Goal: Task Accomplishment & Management: Use online tool/utility

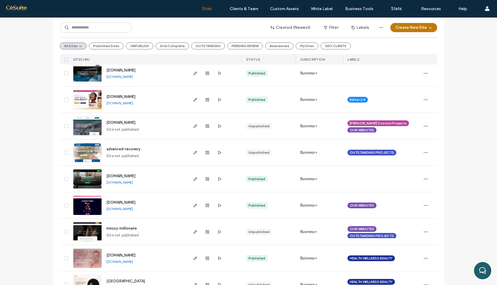
scroll to position [208, 0]
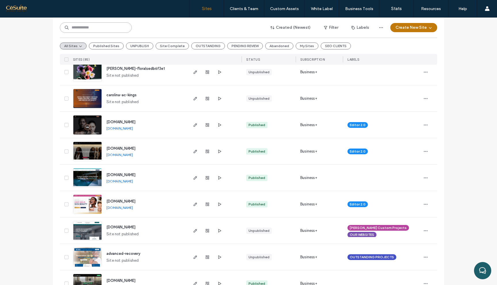
click at [108, 29] on input at bounding box center [96, 27] width 72 height 10
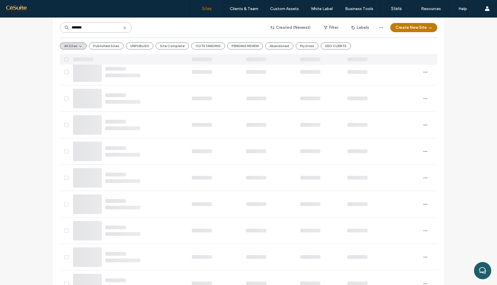
scroll to position [0, 0]
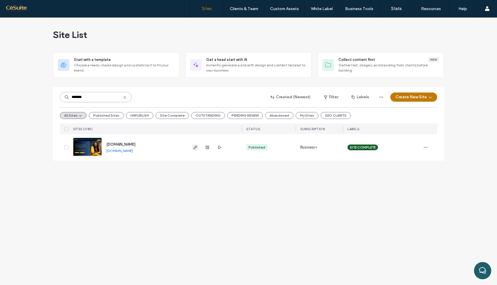
type input "*******"
click at [195, 146] on icon "button" at bounding box center [195, 147] width 5 height 5
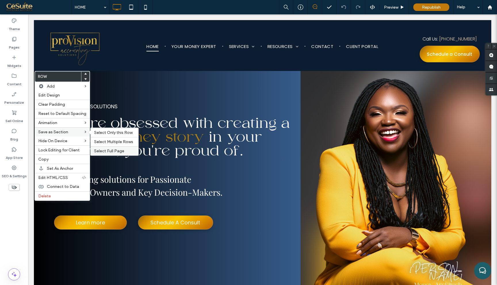
click at [101, 149] on div "Select Full Page" at bounding box center [115, 150] width 48 height 9
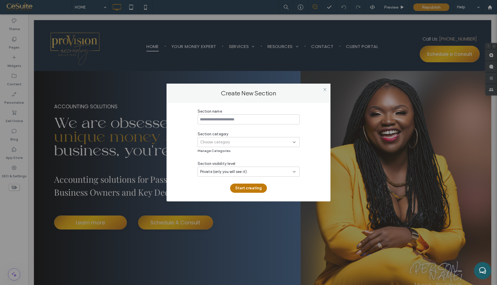
click at [216, 122] on input at bounding box center [249, 119] width 102 height 10
type input "**********"
drag, startPoint x: 223, startPoint y: 143, endPoint x: 223, endPoint y: 147, distance: 3.7
click at [223, 143] on span "Choose category" at bounding box center [215, 142] width 30 height 6
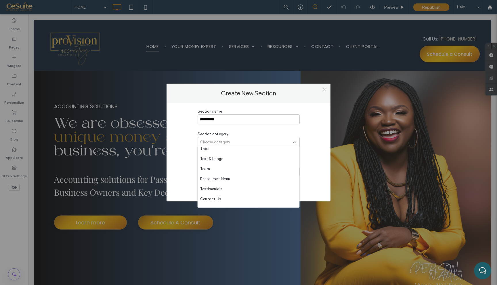
scroll to position [262, 0]
click at [221, 194] on span "CESUITE SOCIETE" at bounding box center [216, 193] width 33 height 6
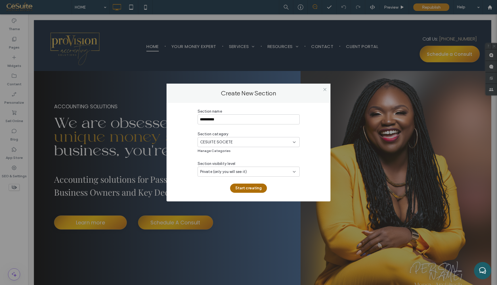
click at [250, 189] on button "Start creating" at bounding box center [248, 188] width 37 height 9
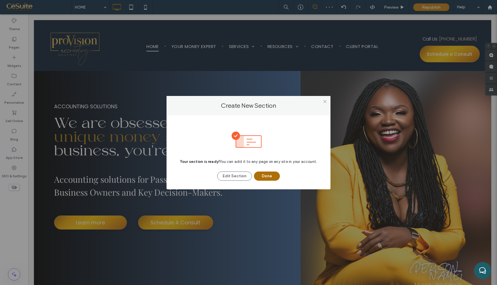
click at [272, 179] on button "Done" at bounding box center [267, 176] width 26 height 9
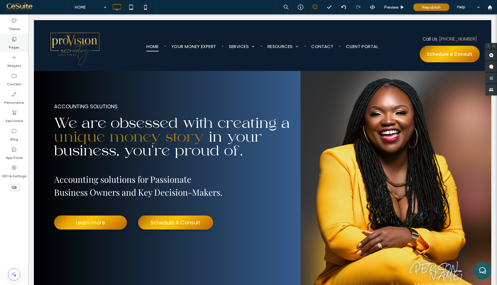
click at [16, 45] on label "Pages" at bounding box center [14, 46] width 11 height 8
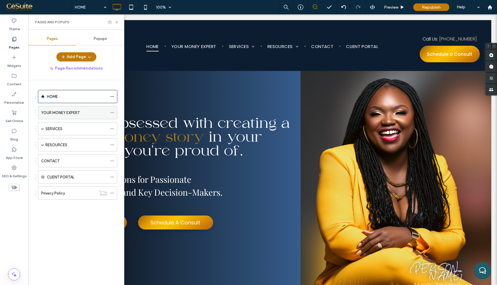
click at [75, 113] on label "YOUR MONEY EXPERT" at bounding box center [60, 113] width 39 height 10
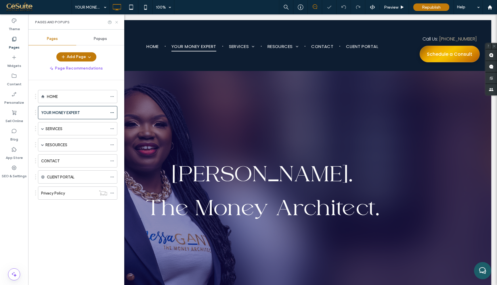
click at [116, 21] on icon at bounding box center [116, 22] width 4 height 4
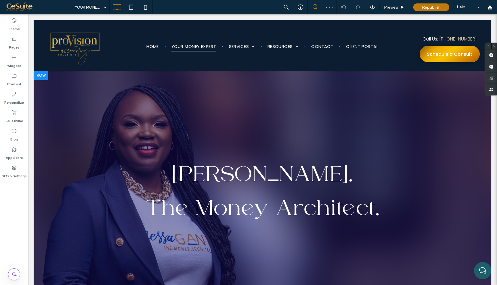
click at [44, 74] on div at bounding box center [41, 75] width 14 height 9
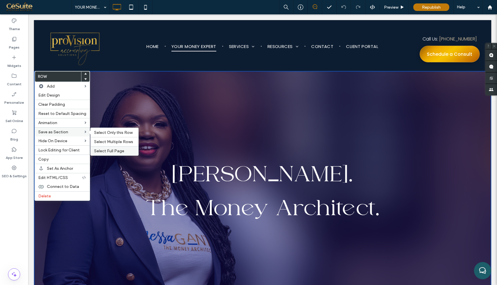
click at [107, 154] on div "Select Full Page" at bounding box center [115, 150] width 48 height 9
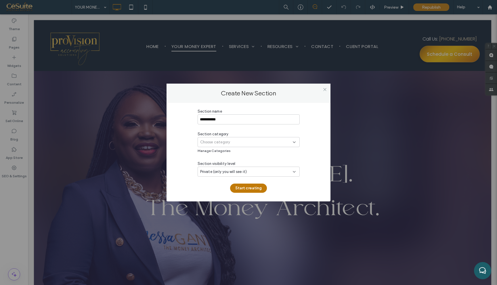
type input "**********"
click at [214, 142] on span "Choose category" at bounding box center [215, 142] width 30 height 6
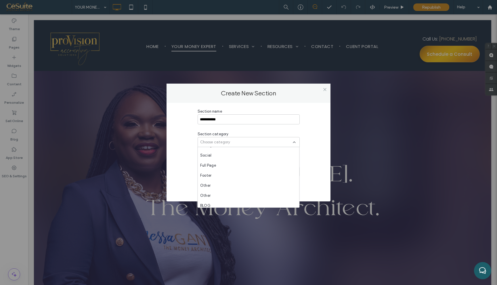
scroll to position [262, 0]
click at [217, 193] on span "CESUITE SOCIETE" at bounding box center [216, 193] width 33 height 6
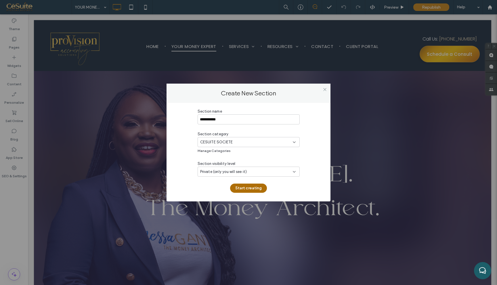
click at [242, 187] on button "Start creating" at bounding box center [248, 188] width 37 height 9
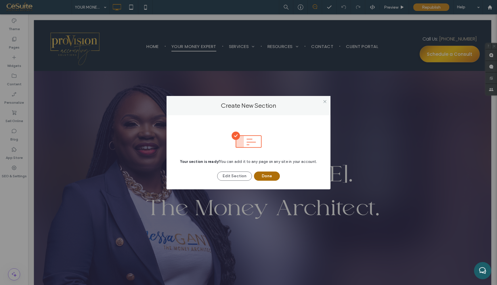
click at [262, 176] on button "Done" at bounding box center [267, 176] width 26 height 9
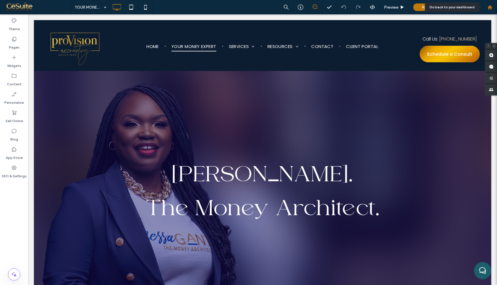
click at [490, 12] on div at bounding box center [490, 7] width 14 height 14
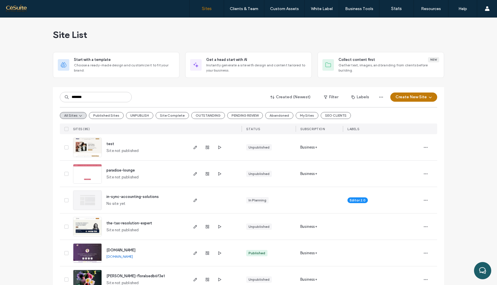
type input "*******"
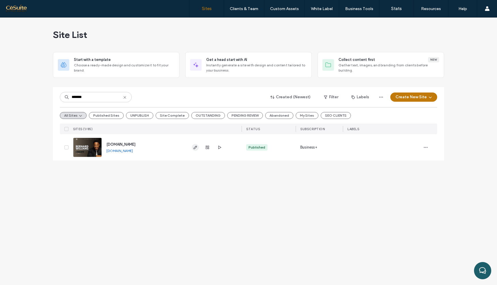
click at [196, 145] on icon "button" at bounding box center [195, 147] width 5 height 5
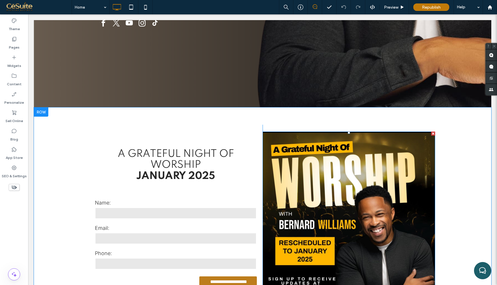
click at [324, 132] on img at bounding box center [349, 218] width 173 height 173
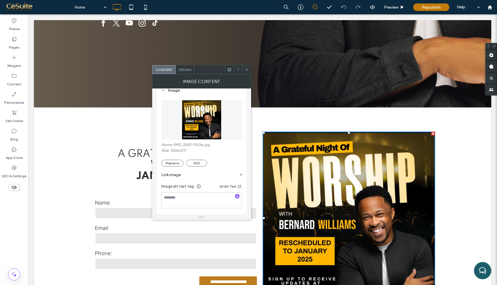
scroll to position [62, 0]
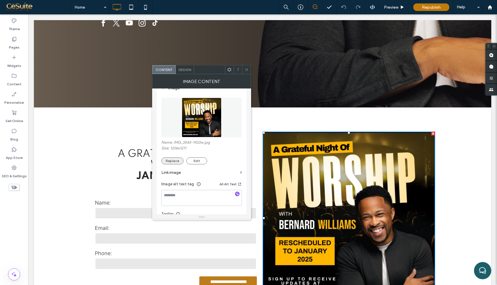
click at [177, 162] on button "Replace" at bounding box center [172, 161] width 22 height 7
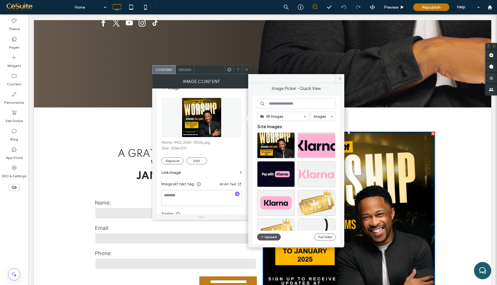
click at [271, 236] on button "Upload" at bounding box center [269, 237] width 24 height 7
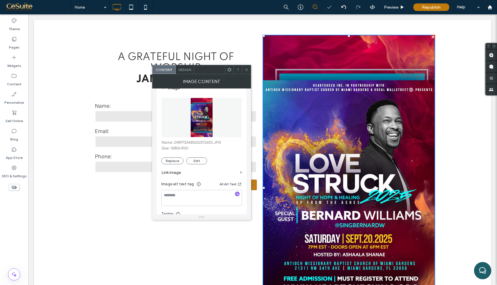
scroll to position [395, 0]
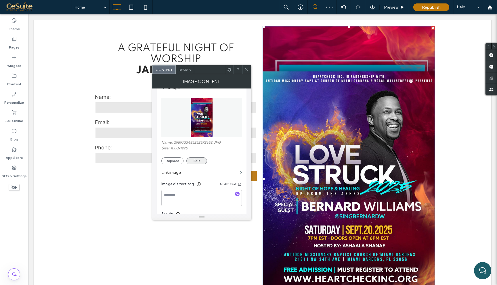
click at [197, 160] on button "Edit" at bounding box center [196, 161] width 21 height 7
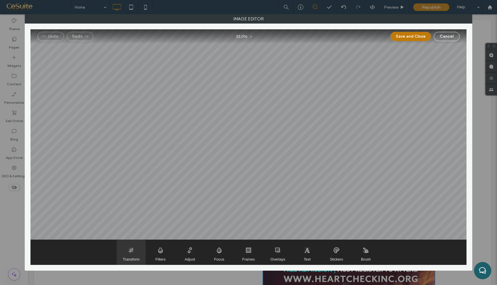
click at [134, 251] on span "Transform" at bounding box center [131, 252] width 29 height 25
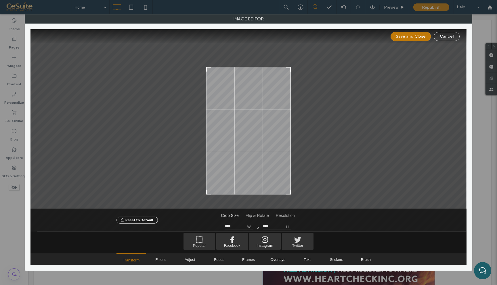
type input "****"
drag, startPoint x: 289, startPoint y: 44, endPoint x: 292, endPoint y: 66, distance: 22.4
click at [292, 66] on div at bounding box center [248, 119] width 436 height 180
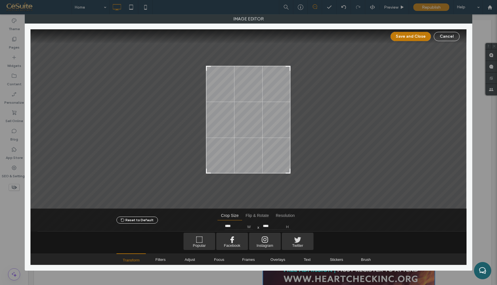
type input "****"
drag, startPoint x: 288, startPoint y: 192, endPoint x: 288, endPoint y: 170, distance: 22.1
click at [288, 170] on div at bounding box center [287, 170] width 7 height 7
click at [409, 39] on button "Save and Close" at bounding box center [411, 36] width 40 height 9
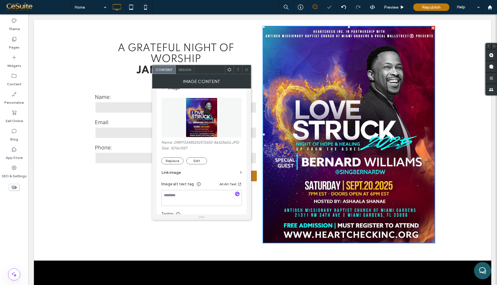
click at [244, 70] on div at bounding box center [246, 69] width 9 height 9
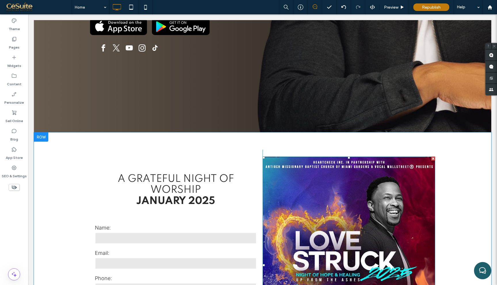
scroll to position [236, 0]
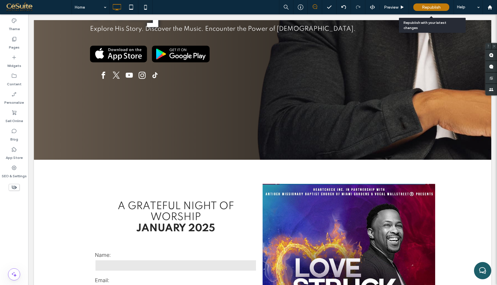
click at [434, 7] on span "Republish" at bounding box center [431, 7] width 19 height 5
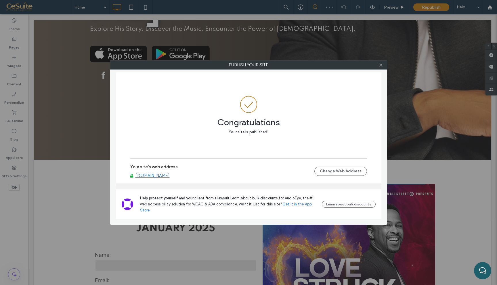
click at [382, 66] on icon at bounding box center [381, 65] width 4 height 4
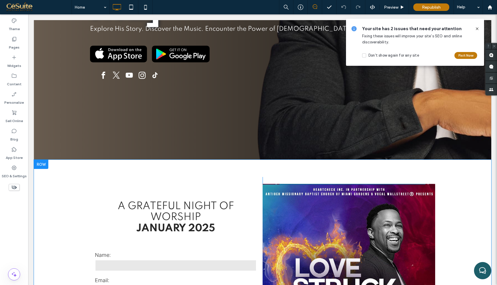
click at [229, 177] on div "**********" at bounding box center [176, 289] width 173 height 225
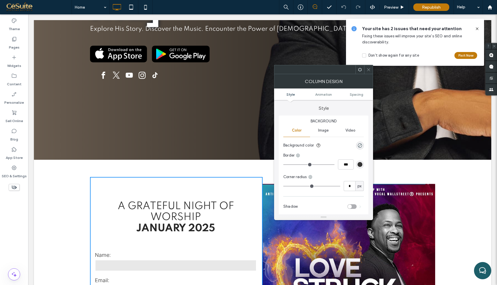
click at [369, 70] on icon at bounding box center [368, 70] width 4 height 4
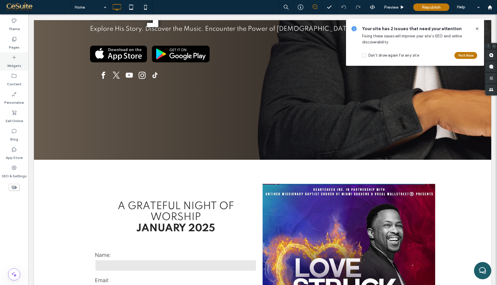
click at [20, 54] on div "Widgets" at bounding box center [14, 61] width 28 height 18
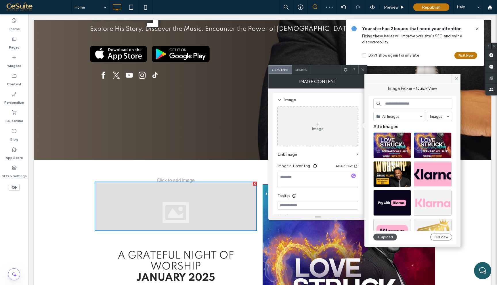
click at [384, 238] on button "Upload" at bounding box center [385, 237] width 24 height 7
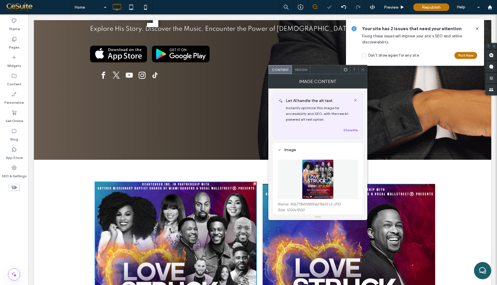
click at [362, 70] on use at bounding box center [362, 69] width 3 height 3
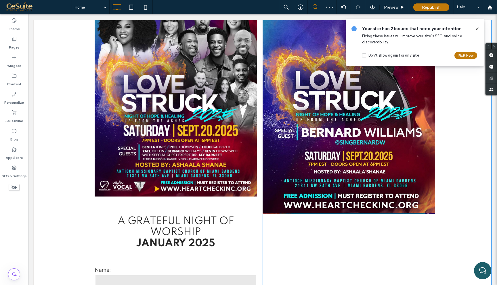
scroll to position [432, 0]
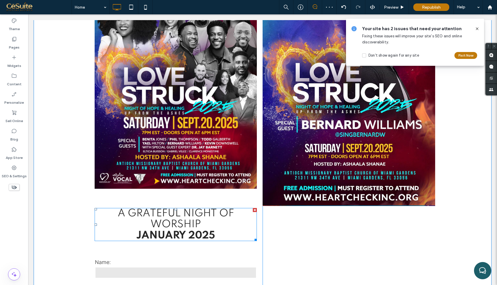
click at [255, 208] on div at bounding box center [255, 210] width 4 height 4
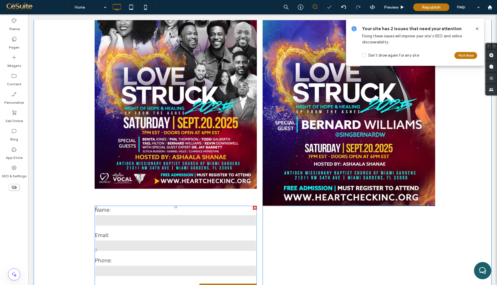
click at [255, 206] on div at bounding box center [255, 208] width 4 height 4
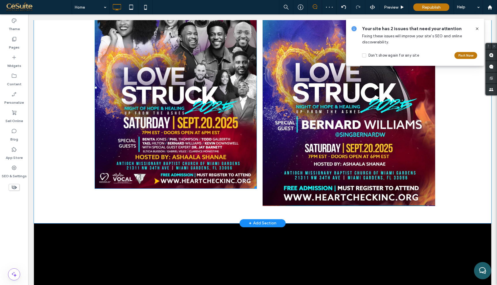
click at [247, 120] on img at bounding box center [176, 87] width 162 height 203
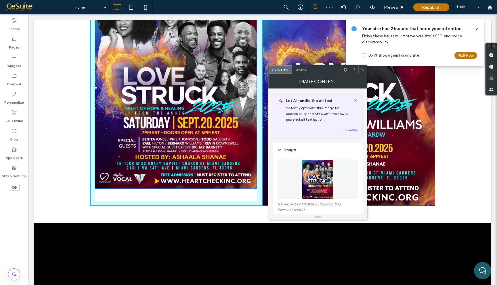
drag, startPoint x: 255, startPoint y: 124, endPoint x: 260, endPoint y: 137, distance: 14.1
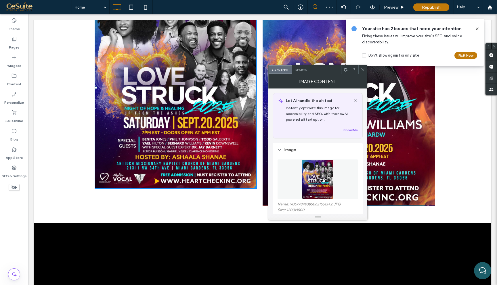
click at [362, 72] on icon at bounding box center [363, 70] width 4 height 4
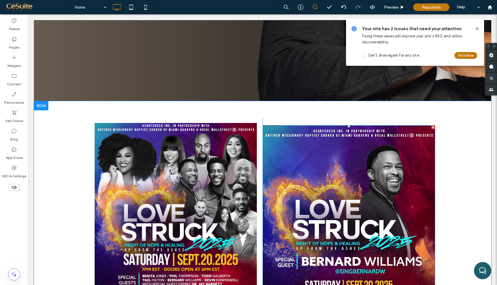
scroll to position [291, 0]
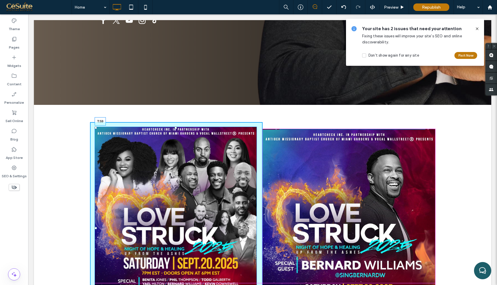
drag, startPoint x: 175, startPoint y: 64, endPoint x: 174, endPoint y: 82, distance: 17.9
click at [174, 127] on div "T:59" at bounding box center [176, 228] width 162 height 203
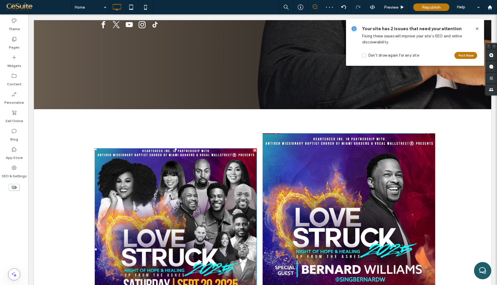
scroll to position [283, 0]
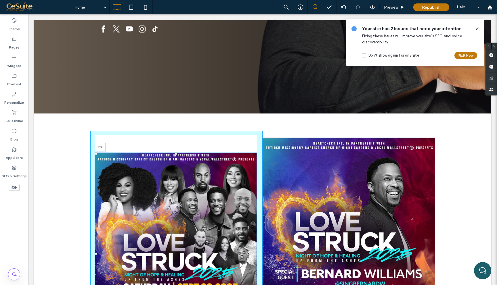
drag, startPoint x: 175, startPoint y: 90, endPoint x: 175, endPoint y: 83, distance: 7.5
click at [175, 153] on div at bounding box center [176, 154] width 2 height 2
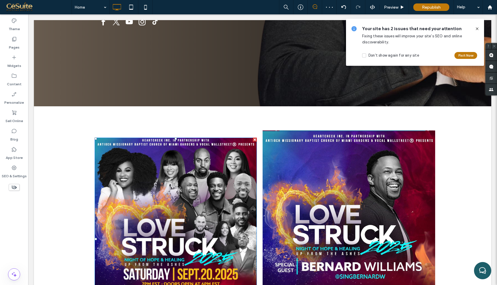
scroll to position [286, 0]
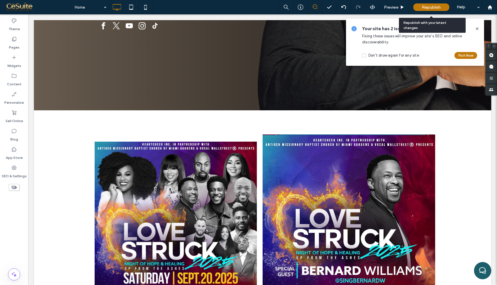
click at [430, 7] on span "Republish" at bounding box center [431, 7] width 19 height 5
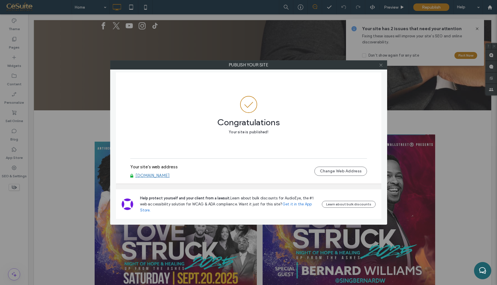
click at [383, 64] on icon at bounding box center [381, 65] width 4 height 4
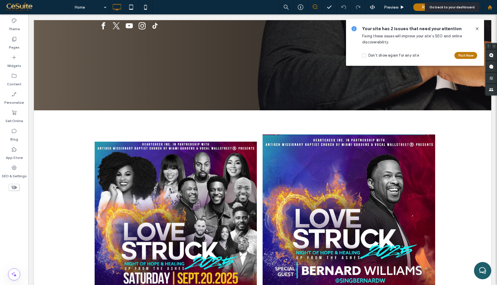
click at [490, 8] on use at bounding box center [489, 7] width 4 height 4
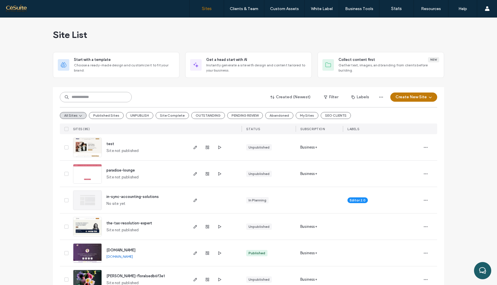
click at [115, 99] on input at bounding box center [96, 97] width 72 height 10
type input "*******"
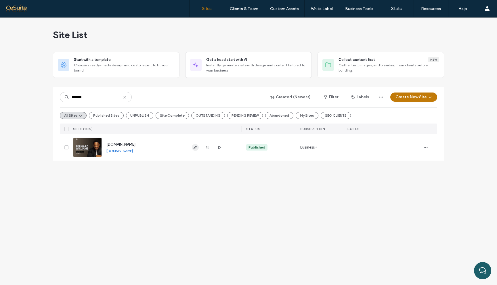
click at [195, 148] on icon "button" at bounding box center [195, 147] width 5 height 5
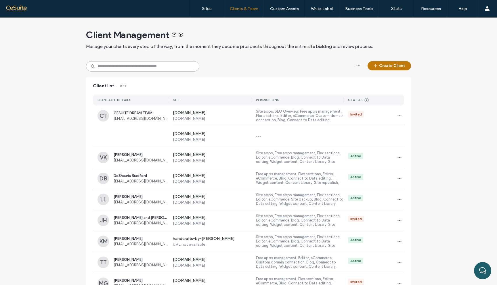
click at [155, 64] on input at bounding box center [142, 66] width 113 height 10
click at [158, 63] on input at bounding box center [142, 66] width 113 height 10
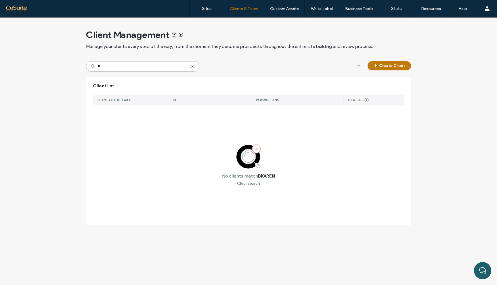
type input "*"
type input "*****"
click at [377, 66] on use "button" at bounding box center [375, 65] width 3 height 3
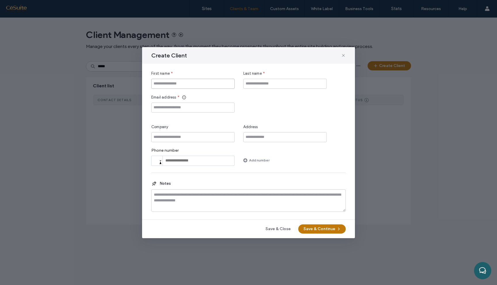
click at [204, 81] on input "First name" at bounding box center [192, 84] width 83 height 10
type input "*****"
click at [267, 85] on input "Last name" at bounding box center [284, 84] width 83 height 10
type input "*******"
click at [214, 106] on input "Email address" at bounding box center [192, 108] width 83 height 10
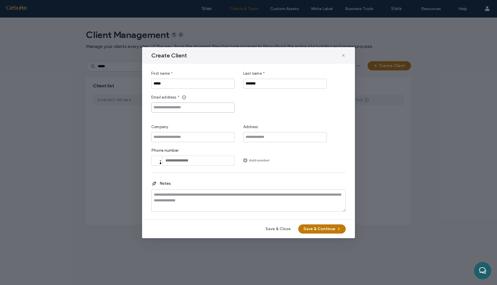
paste input "**********"
type input "**********"
click at [315, 231] on button "Save & Continue" at bounding box center [321, 229] width 47 height 9
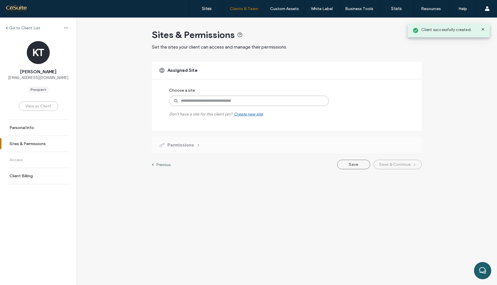
click at [261, 100] on input at bounding box center [249, 101] width 160 height 10
type input "*******"
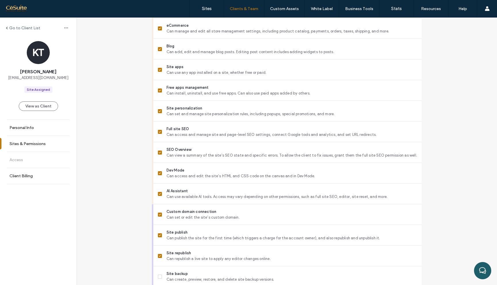
scroll to position [389, 0]
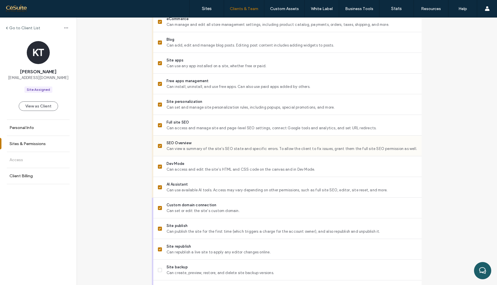
click at [159, 145] on icon at bounding box center [160, 146] width 2 height 2
click at [158, 127] on label "Full site SEO Can access and manage site and page-level SEO settings, connect G…" at bounding box center [287, 126] width 259 height 12
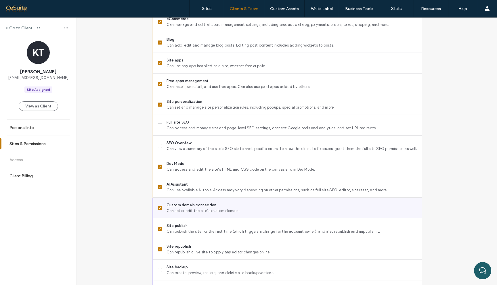
scroll to position [426, 0]
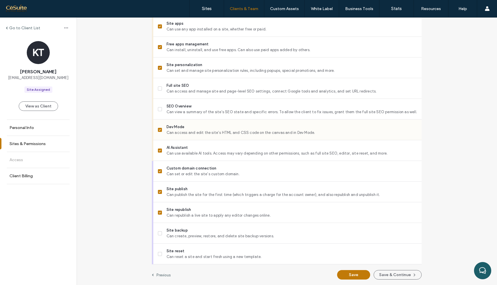
click at [159, 130] on icon at bounding box center [160, 130] width 2 height 2
click at [351, 274] on button "Save" at bounding box center [353, 274] width 33 height 9
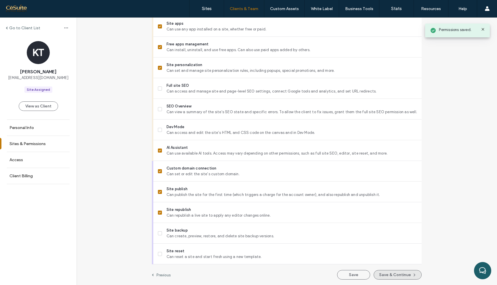
click at [398, 276] on button "Save & Continue" at bounding box center [398, 274] width 48 height 9
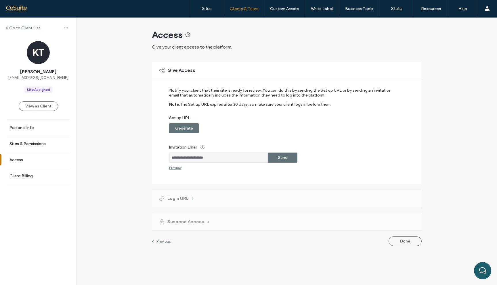
click at [286, 159] on label "Send" at bounding box center [283, 157] width 10 height 11
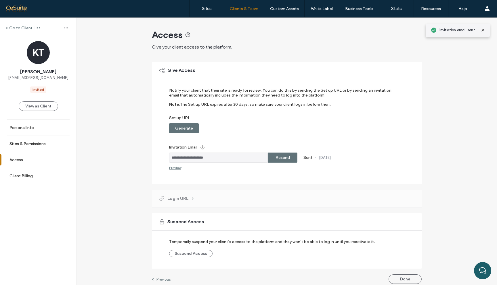
scroll to position [4, 0]
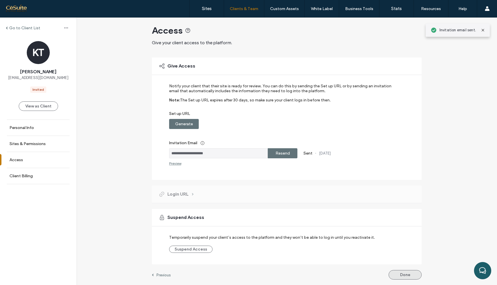
click at [399, 275] on button "Done" at bounding box center [405, 274] width 33 height 9
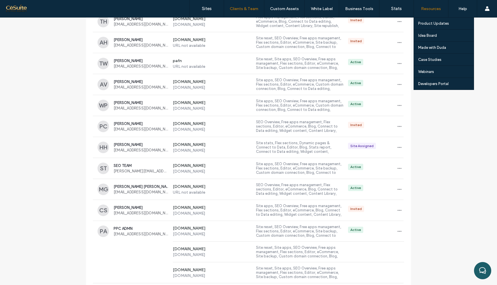
scroll to position [213, 0]
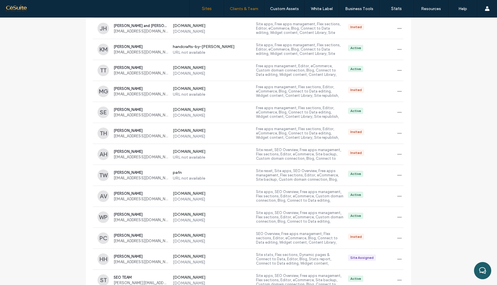
click at [204, 12] on link "Sites" at bounding box center [207, 8] width 34 height 17
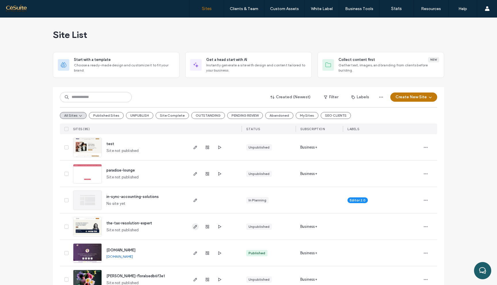
click at [193, 225] on icon "button" at bounding box center [195, 227] width 5 height 5
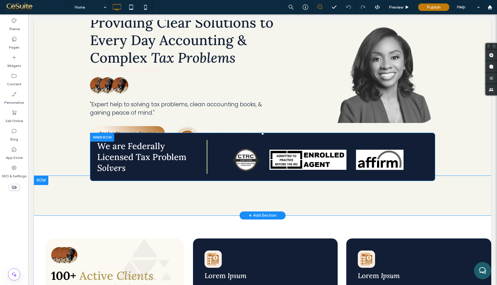
scroll to position [83, 0]
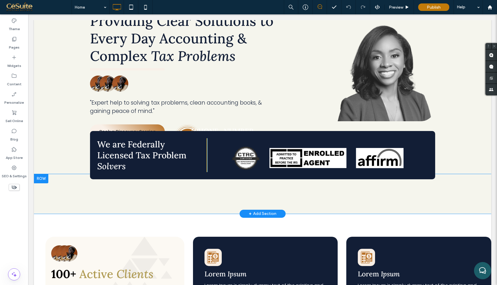
click at [253, 211] on div "+ Add Section" at bounding box center [263, 214] width 28 height 6
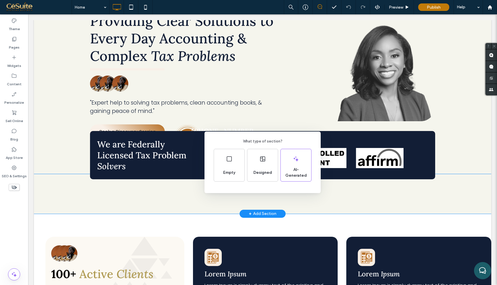
click at [14, 78] on div "What type of section? Empty Designed AI-Generated" at bounding box center [248, 156] width 497 height 313
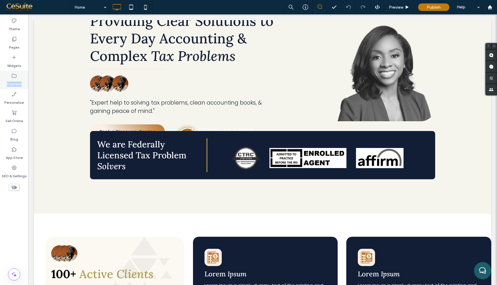
click at [14, 78] on use at bounding box center [14, 76] width 5 height 4
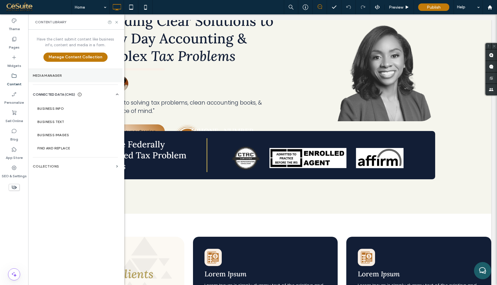
click at [45, 76] on label "Media Manager" at bounding box center [75, 76] width 85 height 4
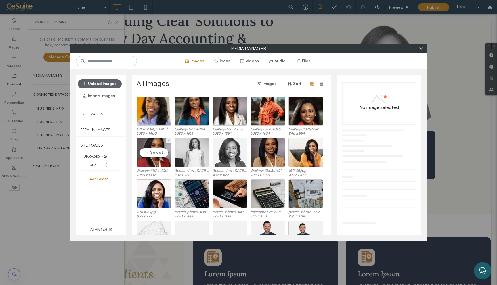
scroll to position [0, 0]
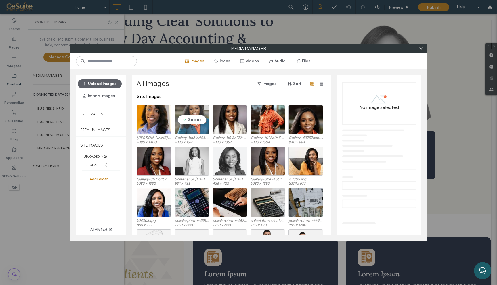
click at [183, 121] on div "Select" at bounding box center [192, 119] width 35 height 29
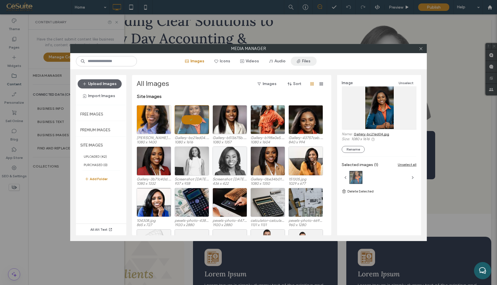
click at [304, 62] on button "Files" at bounding box center [304, 61] width 26 height 9
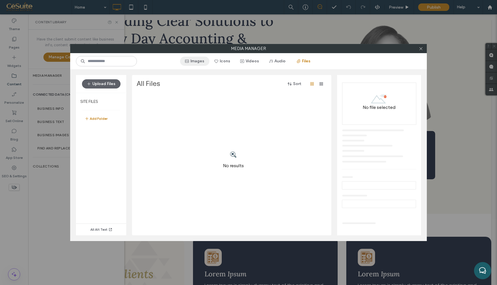
click at [200, 62] on button "Images" at bounding box center [194, 61] width 29 height 9
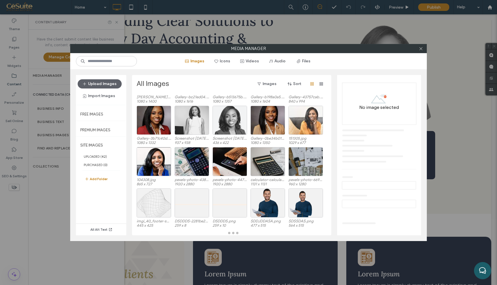
scroll to position [41, 0]
click at [421, 47] on icon at bounding box center [421, 49] width 4 height 4
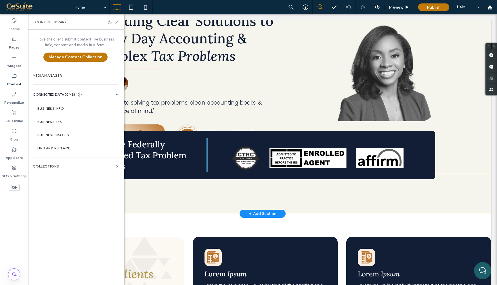
click at [274, 211] on div "+ Add Section" at bounding box center [263, 214] width 28 height 6
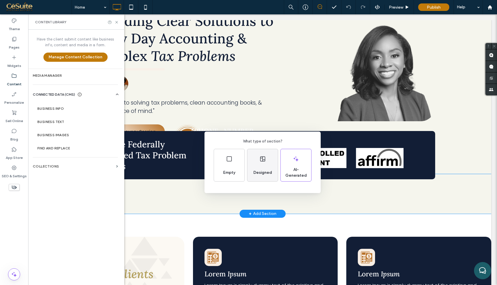
click at [267, 170] on span "Designed" at bounding box center [262, 173] width 23 height 6
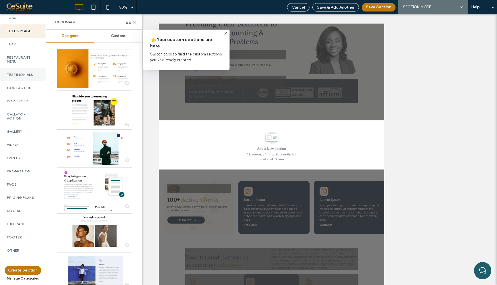
scroll to position [203, 0]
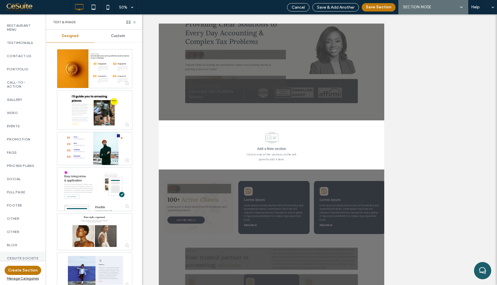
click at [23, 252] on div "CESUITE SOCIETE" at bounding box center [23, 258] width 46 height 13
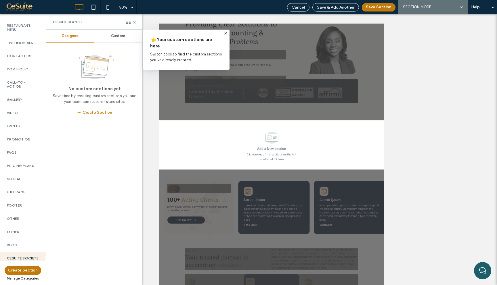
click at [112, 36] on span "Custom" at bounding box center [118, 36] width 14 height 5
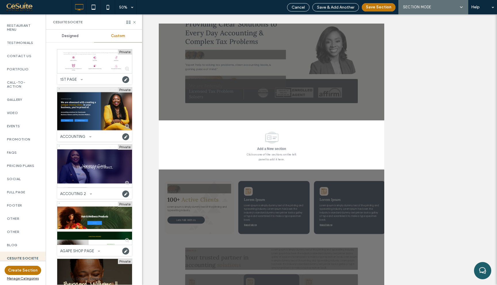
click at [92, 124] on div at bounding box center [94, 108] width 75 height 43
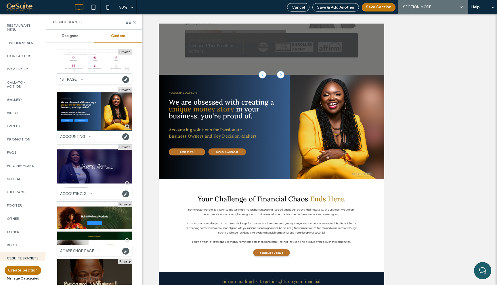
scroll to position [219, 0]
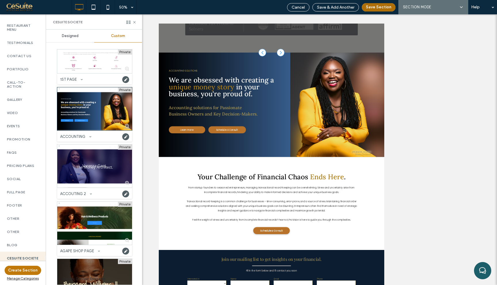
click at [373, 7] on button "Save Section" at bounding box center [379, 7] width 34 height 8
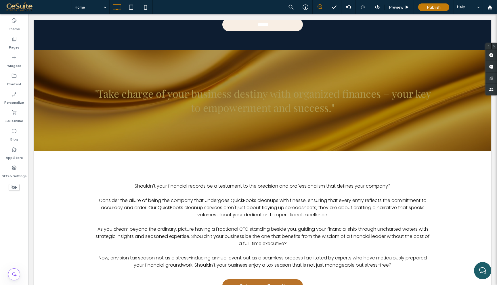
scroll to position [731, 0]
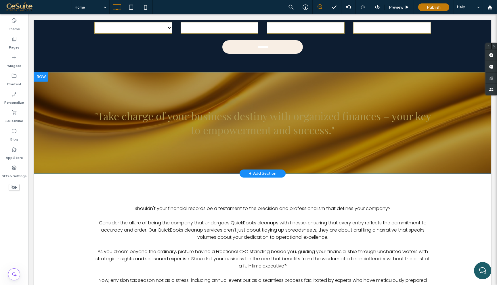
click at [58, 75] on div ""Take charge of your business destiny with organized finances – your key to emp…" at bounding box center [262, 122] width 457 height 101
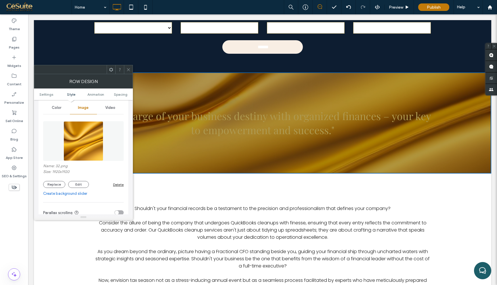
scroll to position [79, 0]
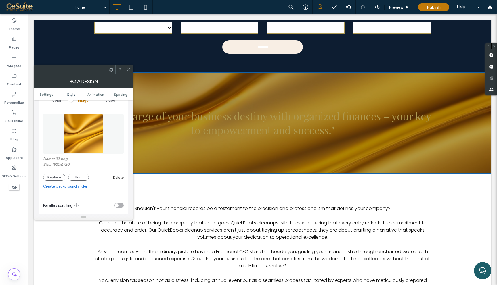
click at [116, 178] on div "Delete" at bounding box center [118, 177] width 11 height 4
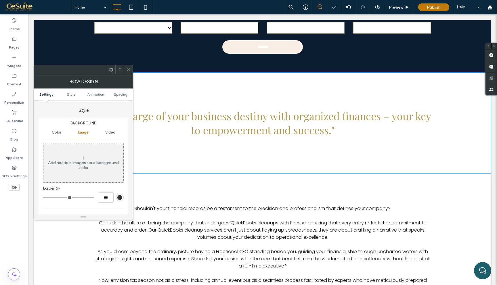
scroll to position [38, 0]
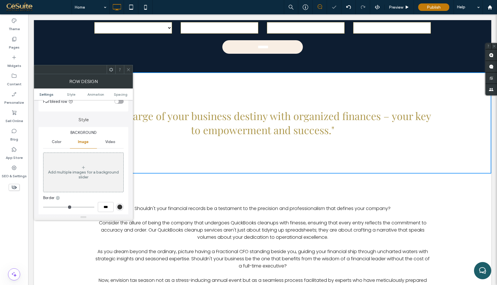
click at [60, 142] on span "Color" at bounding box center [56, 142] width 9 height 5
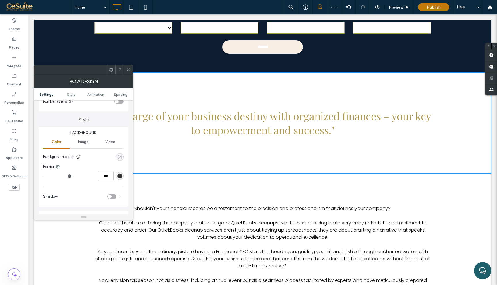
click at [121, 158] on use "rgba(0, 0, 0, 0)" at bounding box center [120, 157] width 4 height 4
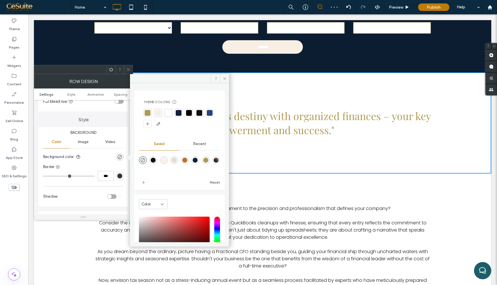
click at [164, 158] on div "rgba(249,240,232,1)" at bounding box center [163, 160] width 5 height 5
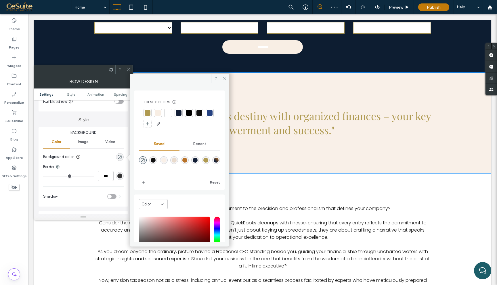
type input "*******"
type input "***"
type input "****"
click at [224, 77] on icon at bounding box center [225, 78] width 4 height 4
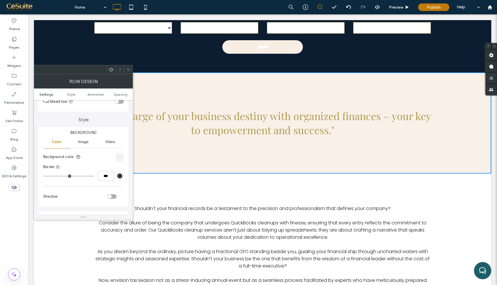
click at [128, 67] on span at bounding box center [128, 69] width 4 height 9
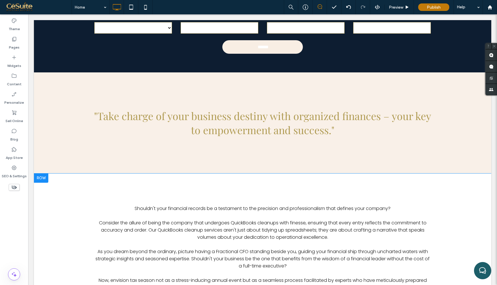
click at [193, 179] on div "Shouldn't your financial records be a testament to the precision and profession…" at bounding box center [262, 256] width 457 height 164
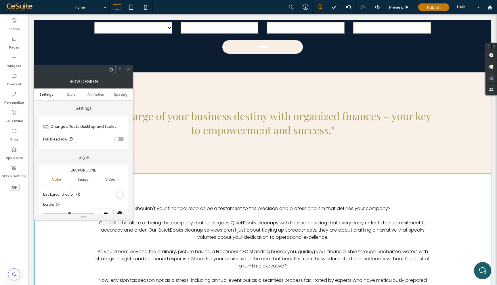
click at [125, 70] on div at bounding box center [128, 69] width 9 height 9
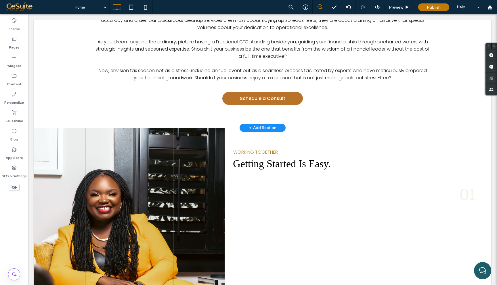
scroll to position [957, 0]
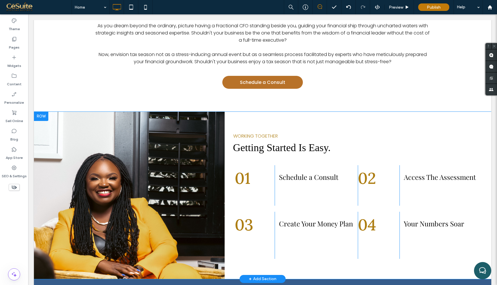
click at [202, 131] on div "Click To Paste" at bounding box center [129, 195] width 191 height 167
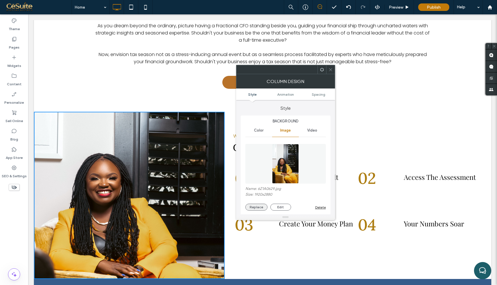
click at [262, 208] on button "Replace" at bounding box center [256, 207] width 22 height 7
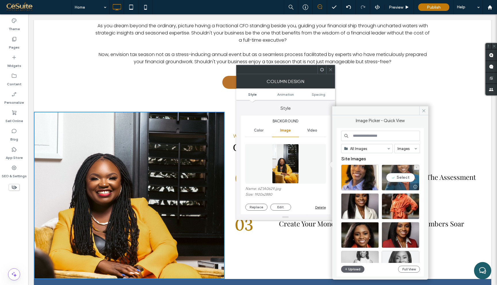
click at [402, 178] on div "Select" at bounding box center [401, 178] width 38 height 26
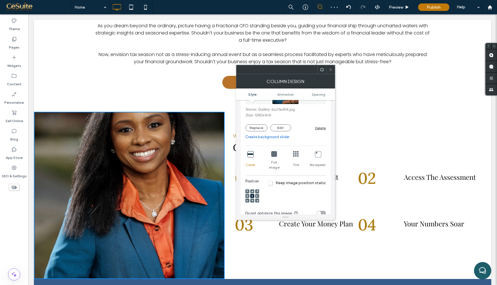
scroll to position [89, 0]
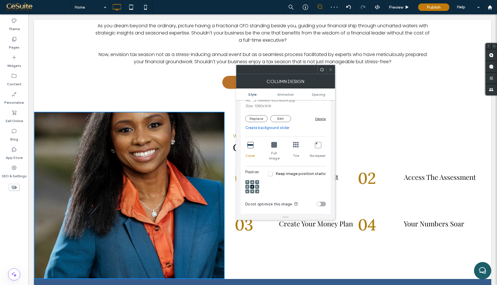
click at [253, 180] on div at bounding box center [252, 182] width 4 height 4
click at [252, 181] on use at bounding box center [252, 181] width 2 height 1
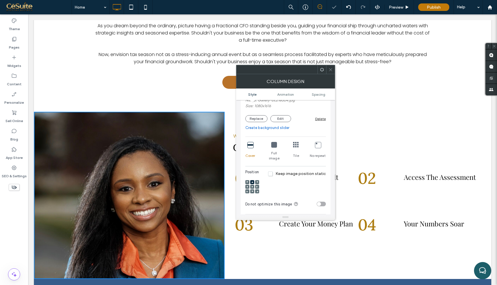
click at [252, 186] on icon at bounding box center [252, 187] width 2 height 2
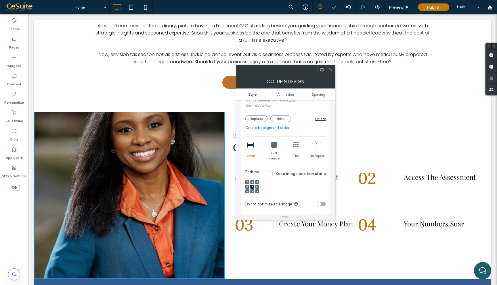
click at [331, 67] on span at bounding box center [330, 69] width 4 height 9
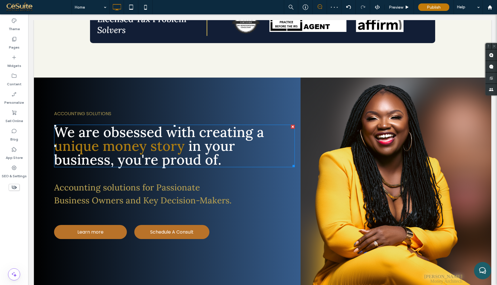
scroll to position [216, 0]
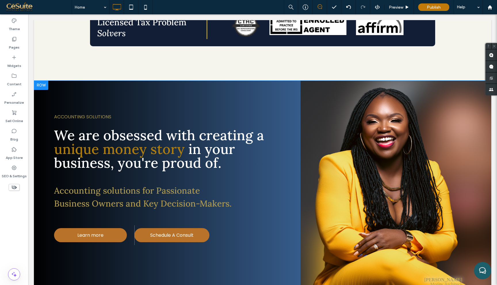
click at [325, 92] on div "Vanessa Gant Money Architech Click To Paste" at bounding box center [396, 185] width 191 height 209
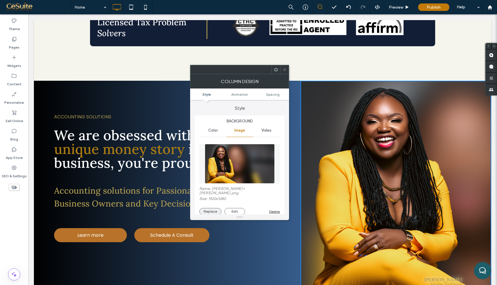
click at [209, 209] on button "Replace" at bounding box center [210, 211] width 22 height 7
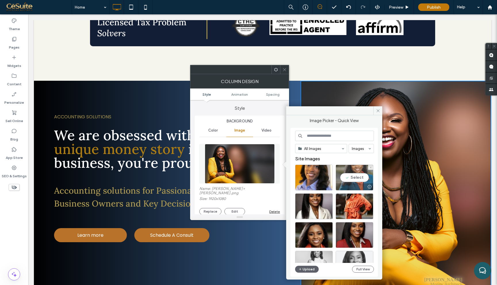
click at [366, 180] on div "Select" at bounding box center [355, 178] width 38 height 26
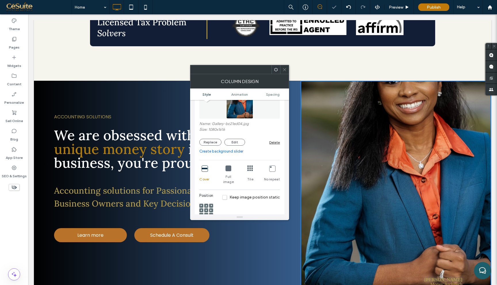
scroll to position [67, 0]
click at [206, 207] on span at bounding box center [206, 209] width 2 height 4
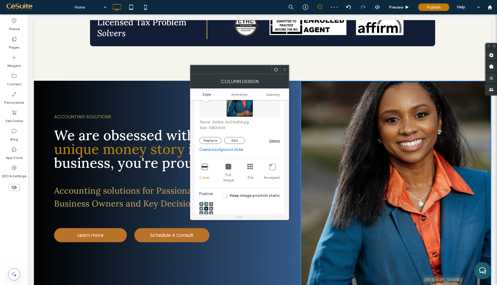
click at [286, 68] on icon at bounding box center [284, 70] width 4 height 4
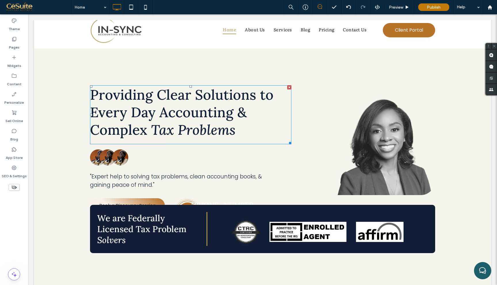
scroll to position [4, 0]
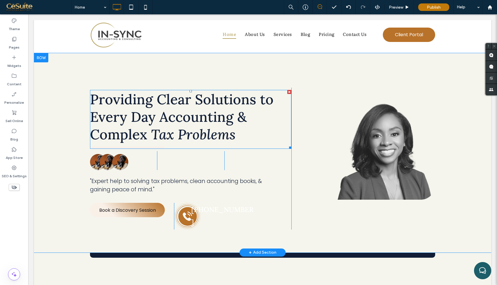
click at [131, 107] on span "Providing Clear Solutions to Every Day Accounting & Complex" at bounding box center [181, 117] width 183 height 53
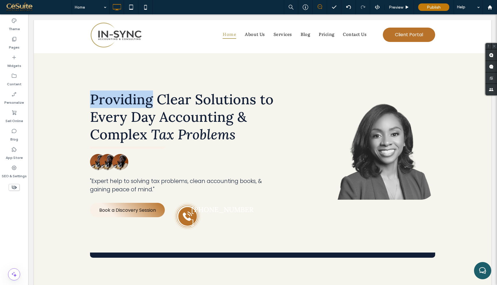
click at [131, 107] on span "Providing Clear Solutions to Every Day Accounting & Complex" at bounding box center [181, 117] width 183 height 53
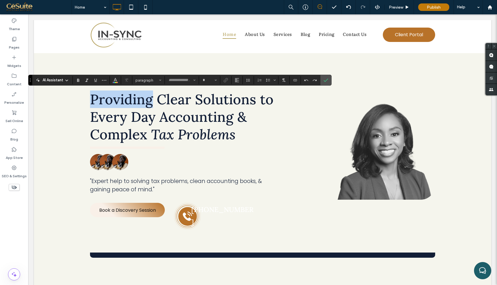
type input "****"
type input "**"
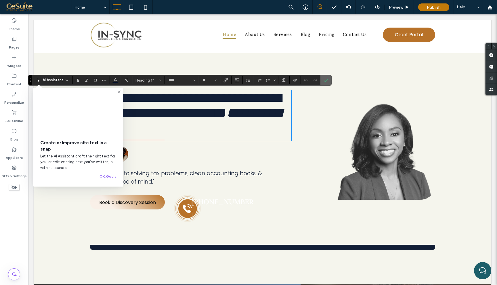
click at [324, 80] on icon "Confirm" at bounding box center [326, 80] width 5 height 5
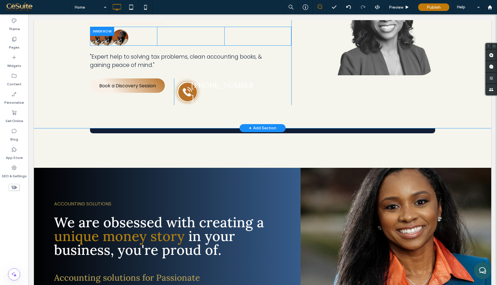
scroll to position [158, 0]
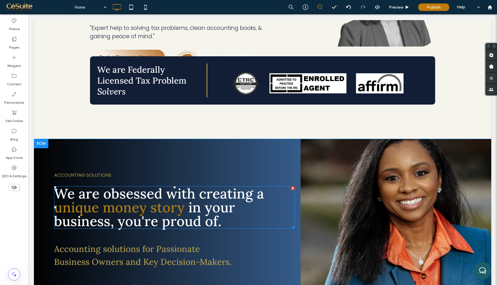
click at [146, 185] on span "We are obsessed with creating a" at bounding box center [159, 194] width 210 height 18
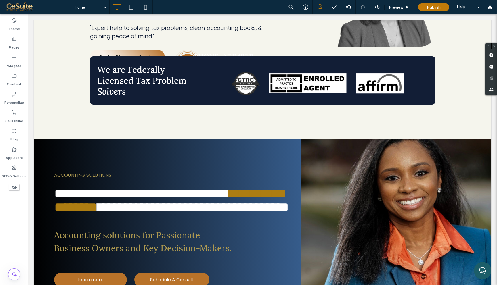
click at [146, 187] on span "**********" at bounding box center [138, 194] width 169 height 14
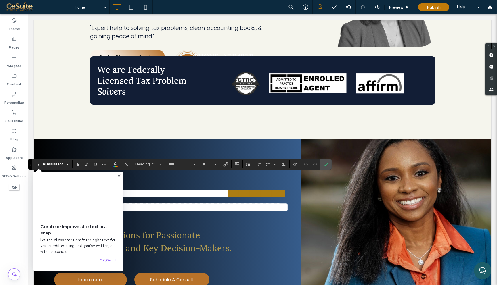
type input "*******"
type input "**"
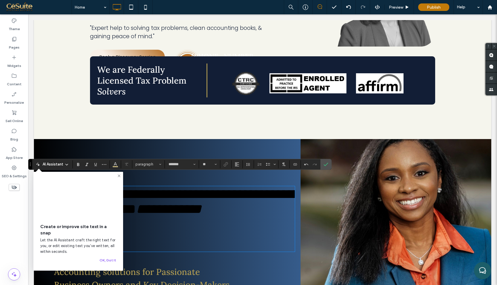
click at [186, 188] on span "**********" at bounding box center [177, 202] width 246 height 28
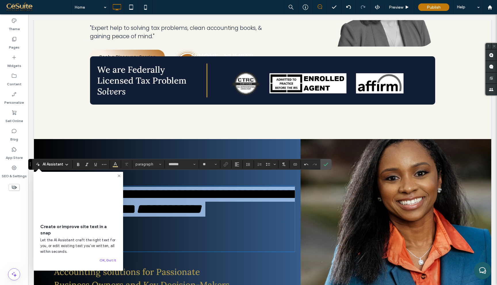
type input "****"
type input "**"
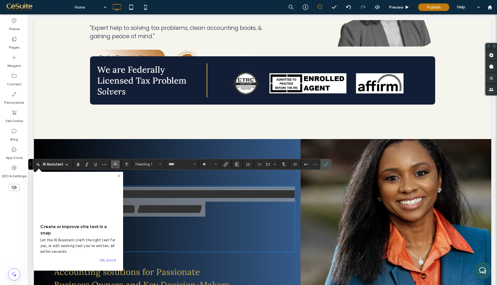
click at [116, 165] on icon "Color" at bounding box center [115, 164] width 5 height 5
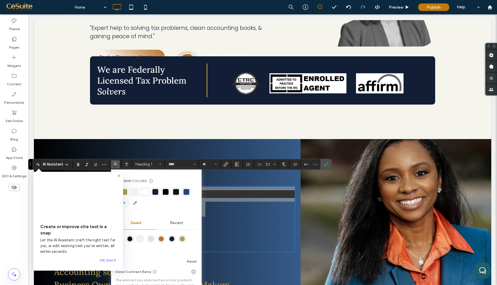
click at [143, 193] on div at bounding box center [145, 192] width 6 height 6
click at [118, 176] on use at bounding box center [119, 176] width 3 height 3
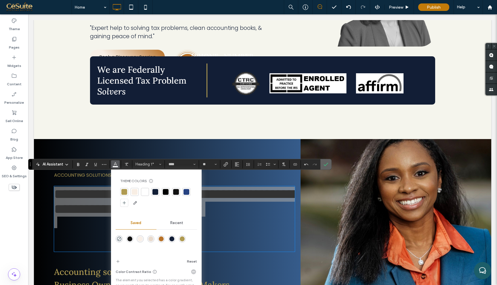
click at [326, 166] on icon "Confirm" at bounding box center [326, 164] width 5 height 5
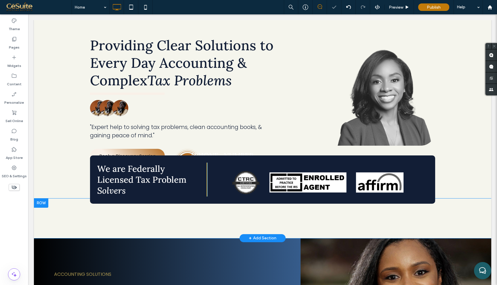
scroll to position [47, 0]
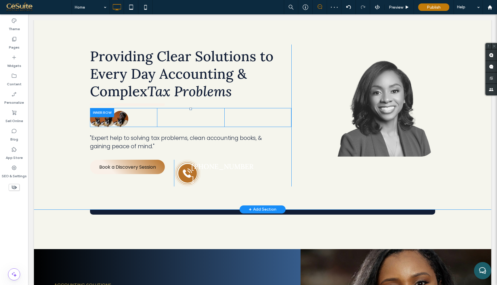
click at [194, 117] on div "Click To Paste Click To Paste" at bounding box center [190, 117] width 67 height 19
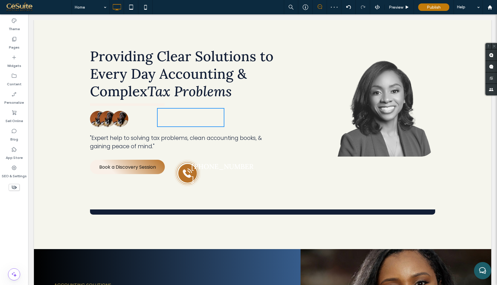
click at [194, 117] on div "Click To Paste Click To Paste" at bounding box center [190, 117] width 67 height 19
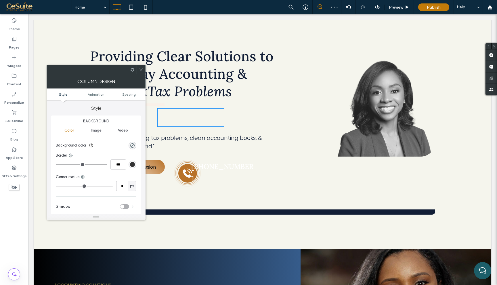
click at [194, 117] on div "Click To Paste Click To Paste" at bounding box center [190, 117] width 67 height 19
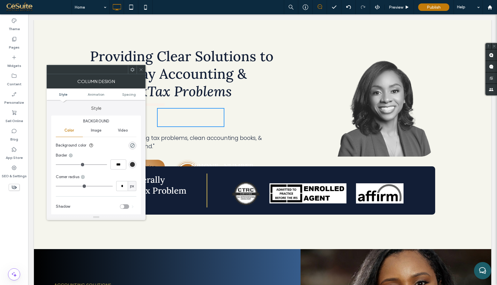
click at [139, 68] on icon at bounding box center [141, 70] width 4 height 4
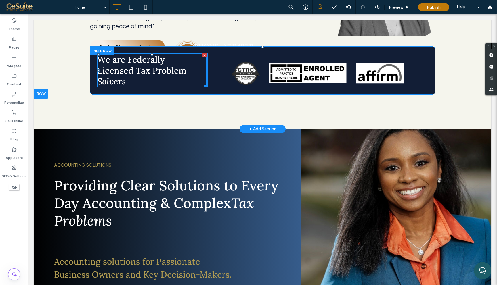
scroll to position [167, 0]
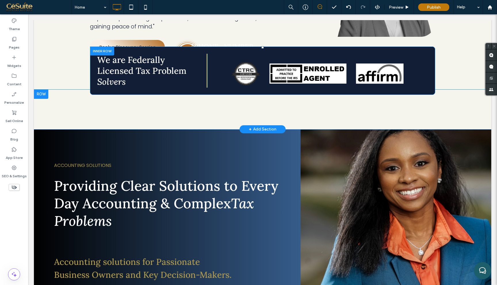
click at [161, 81] on div "We are Federally Licensed Tax Problem Solvers Click To Paste Click To Paste Cli…" at bounding box center [262, 71] width 345 height 48
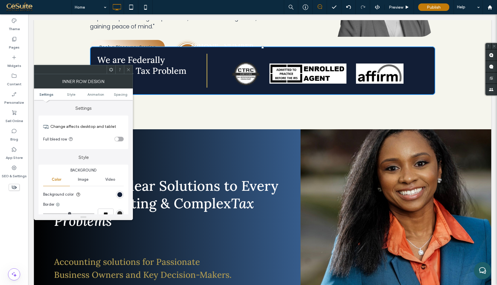
click at [112, 68] on icon at bounding box center [111, 70] width 4 height 4
click at [130, 69] on icon at bounding box center [128, 70] width 4 height 4
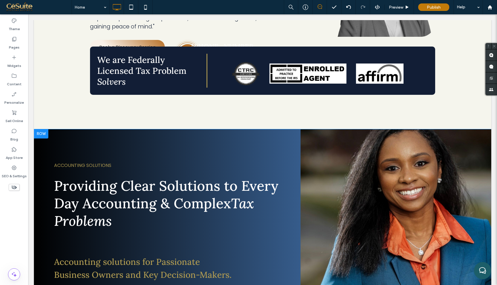
drag, startPoint x: 106, startPoint y: 38, endPoint x: 183, endPoint y: 120, distance: 111.9
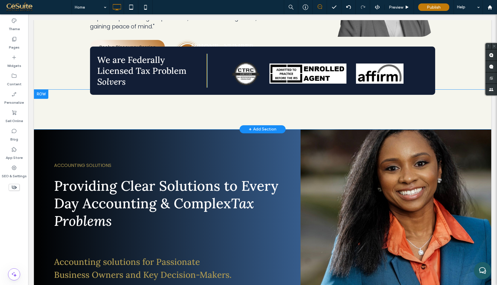
click at [43, 90] on div at bounding box center [41, 94] width 14 height 9
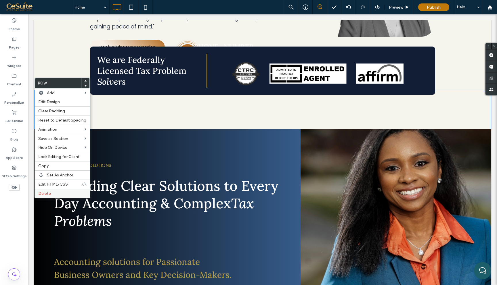
click at [67, 193] on label "Delete" at bounding box center [62, 193] width 48 height 5
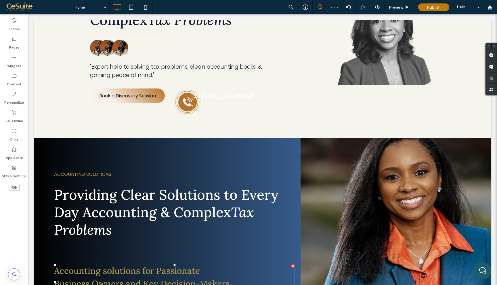
scroll to position [111, 0]
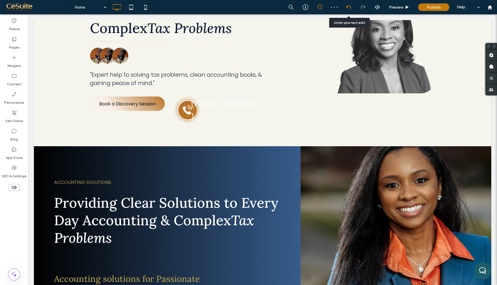
click at [350, 6] on use at bounding box center [348, 7] width 5 height 4
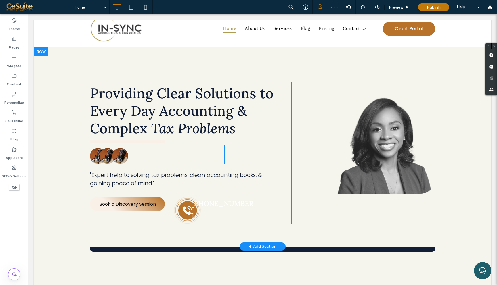
scroll to position [0, 0]
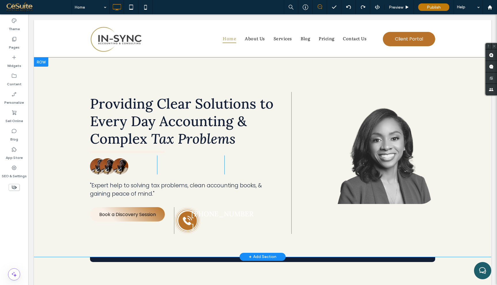
click at [42, 64] on div at bounding box center [41, 62] width 14 height 9
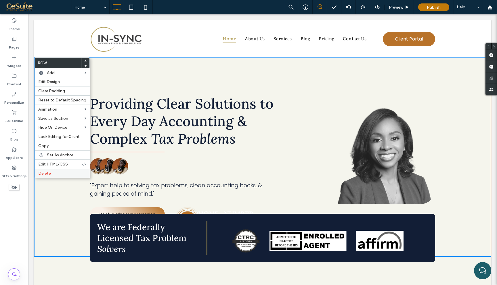
click at [74, 173] on label "Delete" at bounding box center [62, 173] width 48 height 5
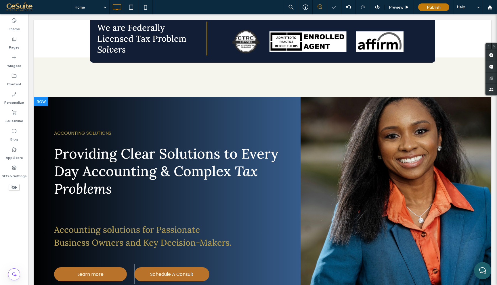
click at [45, 103] on div at bounding box center [41, 101] width 14 height 9
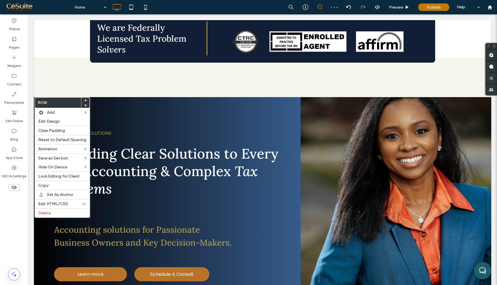
click at [84, 100] on icon at bounding box center [85, 100] width 2 height 2
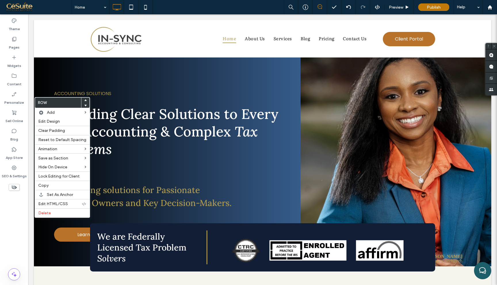
click at [82, 100] on div at bounding box center [85, 100] width 8 height 5
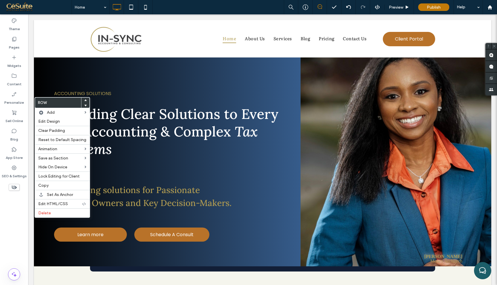
click at [159, 91] on p "ACCOUNTING SOLUTIONS" at bounding box center [125, 93] width 143 height 9
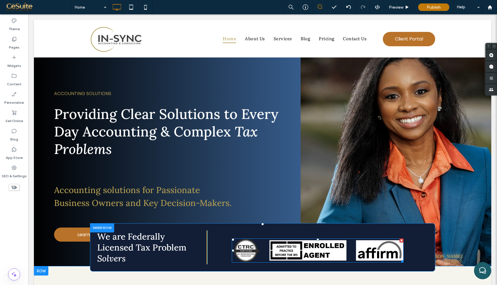
drag, startPoint x: 263, startPoint y: 224, endPoint x: 261, endPoint y: 246, distance: 21.7
click at [261, 246] on div "We are Federally Licensed Tax Problem Solvers Click To Paste Click To Paste" at bounding box center [262, 247] width 345 height 48
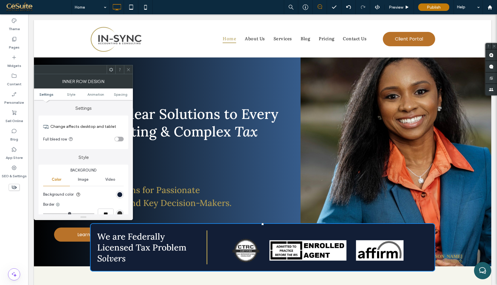
click at [111, 71] on use at bounding box center [111, 70] width 4 height 4
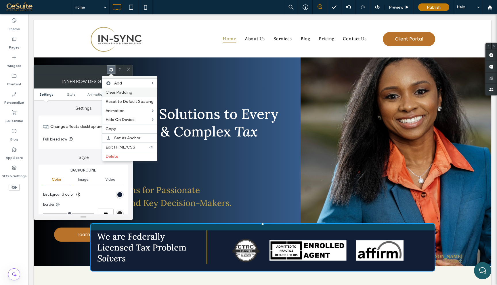
click at [125, 93] on span "Clear Padding" at bounding box center [119, 92] width 27 height 5
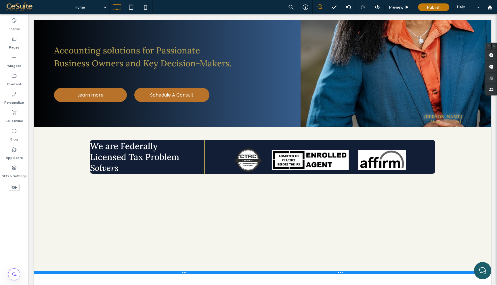
scroll to position [146, 0]
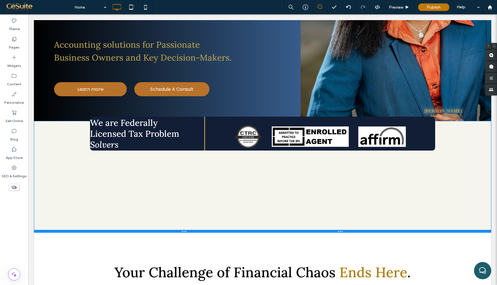
drag, startPoint x: 294, startPoint y: 236, endPoint x: 286, endPoint y: 232, distance: 9.2
click at [286, 232] on div at bounding box center [262, 231] width 457 height 3
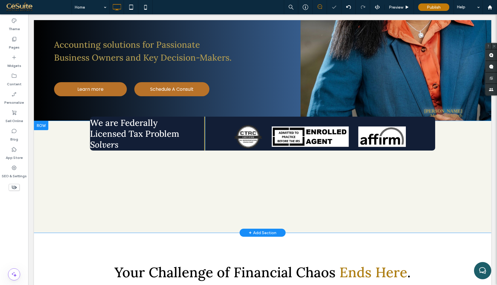
click at [295, 196] on div "We are Federally Licensed Tax Problem Solvers Click To Paste Click To Paste Cli…" at bounding box center [262, 177] width 457 height 112
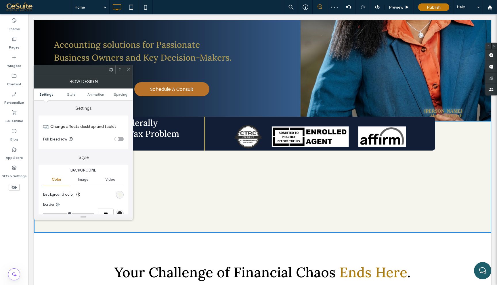
click at [129, 70] on icon at bounding box center [128, 70] width 4 height 4
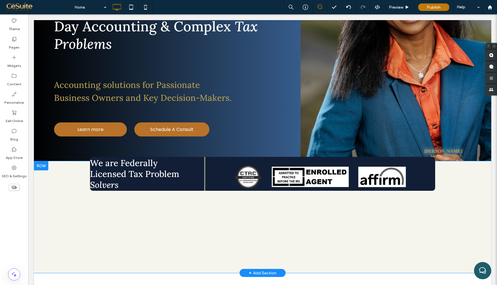
scroll to position [104, 0]
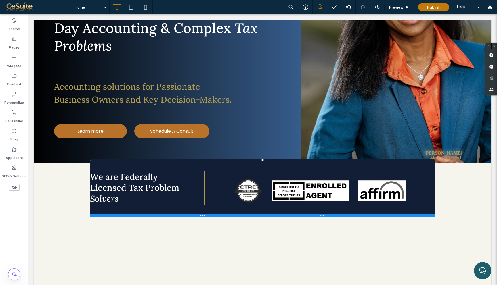
drag, startPoint x: 432, startPoint y: 193, endPoint x: 428, endPoint y: 217, distance: 24.7
click at [428, 217] on div at bounding box center [262, 215] width 345 height 3
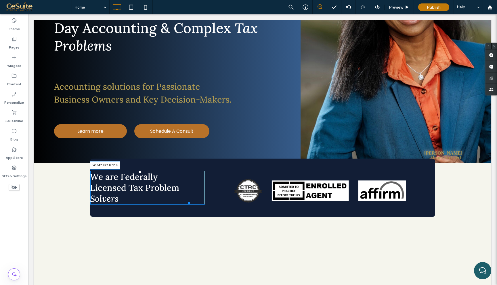
drag, startPoint x: 201, startPoint y: 204, endPoint x: 186, endPoint y: 203, distance: 15.2
click at [186, 203] on div at bounding box center [188, 202] width 4 height 4
drag, startPoint x: 91, startPoint y: 188, endPoint x: 105, endPoint y: 190, distance: 14.4
click at [105, 190] on div "We are Federally Licensed Tax Problem Solvers L:50" at bounding box center [139, 188] width 99 height 34
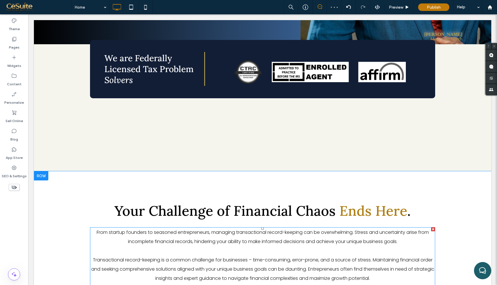
scroll to position [225, 0]
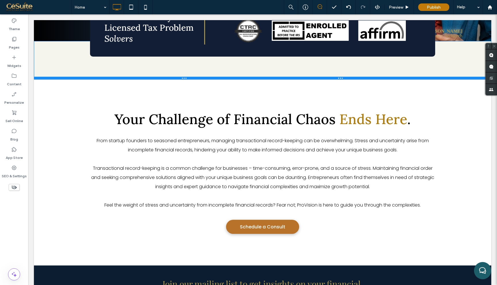
drag, startPoint x: 208, startPoint y: 168, endPoint x: 212, endPoint y: 67, distance: 100.4
click at [212, 77] on div at bounding box center [262, 78] width 457 height 3
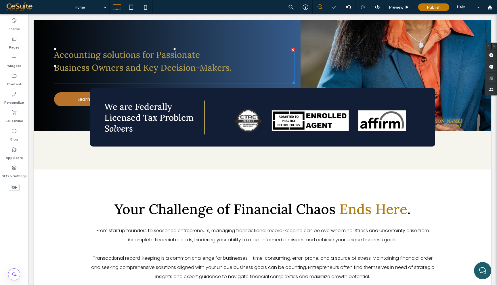
scroll to position [124, 0]
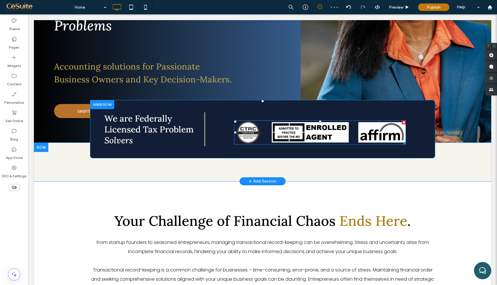
drag, startPoint x: 263, startPoint y: 101, endPoint x: 263, endPoint y: 124, distance: 22.7
click at [263, 124] on div "We are Federally Licensed Tax Problem Solvers Click To Paste Click To Paste" at bounding box center [262, 129] width 345 height 58
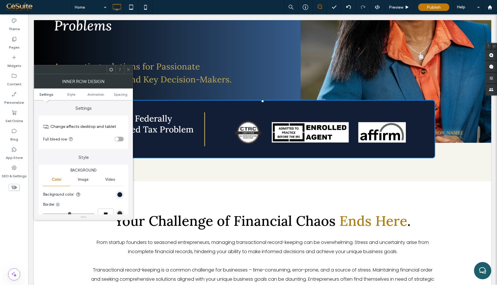
click at [128, 69] on icon at bounding box center [128, 70] width 4 height 4
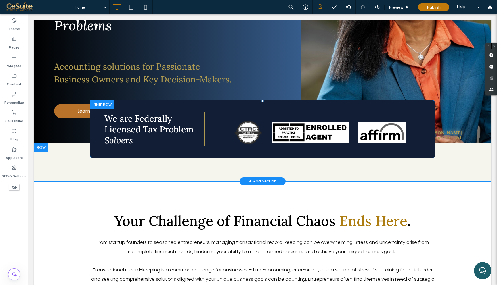
click at [365, 146] on div "Click To Paste" at bounding box center [320, 129] width 230 height 34
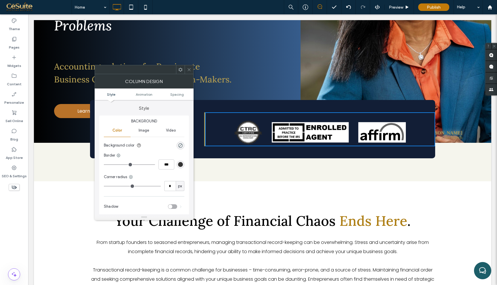
click at [183, 69] on div at bounding box center [180, 69] width 9 height 9
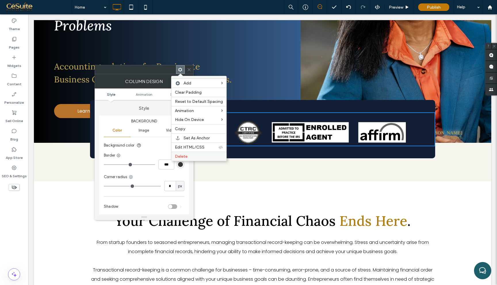
click at [190, 158] on label "Delete" at bounding box center [199, 156] width 48 height 5
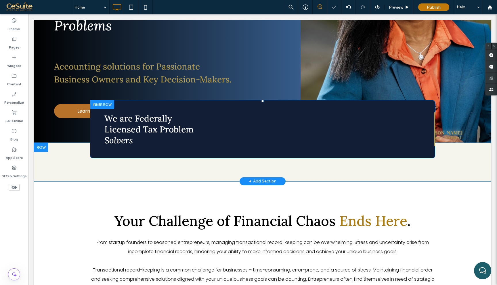
click at [224, 146] on div "We are Federally Licensed Tax Problem Solvers Click To Paste" at bounding box center [262, 129] width 345 height 34
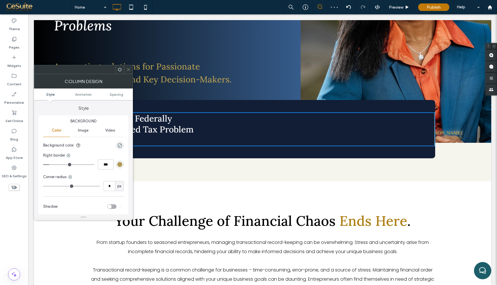
click at [191, 106] on div "We are Federally Licensed Tax Problem Solvers Click To Paste" at bounding box center [262, 129] width 345 height 58
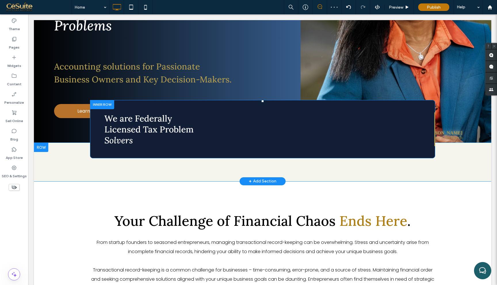
click at [191, 106] on div "We are Federally Licensed Tax Problem Solvers Click To Paste" at bounding box center [262, 129] width 345 height 58
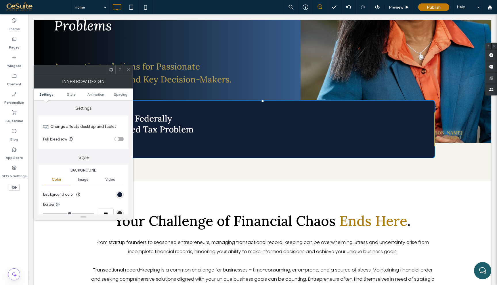
click at [112, 69] on icon at bounding box center [111, 70] width 4 height 4
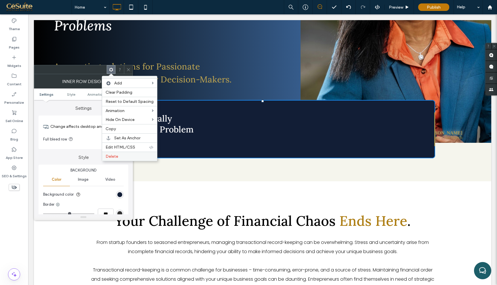
click at [129, 155] on label "Delete" at bounding box center [130, 156] width 48 height 5
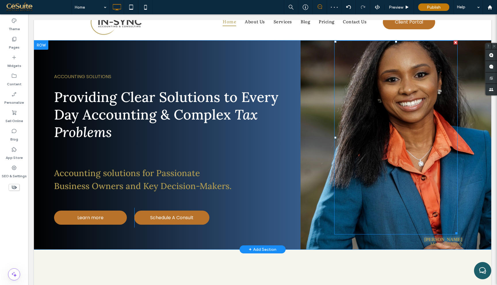
scroll to position [0, 0]
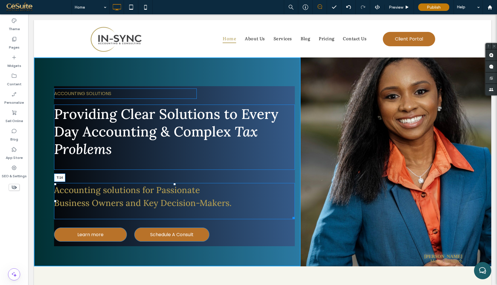
drag, startPoint x: 175, startPoint y: 184, endPoint x: 175, endPoint y: 175, distance: 9.2
click at [175, 183] on div at bounding box center [174, 184] width 2 height 2
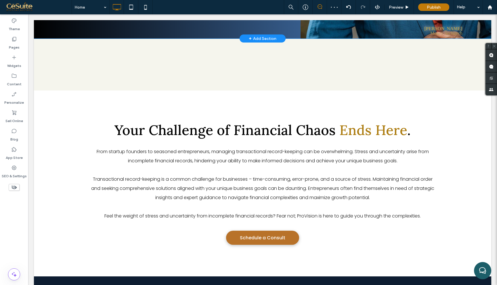
scroll to position [229, 0]
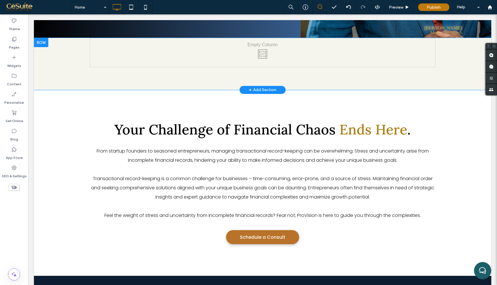
click at [45, 45] on div at bounding box center [41, 42] width 14 height 9
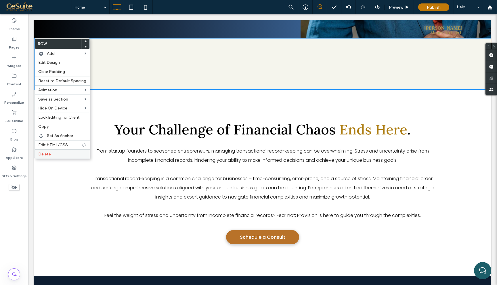
click at [70, 158] on div "Delete" at bounding box center [62, 154] width 55 height 9
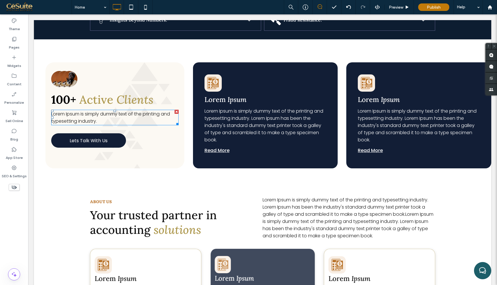
scroll to position [2255, 0]
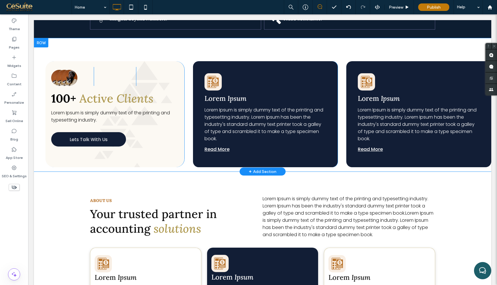
click at [44, 38] on div at bounding box center [41, 42] width 14 height 9
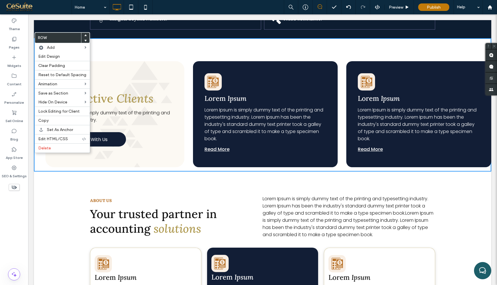
click at [84, 35] on use at bounding box center [85, 36] width 3 height 2
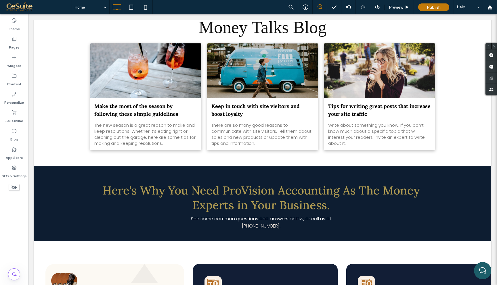
scroll to position [1963, 0]
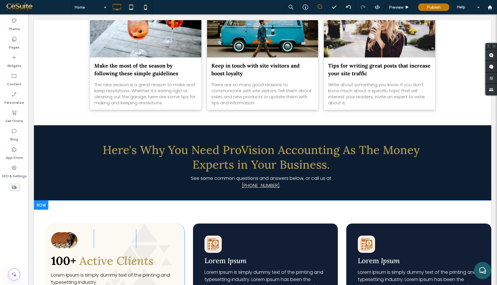
click at [45, 201] on div at bounding box center [41, 205] width 14 height 9
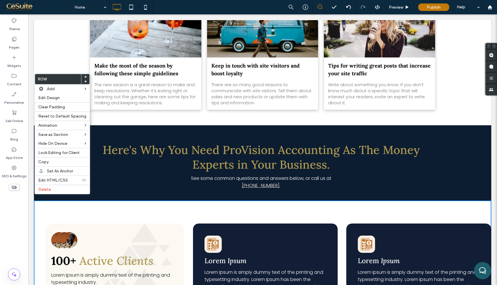
click at [84, 76] on use at bounding box center [85, 77] width 3 height 2
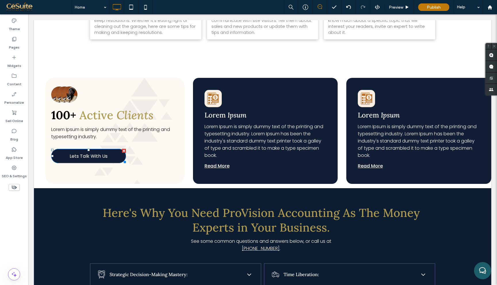
scroll to position [2036, 0]
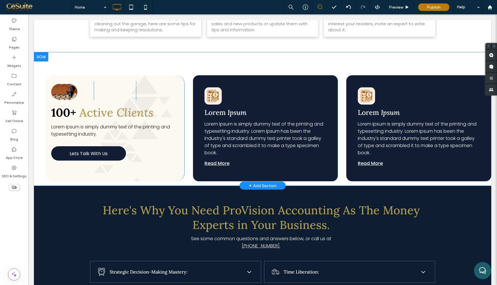
click at [39, 52] on div at bounding box center [41, 56] width 14 height 9
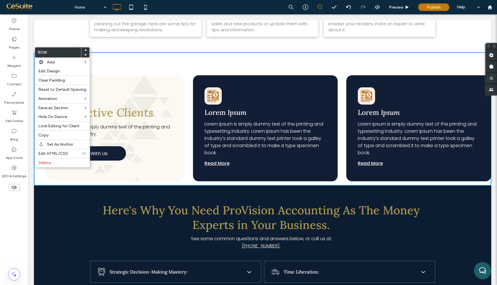
click at [84, 49] on icon at bounding box center [85, 50] width 2 height 2
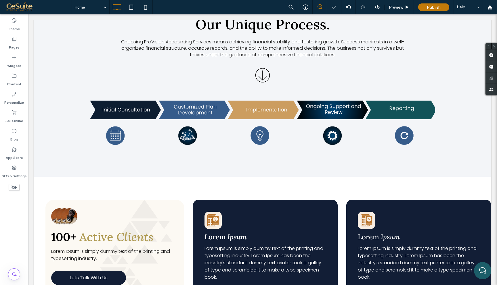
scroll to position [1738, 0]
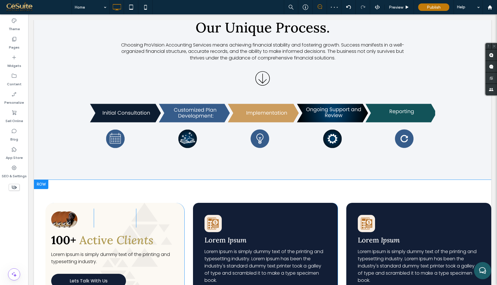
click at [44, 180] on div at bounding box center [41, 184] width 14 height 9
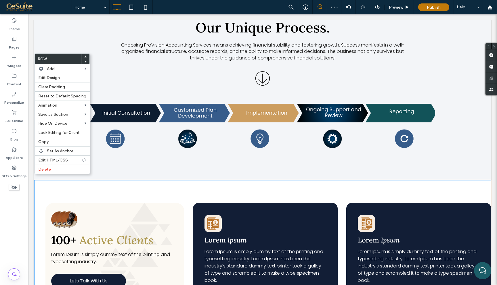
click at [84, 56] on icon at bounding box center [85, 57] width 2 height 2
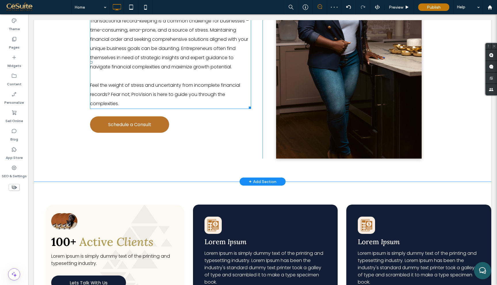
scroll to position [1543, 0]
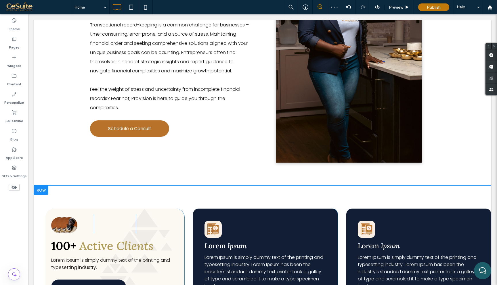
click at [44, 186] on div at bounding box center [41, 190] width 14 height 9
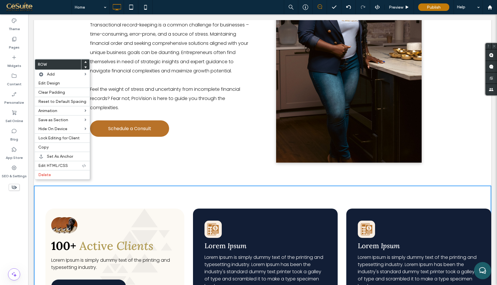
click at [85, 62] on icon at bounding box center [85, 62] width 2 height 2
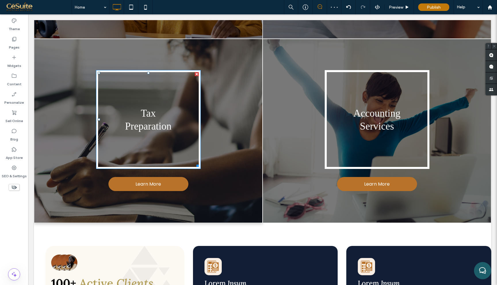
scroll to position [1263, 0]
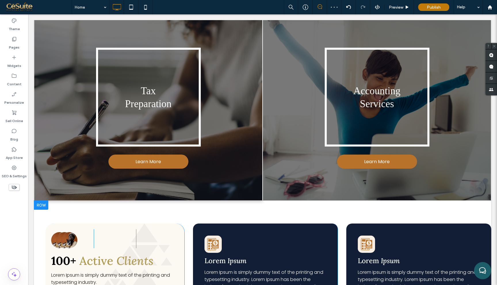
click at [42, 201] on div at bounding box center [41, 205] width 14 height 9
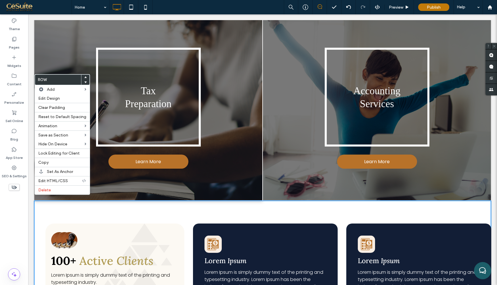
click at [84, 75] on span at bounding box center [85, 77] width 2 height 5
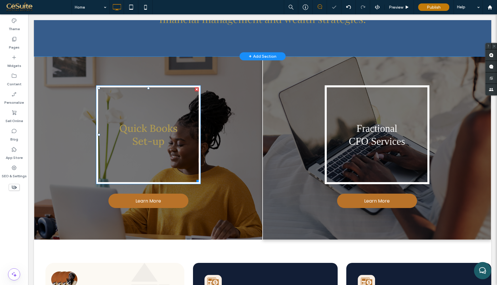
scroll to position [1090, 0]
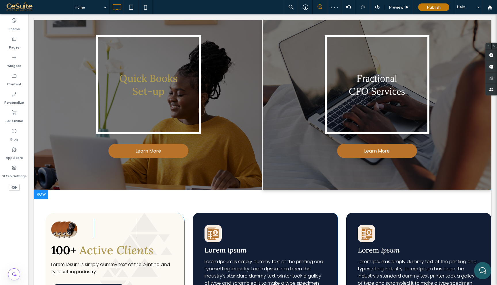
click at [43, 190] on div at bounding box center [41, 194] width 14 height 9
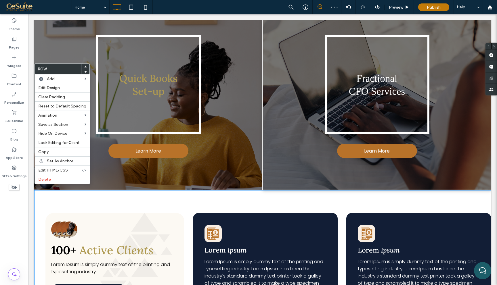
click at [84, 68] on span at bounding box center [85, 66] width 2 height 5
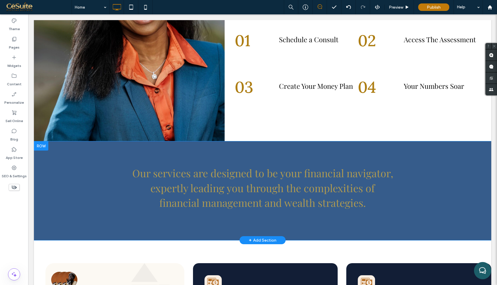
scroll to position [892, 0]
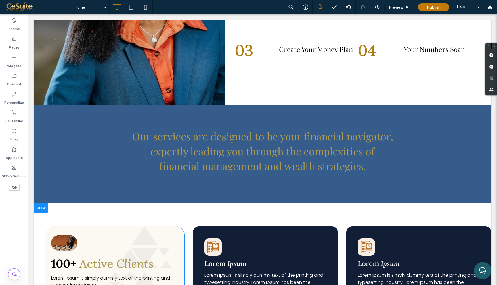
click at [45, 204] on div at bounding box center [41, 208] width 14 height 9
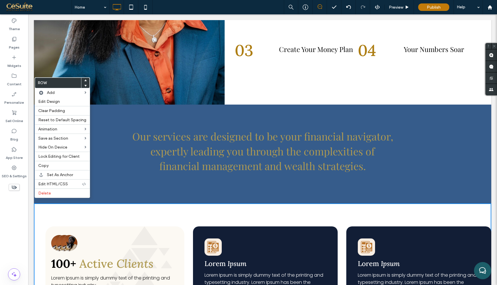
click at [84, 81] on use at bounding box center [85, 81] width 3 height 2
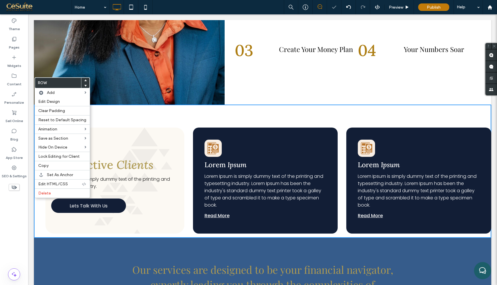
click at [84, 80] on icon at bounding box center [85, 80] width 2 height 2
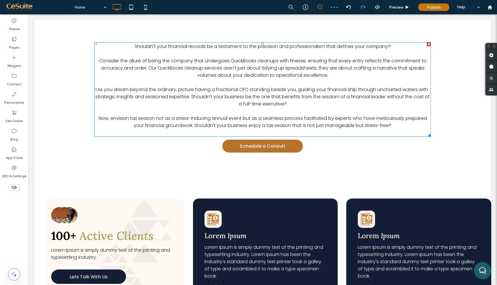
scroll to position [661, 0]
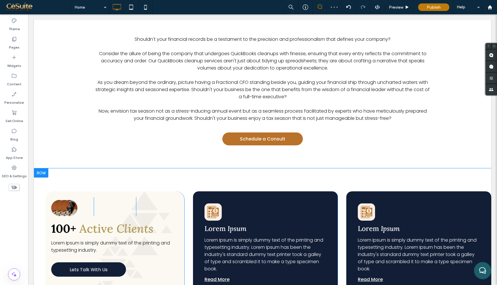
click at [43, 169] on div at bounding box center [41, 173] width 14 height 9
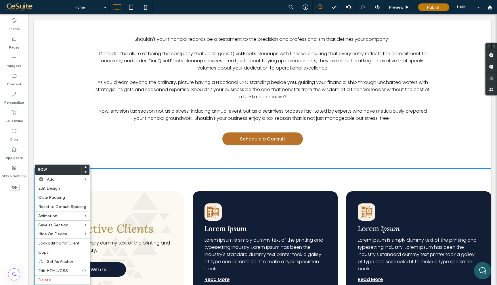
click at [84, 167] on use at bounding box center [85, 167] width 3 height 2
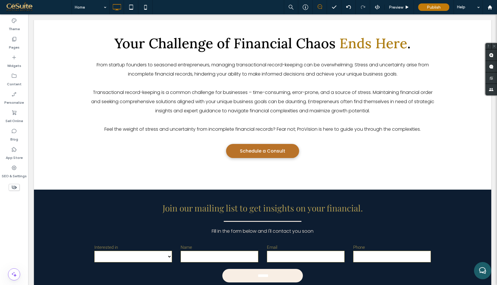
scroll to position [278, 0]
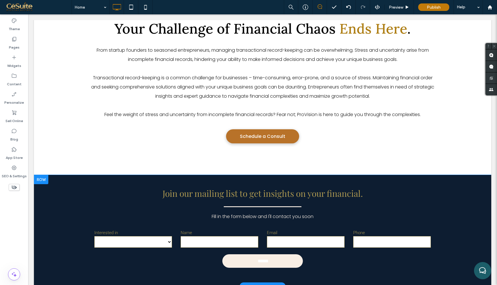
click at [42, 181] on div at bounding box center [41, 179] width 14 height 9
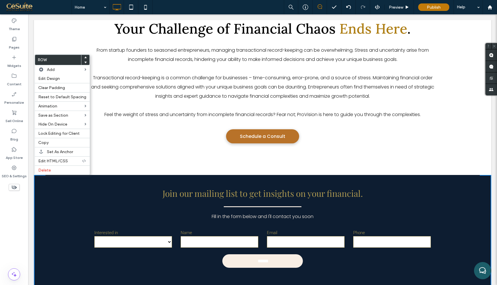
click at [85, 57] on icon at bounding box center [85, 57] width 2 height 2
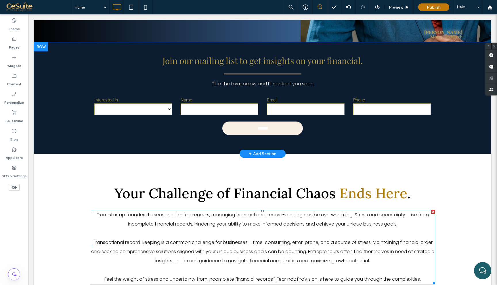
scroll to position [226, 0]
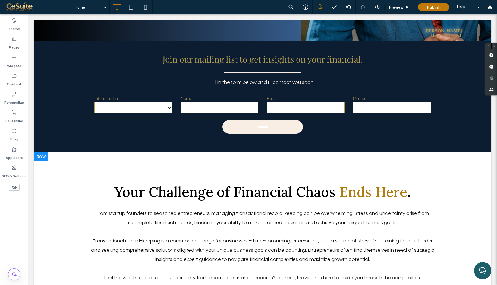
click at [43, 158] on div at bounding box center [41, 156] width 14 height 9
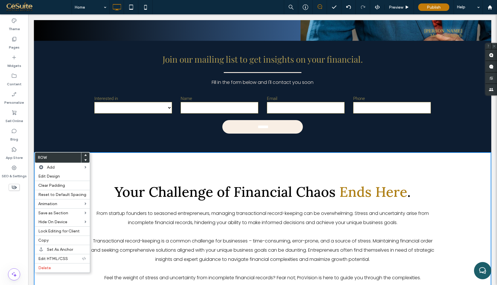
click at [85, 154] on div at bounding box center [85, 155] width 8 height 5
click at [84, 154] on icon at bounding box center [85, 155] width 2 height 2
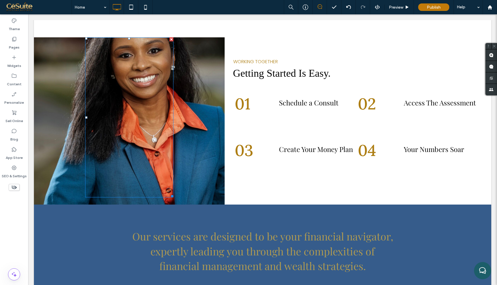
scroll to position [929, 0]
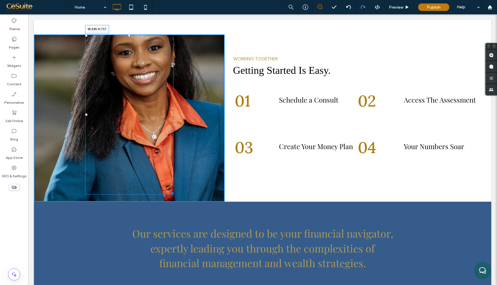
drag, startPoint x: 172, startPoint y: 186, endPoint x: 163, endPoint y: 232, distance: 46.9
click at [169, 195] on div at bounding box center [171, 192] width 4 height 4
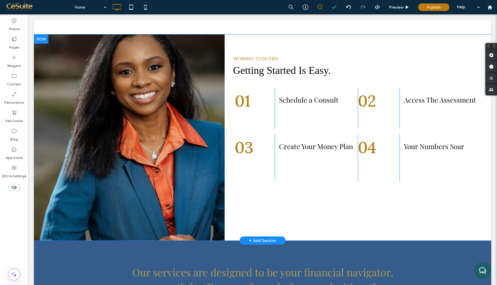
click at [204, 178] on div "Click To Paste" at bounding box center [129, 138] width 191 height 206
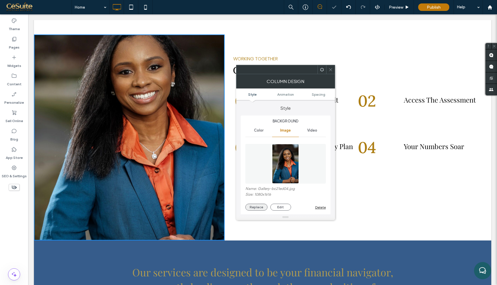
click at [253, 207] on button "Replace" at bounding box center [256, 207] width 22 height 7
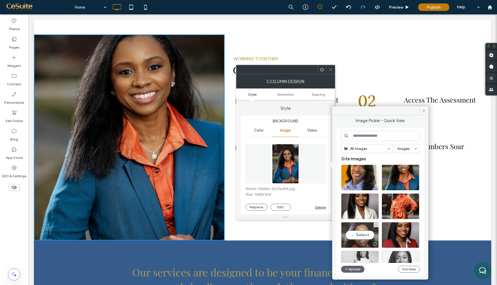
click at [368, 234] on div "Select" at bounding box center [360, 235] width 38 height 26
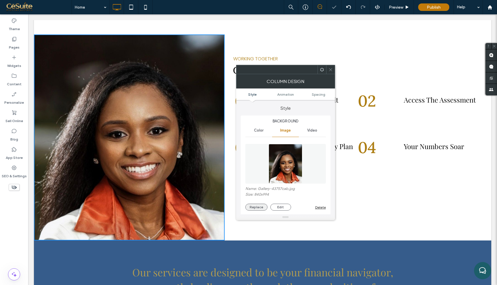
click at [258, 210] on button "Replace" at bounding box center [256, 207] width 22 height 7
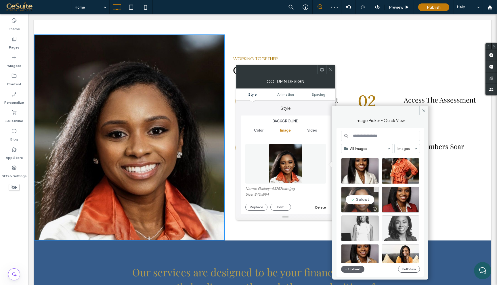
scroll to position [43, 0]
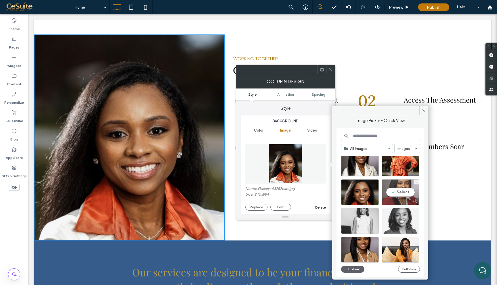
click at [402, 195] on div "Select" at bounding box center [401, 192] width 38 height 26
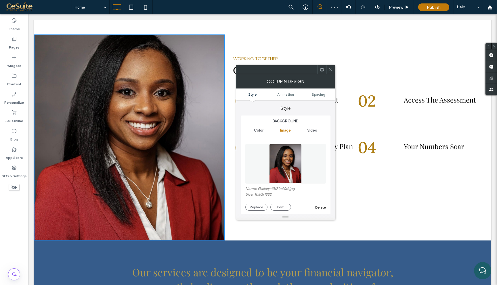
click at [329, 74] on div "Column Design" at bounding box center [285, 81] width 99 height 14
click at [331, 72] on span at bounding box center [330, 69] width 4 height 9
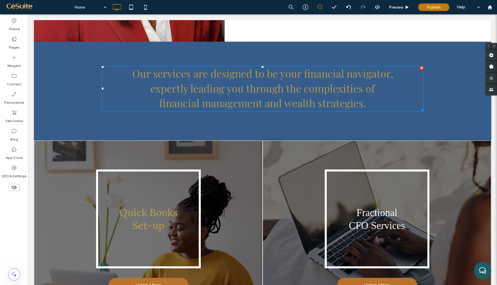
scroll to position [1127, 0]
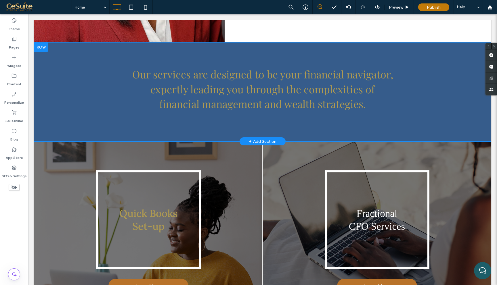
click at [69, 68] on div "Our services are designed to be your financial navigator, expertly leading you …" at bounding box center [262, 92] width 457 height 99
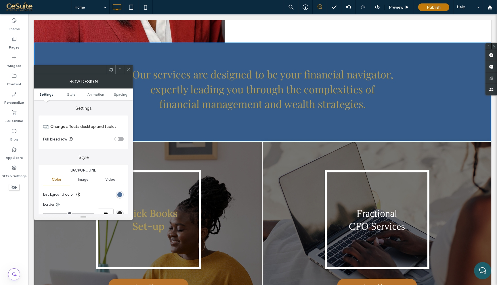
click at [119, 195] on div "rgb(54, 92, 139)" at bounding box center [119, 194] width 5 height 5
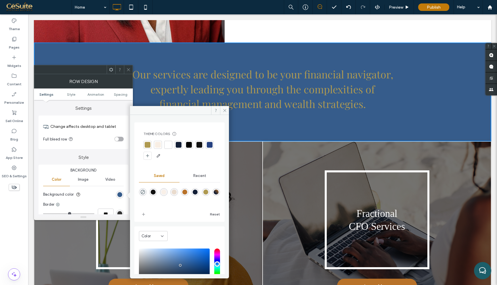
click at [180, 143] on div at bounding box center [179, 145] width 6 height 6
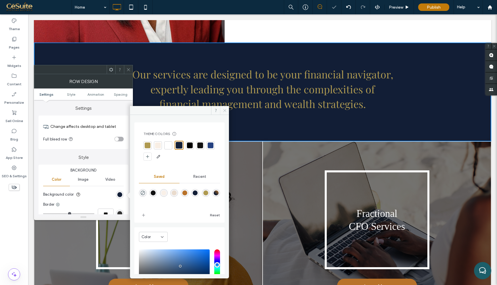
click at [227, 108] on span at bounding box center [224, 110] width 9 height 9
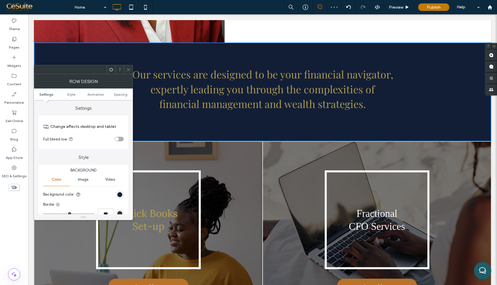
click at [129, 71] on use at bounding box center [128, 69] width 3 height 3
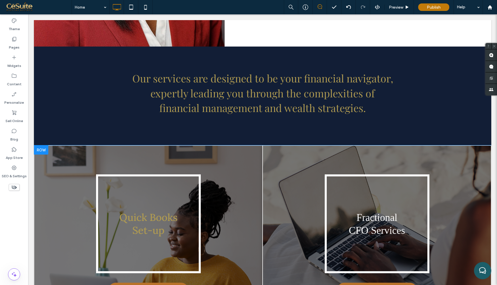
scroll to position [1121, 0]
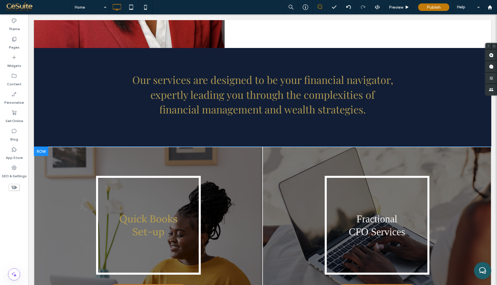
click at [37, 147] on div at bounding box center [41, 151] width 14 height 9
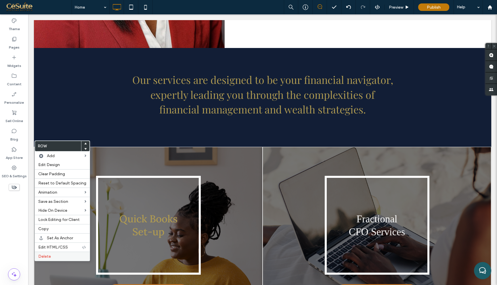
click at [57, 257] on label "Delete" at bounding box center [62, 256] width 48 height 5
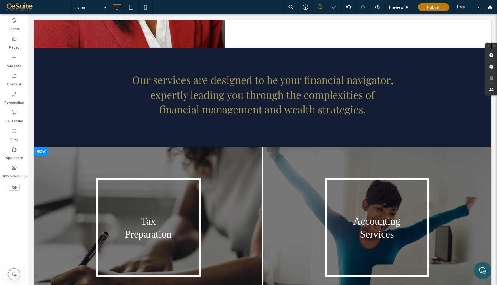
click at [44, 147] on div at bounding box center [41, 151] width 14 height 9
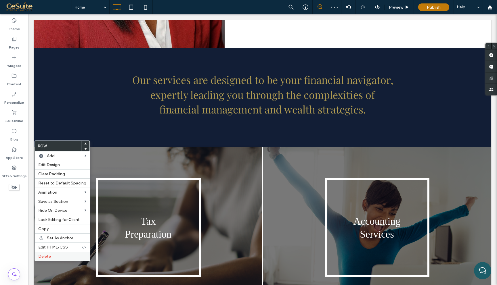
click at [62, 255] on label "Delete" at bounding box center [62, 256] width 48 height 5
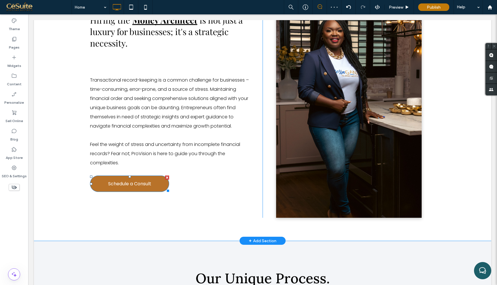
scroll to position [1306, 0]
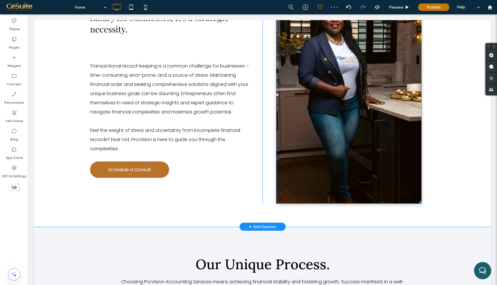
click at [325, 102] on img at bounding box center [349, 95] width 146 height 218
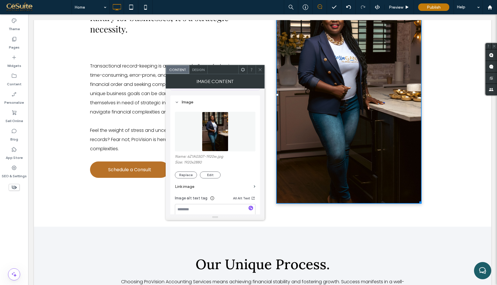
scroll to position [68, 0]
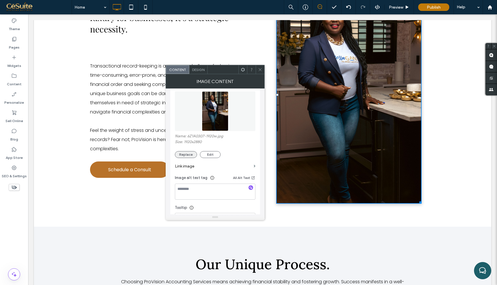
click at [188, 153] on button "Replace" at bounding box center [186, 154] width 22 height 7
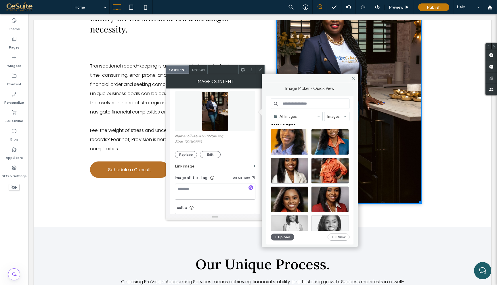
scroll to position [0, 0]
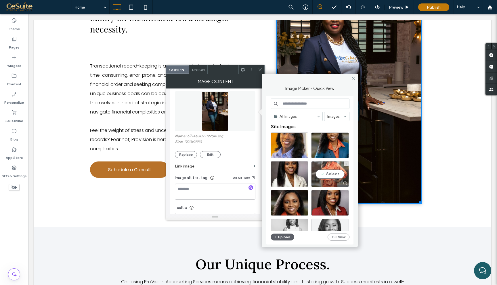
click at [341, 176] on div "Select" at bounding box center [330, 174] width 38 height 26
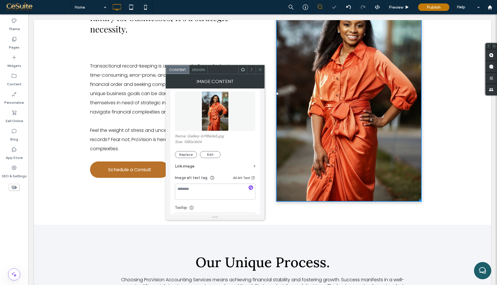
click at [262, 72] on span at bounding box center [260, 69] width 4 height 9
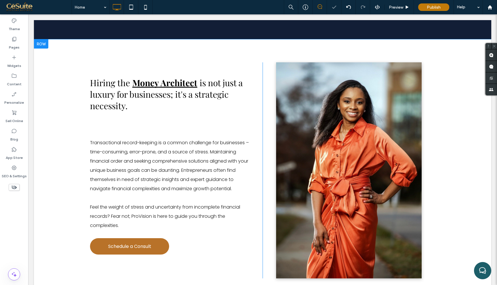
scroll to position [1228, 0]
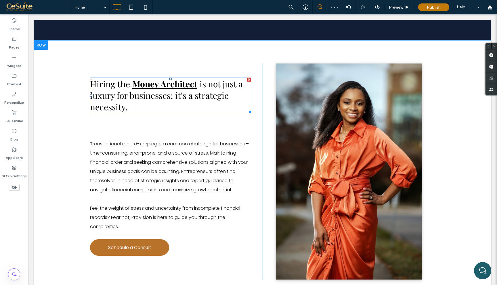
click at [194, 89] on span "is not just a luxury for businesses; it's a strategic necessity." at bounding box center [166, 95] width 153 height 35
type input "**"
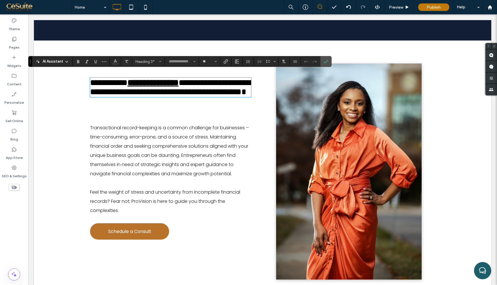
click at [194, 89] on span "**********" at bounding box center [170, 88] width 161 height 18
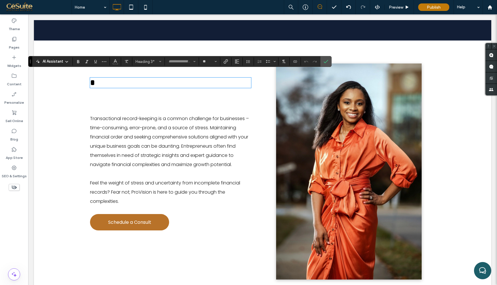
type input "****"
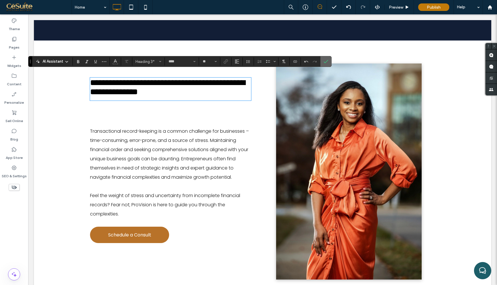
drag, startPoint x: 330, startPoint y: 59, endPoint x: 294, endPoint y: 45, distance: 38.1
click at [330, 59] on label "Confirm" at bounding box center [326, 61] width 9 height 10
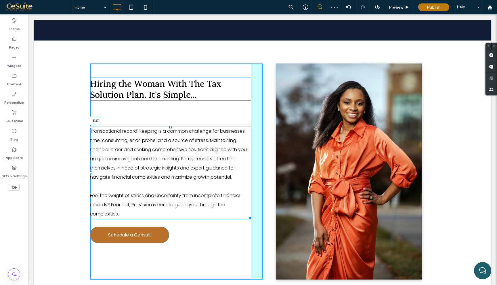
drag, startPoint x: 170, startPoint y: 120, endPoint x: 170, endPoint y: 105, distance: 15.5
click at [170, 126] on div at bounding box center [170, 127] width 2 height 2
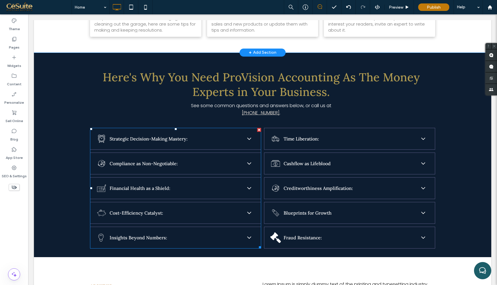
scroll to position [1839, 0]
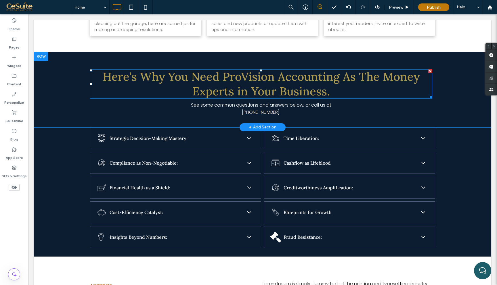
click at [262, 72] on span "Here's Why You Need ProVision Accounting As The Money Experts in Your Business." at bounding box center [261, 83] width 317 height 29
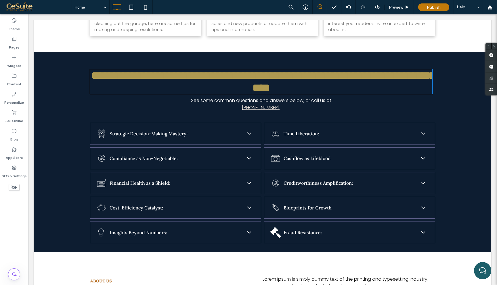
click at [262, 72] on span "**********" at bounding box center [263, 82] width 345 height 24
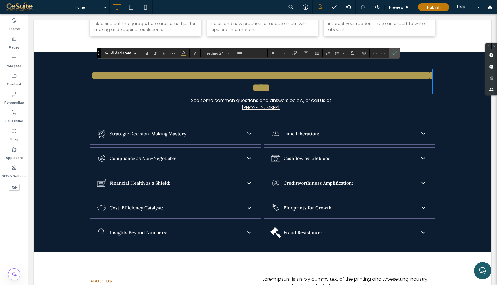
click at [276, 76] on span "**********" at bounding box center [263, 82] width 345 height 24
drag, startPoint x: 379, startPoint y: 68, endPoint x: 234, endPoint y: 87, distance: 146.1
click at [234, 87] on span "**********" at bounding box center [263, 82] width 345 height 24
click at [397, 53] on label "Confirm" at bounding box center [394, 53] width 9 height 10
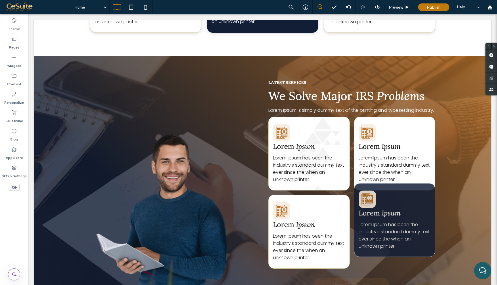
scroll to position [2216, 0]
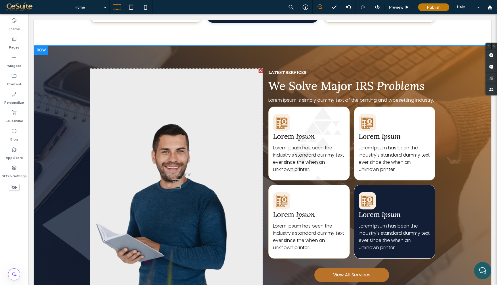
click at [39, 46] on div at bounding box center [41, 50] width 14 height 9
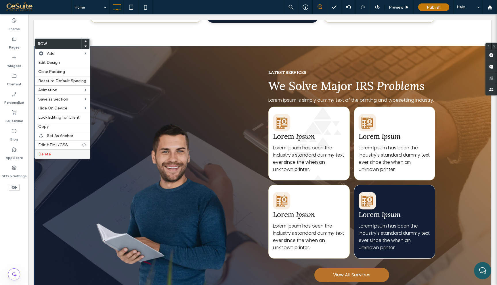
click at [46, 154] on span "Delete" at bounding box center [44, 154] width 13 height 5
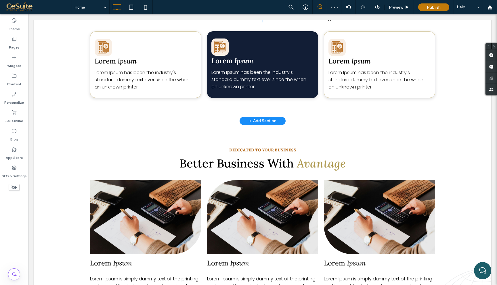
scroll to position [2139, 0]
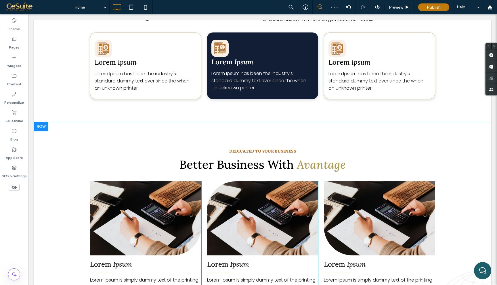
click at [43, 122] on div at bounding box center [41, 126] width 14 height 9
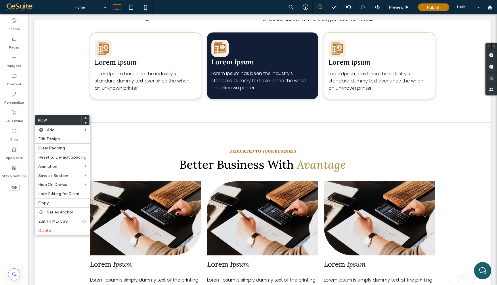
click at [85, 117] on div at bounding box center [85, 117] width 8 height 5
click at [84, 117] on icon at bounding box center [85, 118] width 2 height 2
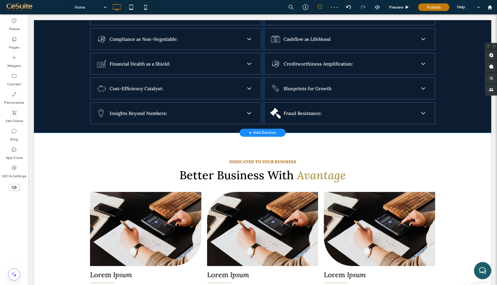
scroll to position [1960, 0]
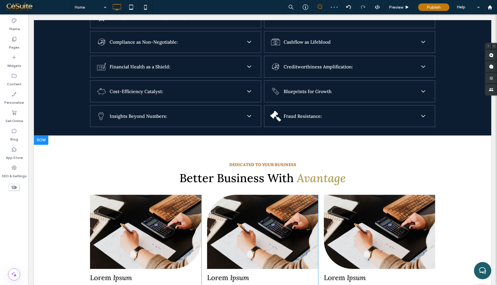
click at [44, 136] on div at bounding box center [41, 140] width 14 height 9
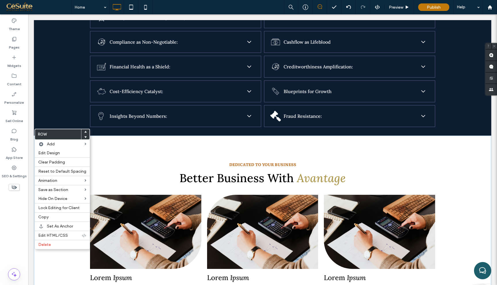
click at [84, 133] on icon at bounding box center [85, 132] width 2 height 2
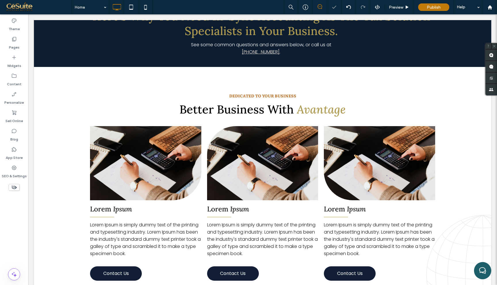
scroll to position [1891, 0]
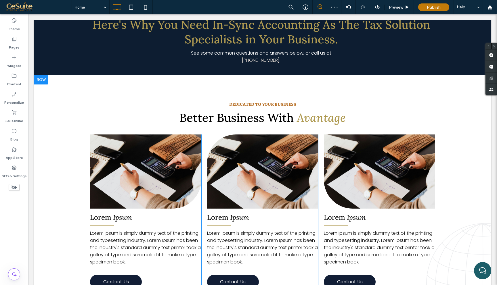
click at [43, 75] on div at bounding box center [41, 79] width 14 height 9
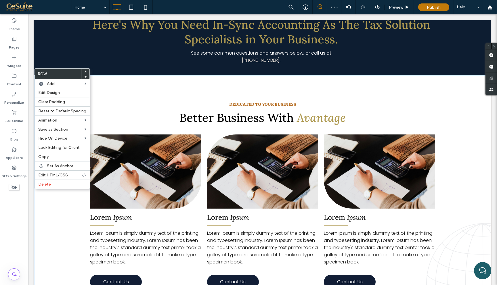
click at [84, 72] on icon at bounding box center [85, 71] width 2 height 2
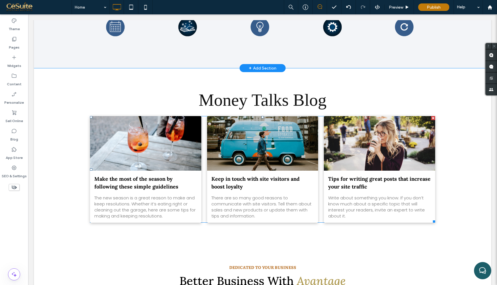
scroll to position [1647, 0]
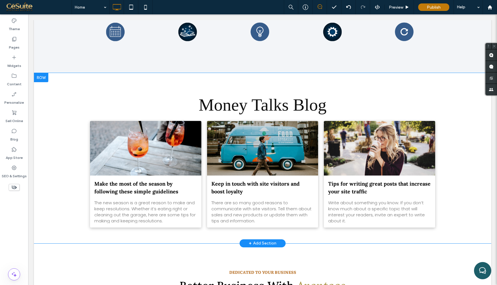
click at [45, 73] on div at bounding box center [41, 77] width 14 height 9
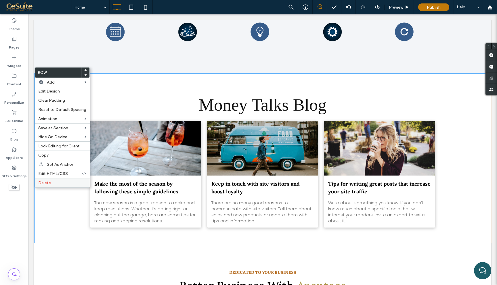
click at [74, 182] on label "Delete" at bounding box center [62, 183] width 48 height 5
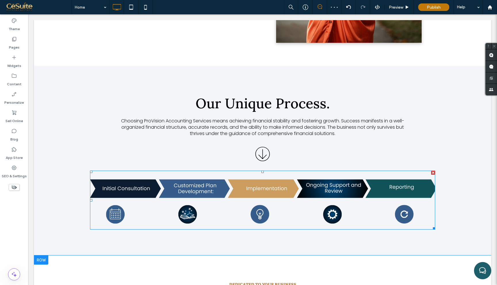
scroll to position [1464, 0]
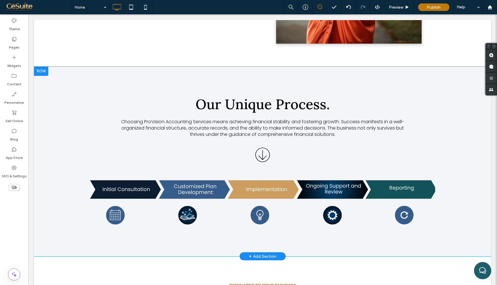
click at [63, 76] on div "Our Unique Process. Choosing ProVision Accounting Services means achieving fina…" at bounding box center [262, 162] width 457 height 190
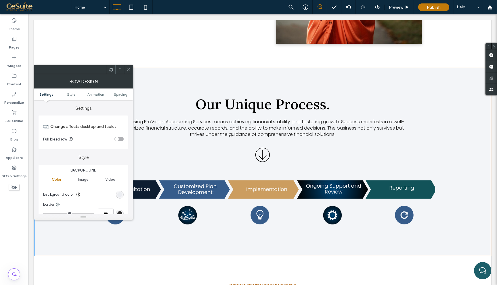
click at [120, 194] on div "rgba(54, 92, 139, 0.06)" at bounding box center [119, 194] width 5 height 5
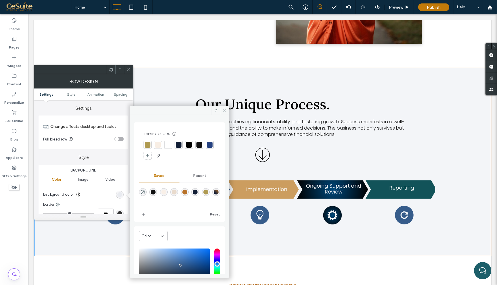
click at [158, 146] on div at bounding box center [158, 145] width 6 height 6
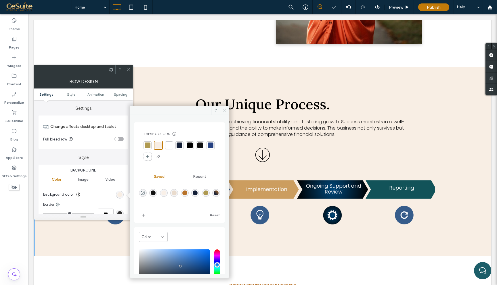
click at [227, 108] on span at bounding box center [224, 110] width 9 height 9
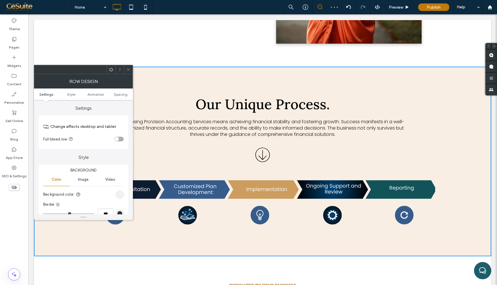
click at [130, 68] on icon at bounding box center [128, 70] width 4 height 4
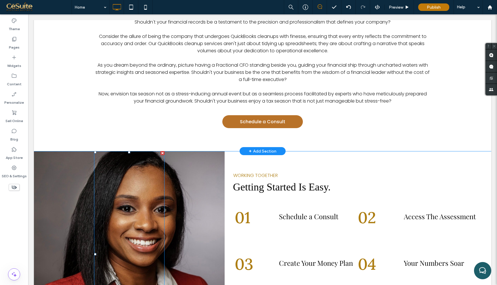
scroll to position [826, 0]
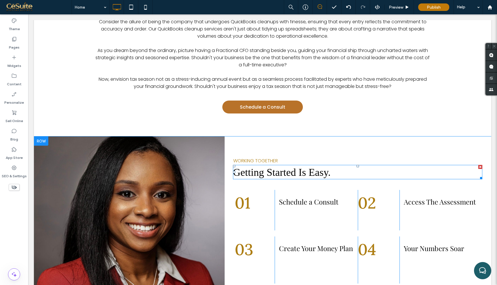
click at [263, 168] on span "Getting Started Is Easy." at bounding box center [282, 173] width 98 height 12
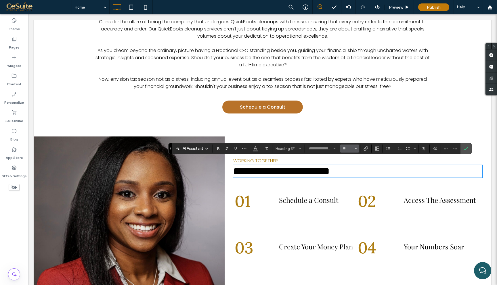
click at [353, 149] on button "**" at bounding box center [349, 149] width 19 height 8
click at [345, 199] on label "60" at bounding box center [349, 200] width 18 height 8
type input "**"
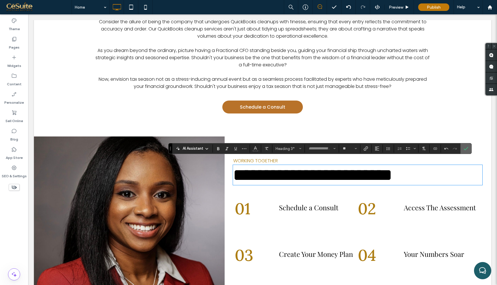
click at [469, 150] on label "Confirm" at bounding box center [466, 149] width 9 height 10
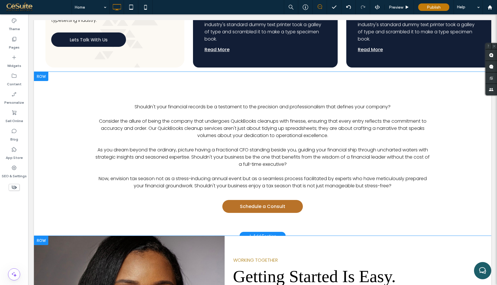
scroll to position [728, 0]
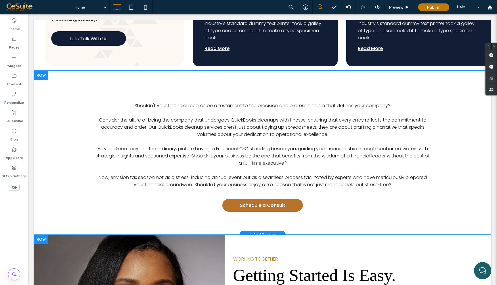
click at [43, 73] on div at bounding box center [41, 75] width 14 height 9
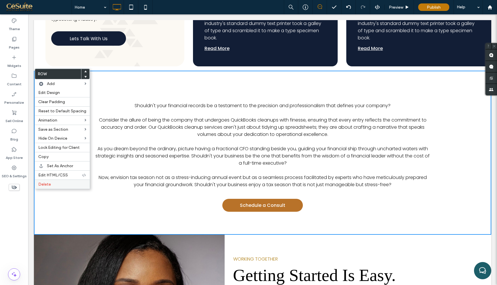
click at [60, 182] on div "Delete" at bounding box center [62, 184] width 55 height 9
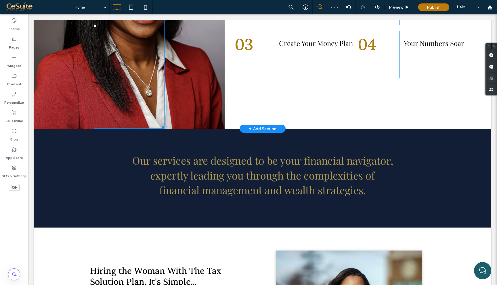
scroll to position [895, 0]
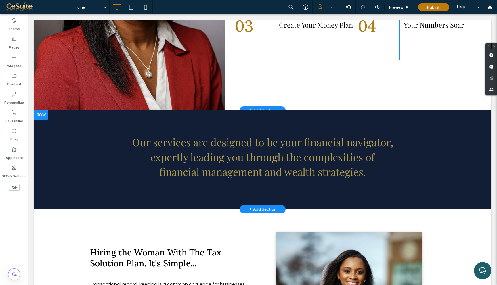
click at [43, 112] on div at bounding box center [41, 114] width 14 height 9
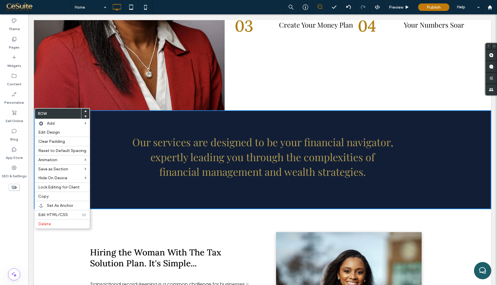
click at [85, 111] on icon at bounding box center [85, 111] width 2 height 2
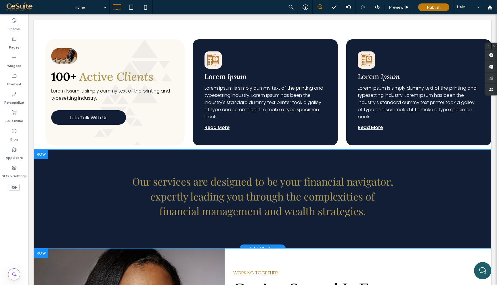
scroll to position [636, 0]
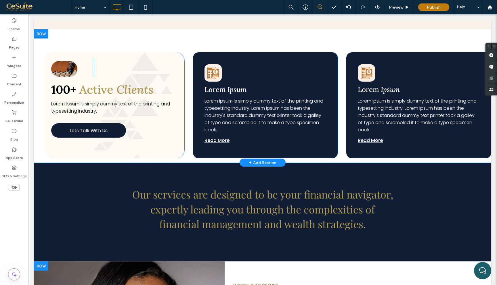
click at [37, 33] on div at bounding box center [41, 33] width 14 height 9
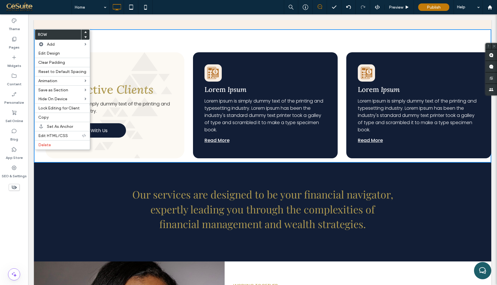
click at [69, 185] on div "Our services are designed to be your financial navigator, expertly leading you …" at bounding box center [262, 212] width 457 height 99
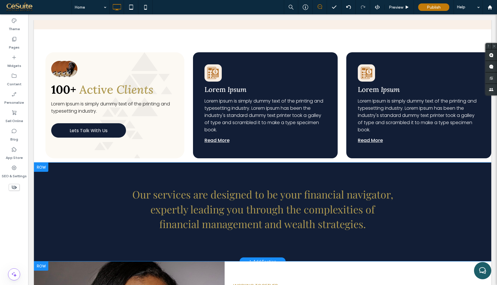
click at [41, 165] on div at bounding box center [41, 167] width 14 height 9
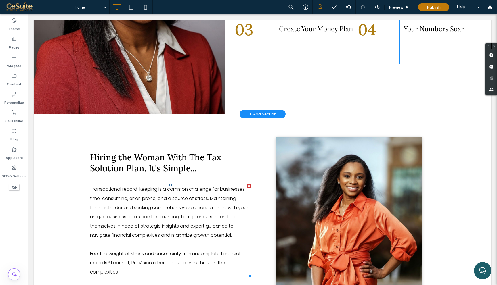
scroll to position [997, 0]
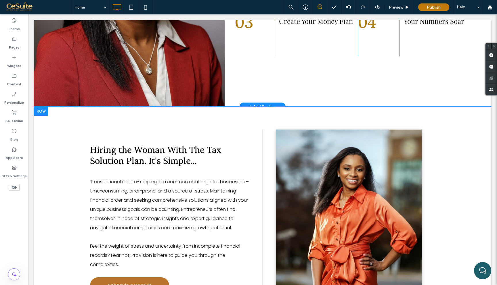
click at [42, 112] on div at bounding box center [41, 111] width 14 height 9
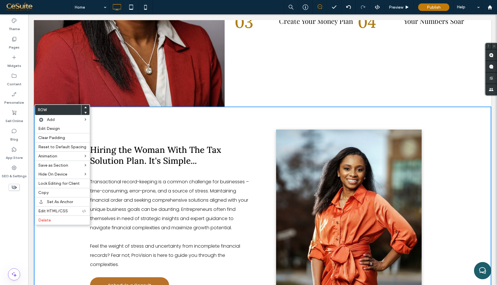
click at [82, 106] on div at bounding box center [85, 107] width 8 height 5
click at [84, 109] on span at bounding box center [85, 107] width 2 height 5
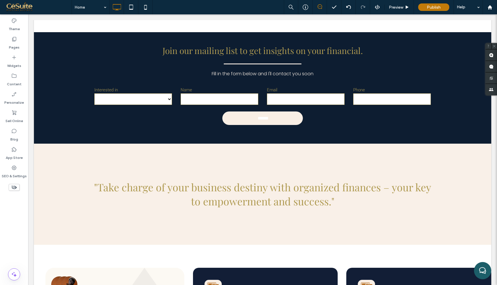
scroll to position [410, 0]
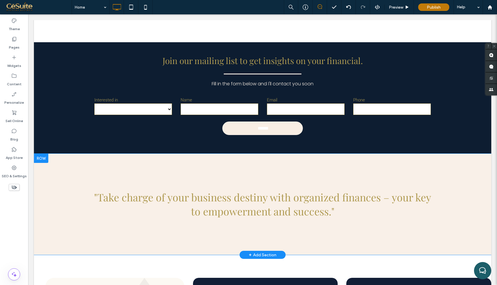
click at [41, 160] on div at bounding box center [41, 158] width 14 height 9
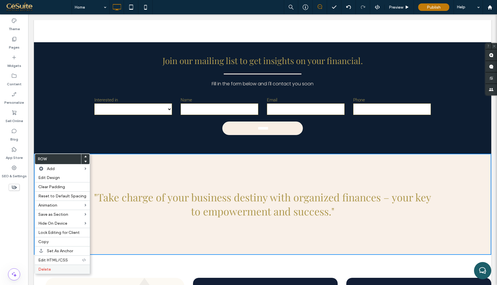
click at [65, 270] on label "Delete" at bounding box center [62, 269] width 48 height 5
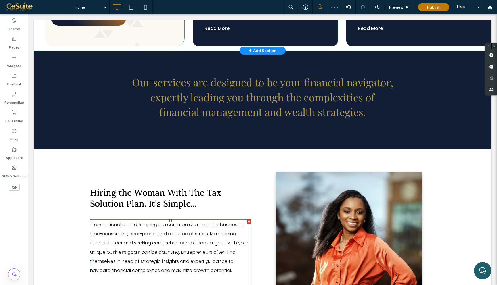
scroll to position [655, 0]
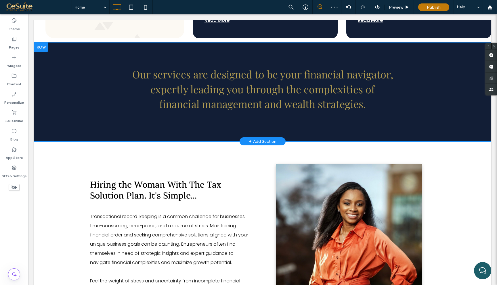
click at [41, 45] on div at bounding box center [41, 47] width 14 height 9
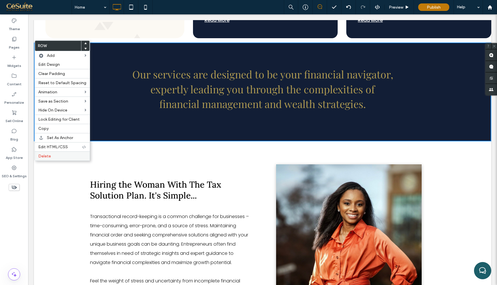
click at [73, 159] on label "Delete" at bounding box center [62, 156] width 48 height 5
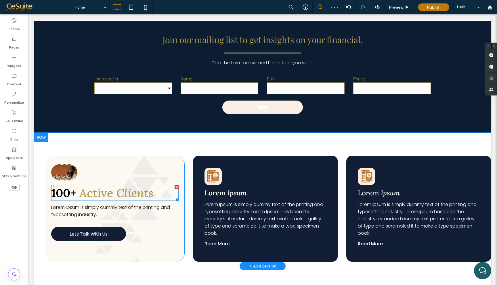
scroll to position [368, 0]
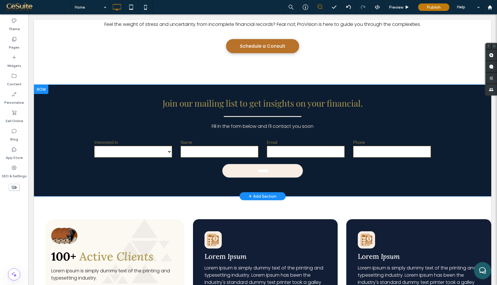
click at [42, 89] on div at bounding box center [41, 89] width 14 height 9
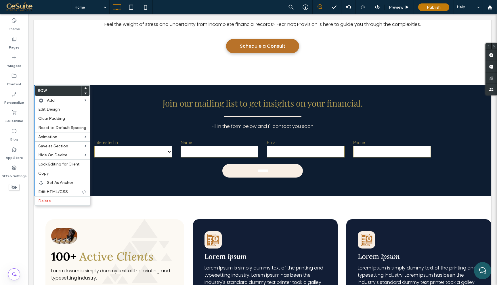
click at [84, 93] on icon at bounding box center [85, 93] width 2 height 2
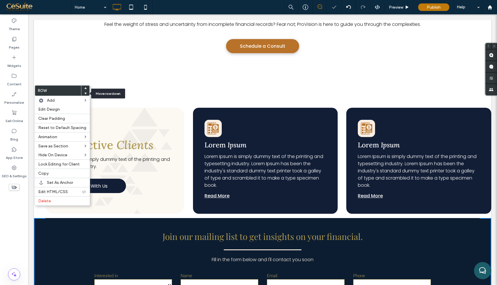
click at [84, 93] on icon at bounding box center [85, 93] width 2 height 2
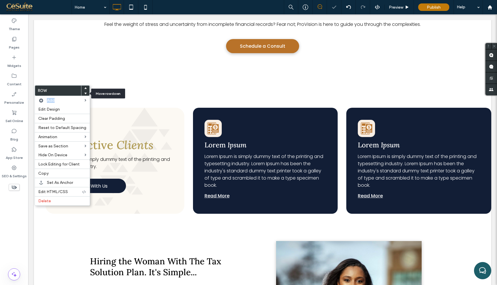
click at [84, 93] on icon at bounding box center [85, 93] width 2 height 2
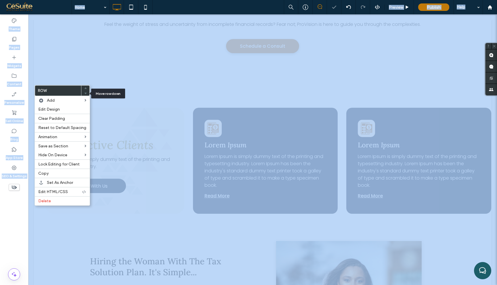
click at [83, 93] on body ".wqwq-1{fill:#231f20;} .cls-1q, .cls-2q { fill-rule: evenodd; } .cls-2q { fill:…" at bounding box center [248, 142] width 497 height 285
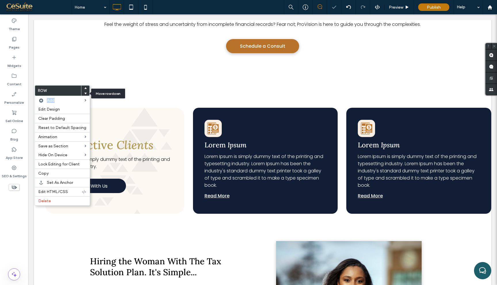
click at [84, 93] on icon at bounding box center [85, 93] width 2 height 2
click at [83, 93] on body ".wqwq-1{fill:#231f20;} .cls-1q, .cls-2q { fill-rule: evenodd; } .cls-2q { fill:…" at bounding box center [248, 142] width 497 height 285
click at [84, 93] on icon at bounding box center [85, 93] width 2 height 2
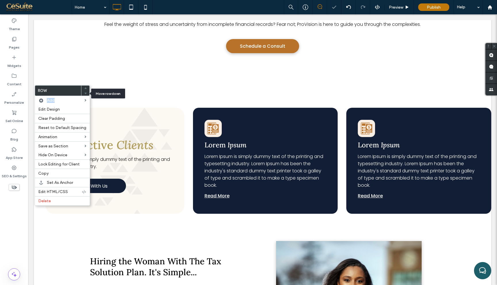
click at [84, 93] on icon at bounding box center [85, 93] width 2 height 2
click at [83, 93] on body ".wqwq-1{fill:#231f20;} .cls-1q, .cls-2q { fill-rule: evenodd; } .cls-2q { fill:…" at bounding box center [248, 142] width 497 height 285
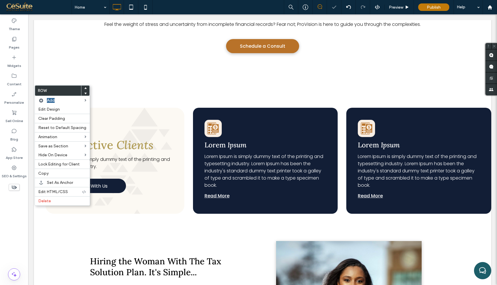
click at [148, 104] on div "Click To Paste Click To Paste Click To Paste 100+ Active Clients Lorem Ipsum is…" at bounding box center [262, 151] width 457 height 133
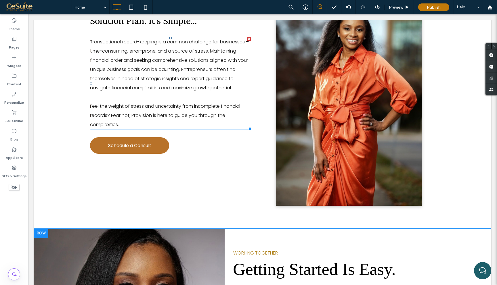
scroll to position [624, 0]
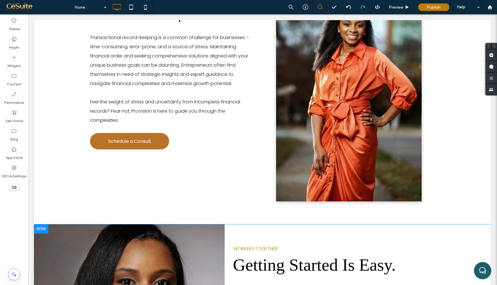
click at [42, 225] on div at bounding box center [41, 229] width 14 height 9
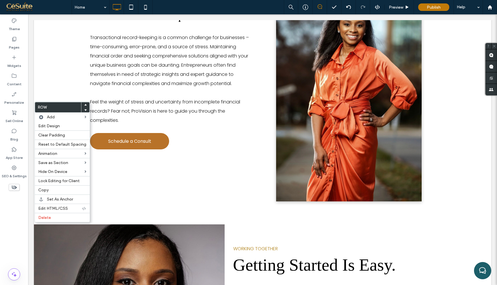
click at [82, 105] on div at bounding box center [85, 104] width 8 height 5
click at [85, 104] on div at bounding box center [85, 104] width 8 height 5
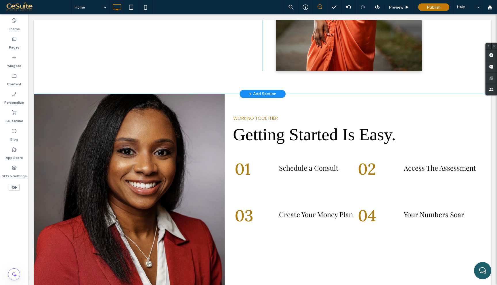
scroll to position [772, 0]
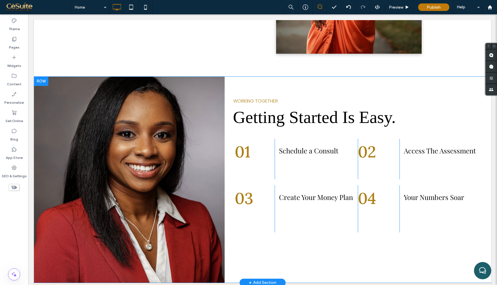
click at [40, 82] on div at bounding box center [41, 81] width 14 height 9
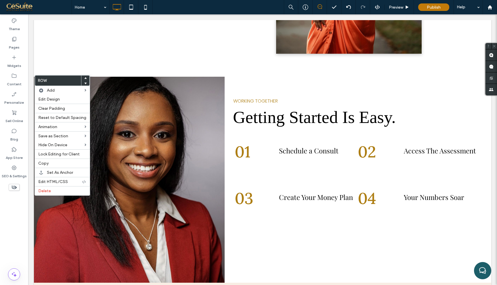
click at [85, 79] on icon at bounding box center [85, 78] width 2 height 2
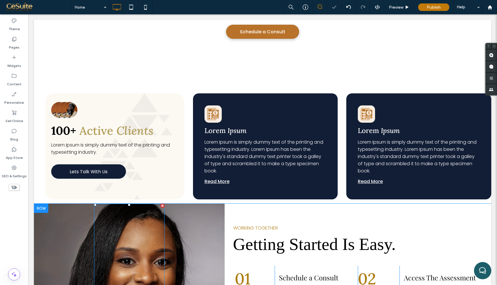
scroll to position [364, 0]
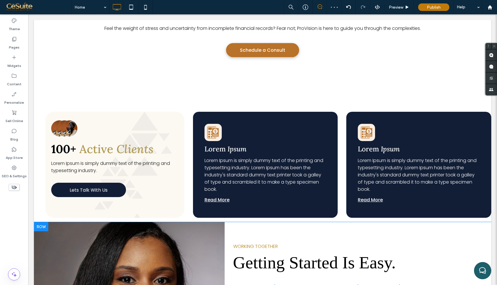
click at [39, 224] on div at bounding box center [41, 226] width 14 height 9
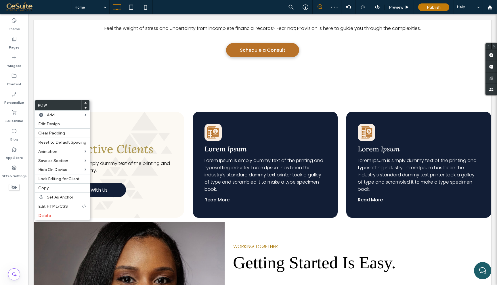
click at [86, 104] on div at bounding box center [85, 102] width 8 height 5
click at [84, 102] on icon at bounding box center [85, 103] width 2 height 2
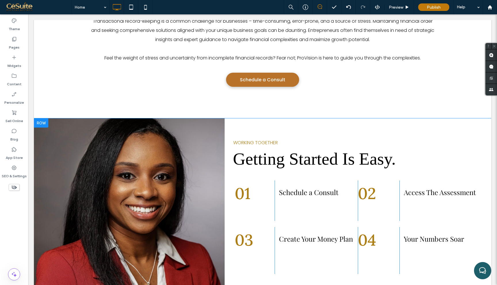
scroll to position [343, 0]
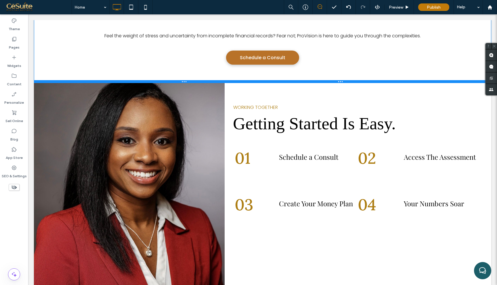
drag, startPoint x: 303, startPoint y: 108, endPoint x: 303, endPoint y: 81, distance: 26.5
click at [303, 81] on div at bounding box center [262, 81] width 457 height 3
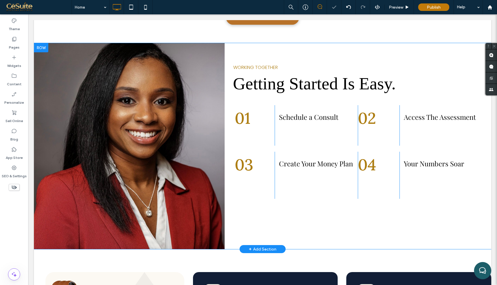
scroll to position [386, 0]
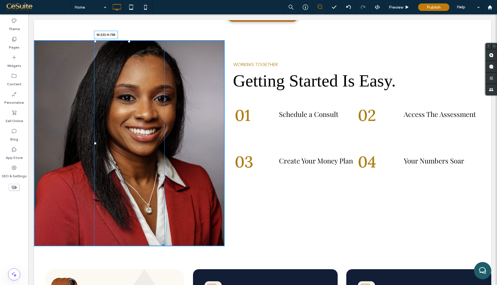
drag, startPoint x: 164, startPoint y: 244, endPoint x: 162, endPoint y: 268, distance: 23.4
click at [162, 246] on div at bounding box center [162, 244] width 4 height 4
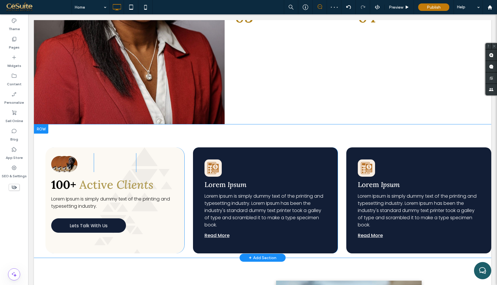
scroll to position [529, 0]
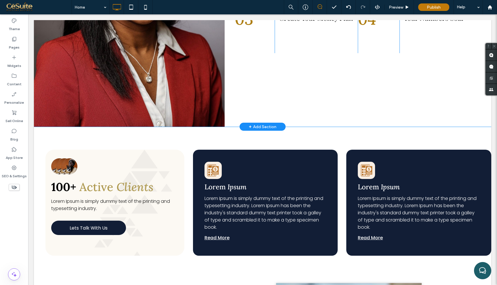
drag, startPoint x: 39, startPoint y: 132, endPoint x: 252, endPoint y: 56, distance: 226.1
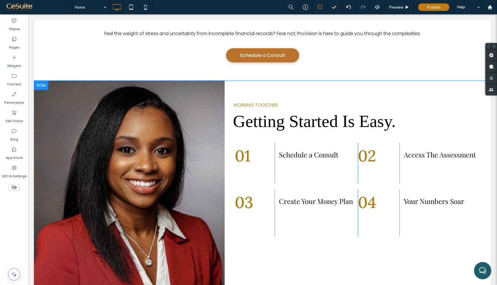
scroll to position [336, 0]
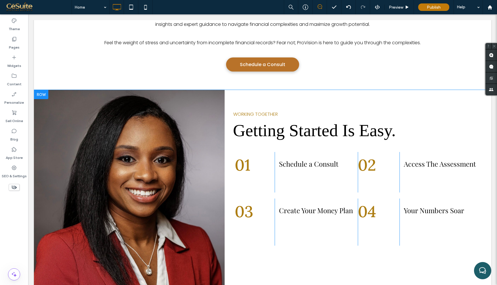
click at [45, 95] on div at bounding box center [41, 94] width 14 height 9
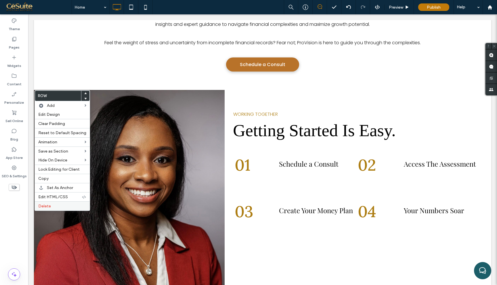
click at [71, 206] on label "Delete" at bounding box center [62, 206] width 48 height 5
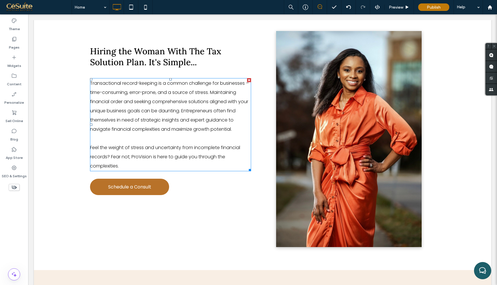
scroll to position [576, 0]
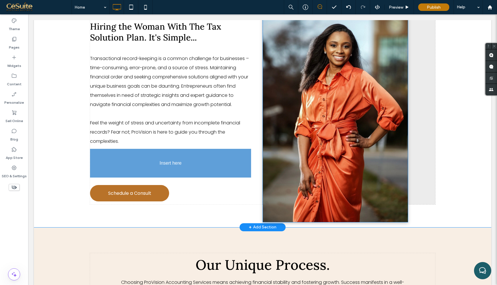
drag, startPoint x: 312, startPoint y: 74, endPoint x: 95, endPoint y: 84, distance: 217.1
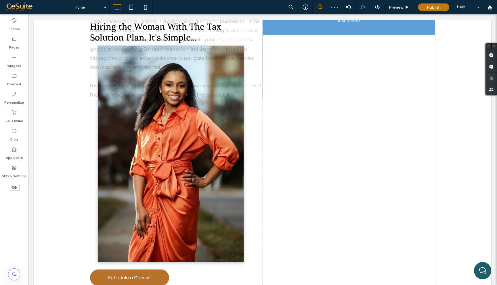
drag, startPoint x: 157, startPoint y: 79, endPoint x: 356, endPoint y: 87, distance: 198.9
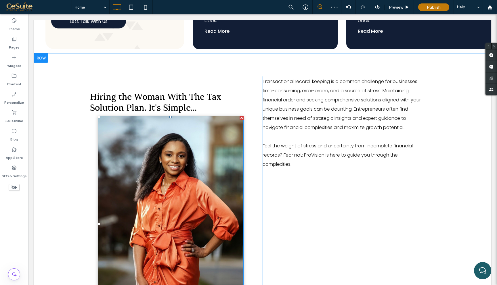
scroll to position [496, 0]
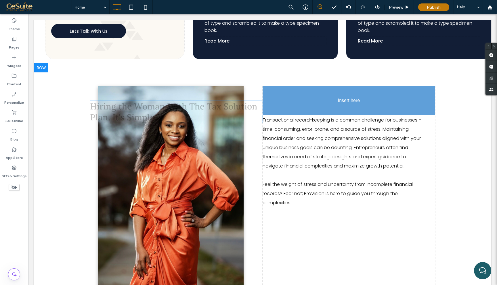
drag, startPoint x: 192, startPoint y: 106, endPoint x: 360, endPoint y: 85, distance: 168.9
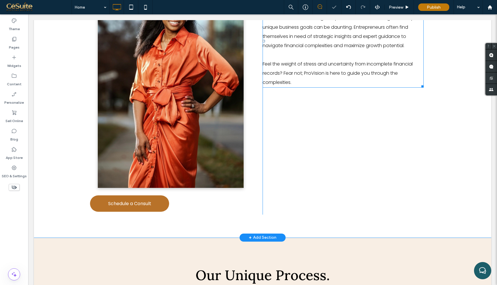
scroll to position [622, 0]
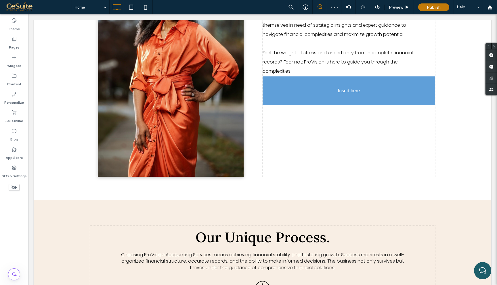
drag, startPoint x: 153, startPoint y: 195, endPoint x: 336, endPoint y: 95, distance: 208.3
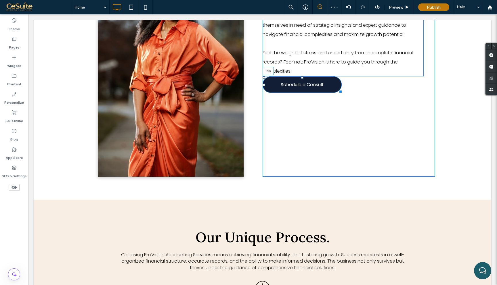
drag, startPoint x: 302, startPoint y: 76, endPoint x: 302, endPoint y: 104, distance: 27.9
click at [302, 79] on div at bounding box center [302, 77] width 2 height 2
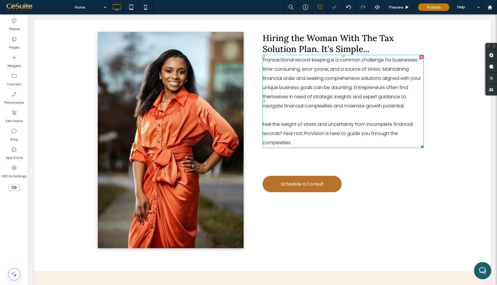
scroll to position [550, 0]
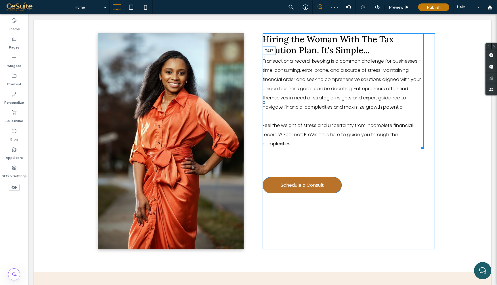
drag, startPoint x: 343, startPoint y: 55, endPoint x: 340, endPoint y: 89, distance: 34.0
click at [340, 89] on div "Transactional record-keeping is a common challenge for businesses – time-consum…" at bounding box center [343, 102] width 161 height 93
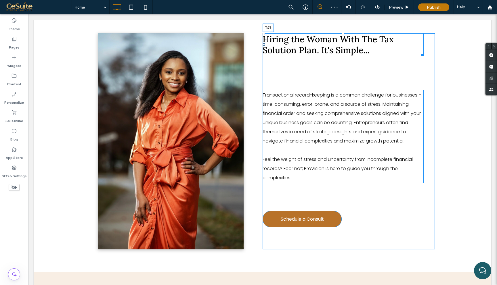
drag, startPoint x: 344, startPoint y: 32, endPoint x: 343, endPoint y: 54, distance: 21.9
click at [343, 35] on div at bounding box center [343, 34] width 2 height 2
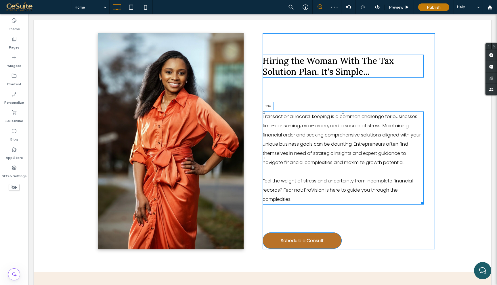
drag, startPoint x: 343, startPoint y: 112, endPoint x: 343, endPoint y: 89, distance: 22.4
click at [343, 112] on div at bounding box center [343, 113] width 2 height 2
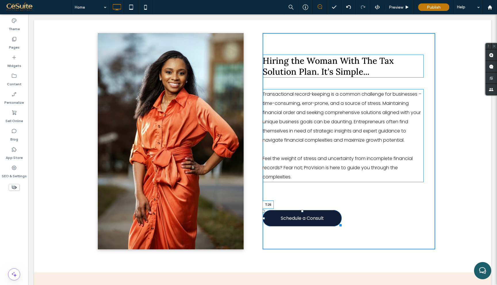
drag, startPoint x: 302, startPoint y: 210, endPoint x: 302, endPoint y: 191, distance: 19.0
click at [302, 210] on div at bounding box center [302, 211] width 2 height 2
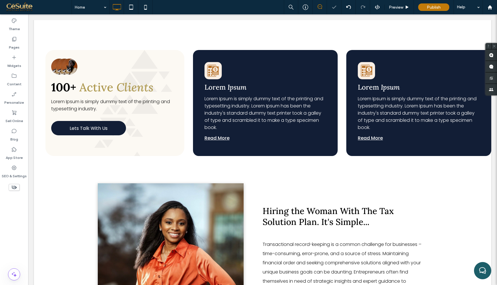
scroll to position [357, 0]
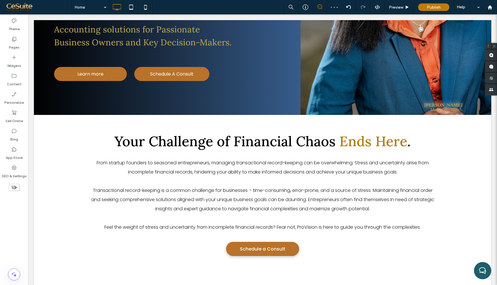
scroll to position [172, 0]
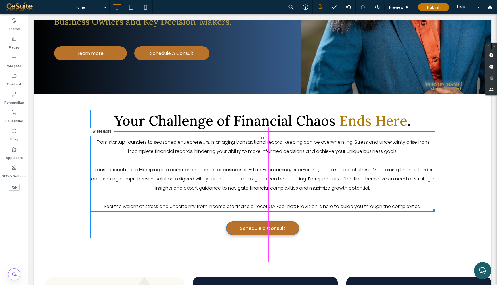
drag, startPoint x: 434, startPoint y: 208, endPoint x: 384, endPoint y: 210, distance: 49.8
click at [384, 210] on div "From startup founders to seasoned entrepreneurs, managing transactional record-…" at bounding box center [262, 174] width 345 height 75
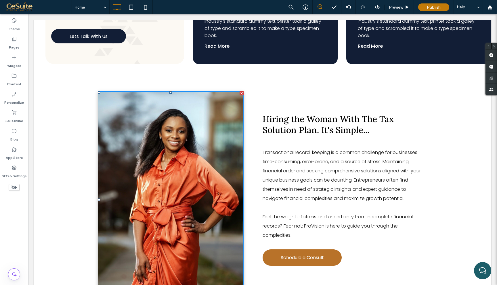
scroll to position [522, 0]
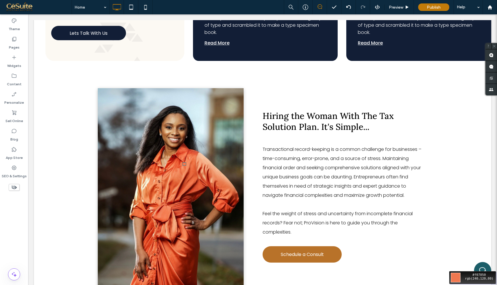
click at [178, 167] on div "Move your 🖱️ to pick a color #f07850 rgb(240,120,80)" at bounding box center [248, 142] width 497 height 285
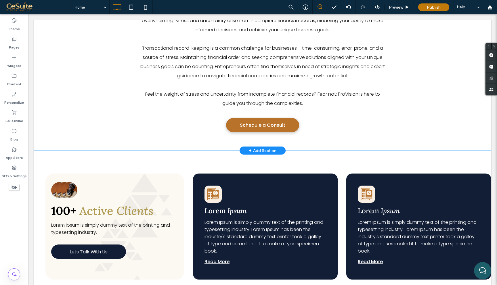
scroll to position [315, 0]
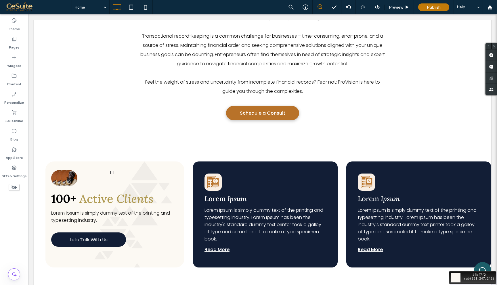
click at [106, 175] on div "Move your 🖱️ to pick a color #fbf7f2 rgb(251,247,242)" at bounding box center [248, 142] width 497 height 285
click at [231, 108] on div "Move your 🖱️ to pick a color #b77228 rgb(183,114,40)" at bounding box center [248, 142] width 497 height 285
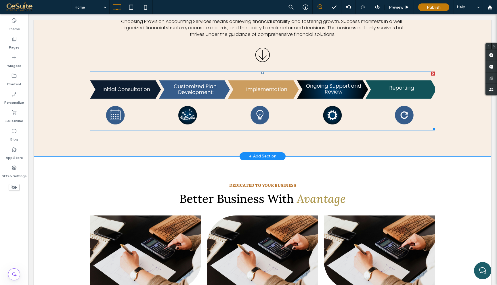
scroll to position [883, 0]
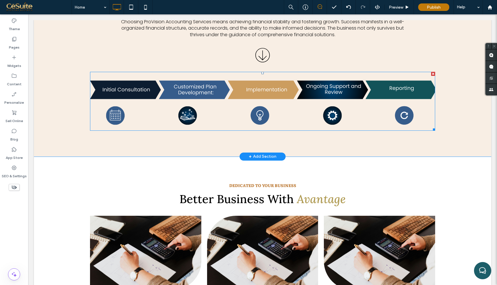
click at [217, 93] on img at bounding box center [262, 101] width 345 height 59
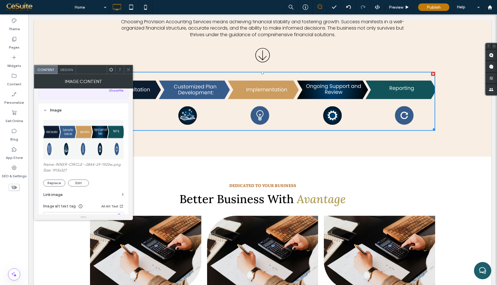
scroll to position [53, 0]
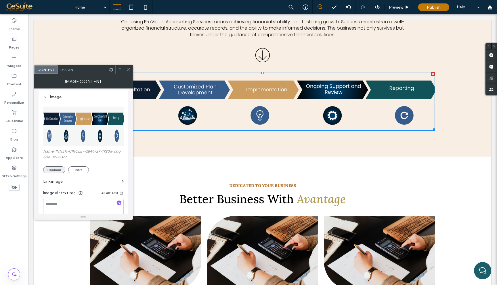
click at [60, 171] on button "Replace" at bounding box center [54, 170] width 22 height 7
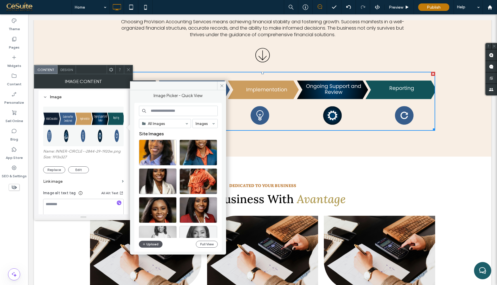
click at [144, 243] on icon "button" at bounding box center [143, 244] width 3 height 5
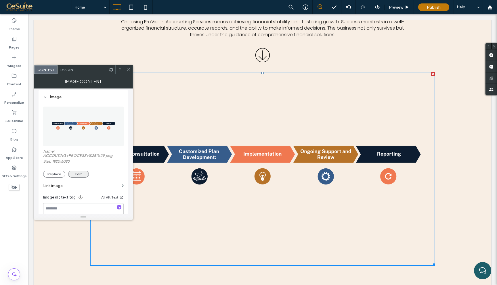
click at [74, 175] on button "Edit" at bounding box center [78, 174] width 21 height 7
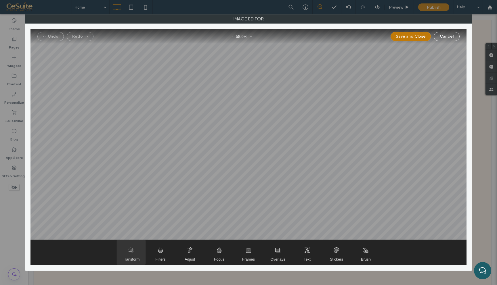
click at [135, 249] on span "Transform" at bounding box center [131, 252] width 29 height 25
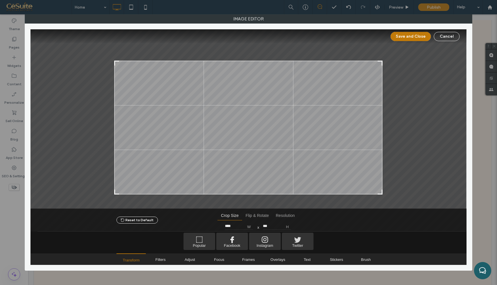
type input "***"
type input "****"
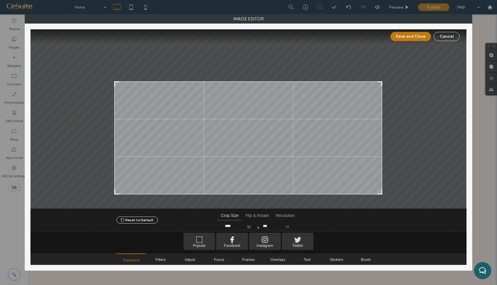
type input "***"
type input "****"
type input "***"
type input "****"
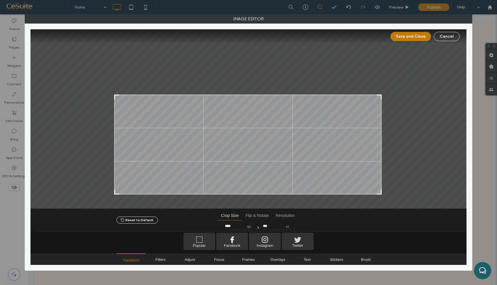
type input "***"
type input "****"
drag, startPoint x: 381, startPoint y: 45, endPoint x: 384, endPoint y: 97, distance: 51.8
click at [384, 97] on div at bounding box center [248, 119] width 436 height 180
type input "***"
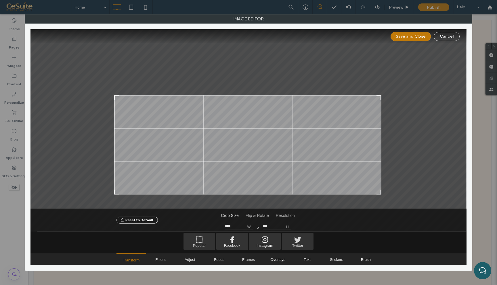
type input "****"
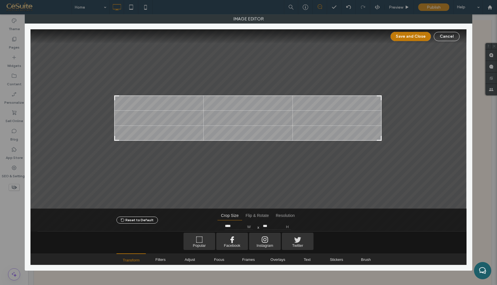
type input "***"
type input "****"
type input "***"
type input "****"
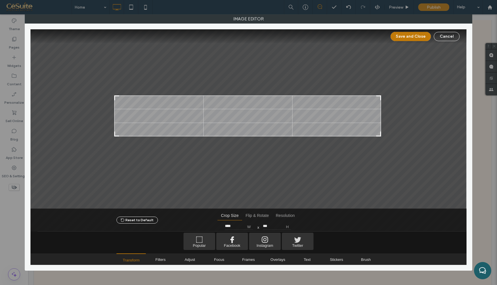
type input "***"
type input "****"
type input "***"
drag, startPoint x: 381, startPoint y: 192, endPoint x: 380, endPoint y: 133, distance: 59.0
click at [380, 133] on div at bounding box center [378, 133] width 7 height 7
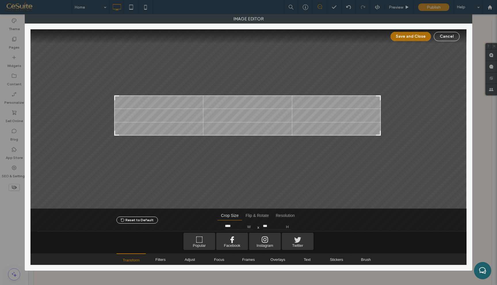
click at [413, 35] on button "Save and Close" at bounding box center [411, 36] width 40 height 9
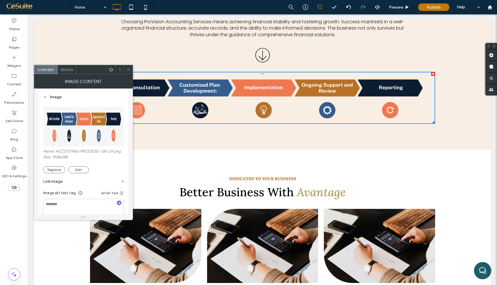
click at [127, 69] on icon at bounding box center [128, 70] width 4 height 4
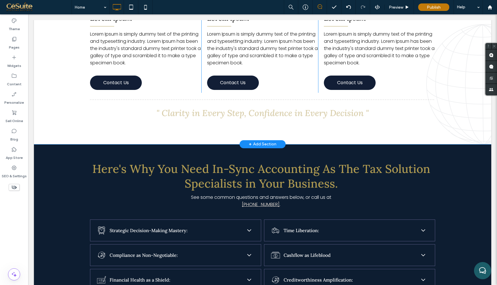
scroll to position [1163, 0]
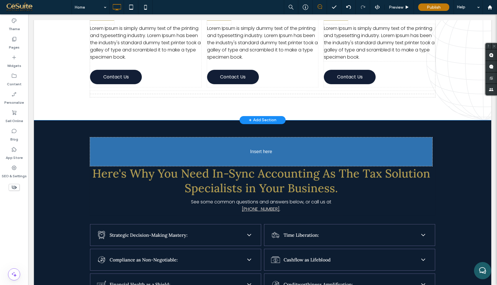
drag, startPoint x: 254, startPoint y: 102, endPoint x: 255, endPoint y: 155, distance: 52.6
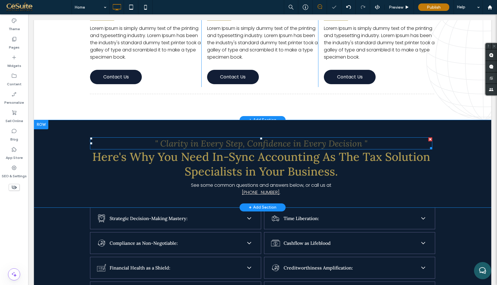
click at [267, 142] on span "" Clarity in Every Step, Confidence in Every Decision "" at bounding box center [261, 143] width 212 height 11
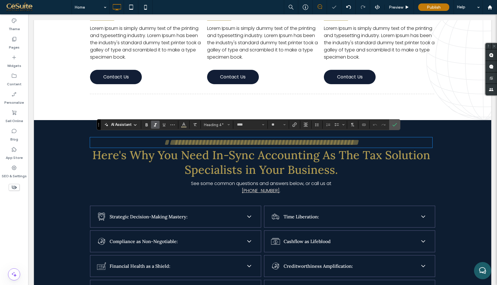
click at [267, 142] on span "**********" at bounding box center [261, 142] width 194 height 8
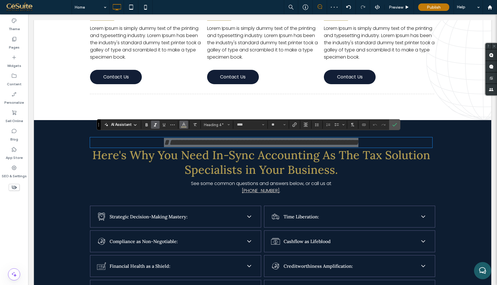
click at [185, 125] on icon "Color" at bounding box center [183, 124] width 5 height 5
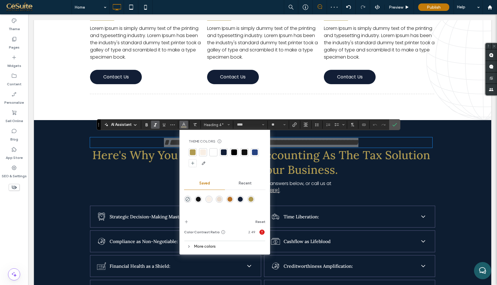
click at [204, 152] on div at bounding box center [203, 153] width 6 height 6
click at [395, 127] on icon "Confirm" at bounding box center [394, 125] width 5 height 5
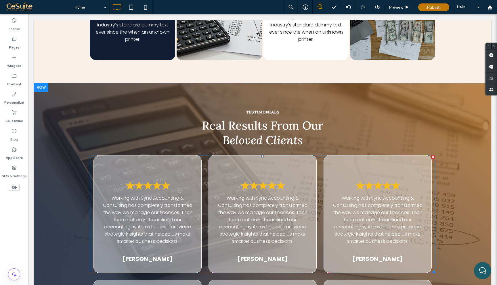
scroll to position [1840, 0]
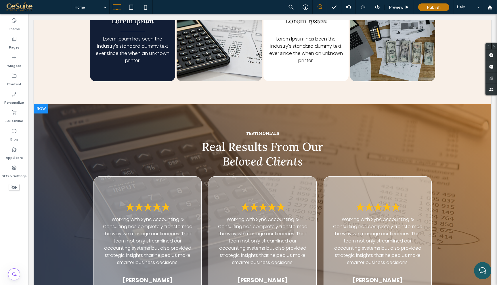
click at [41, 104] on div at bounding box center [41, 108] width 14 height 9
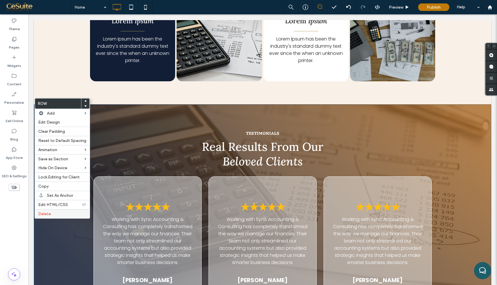
click at [76, 211] on div "Delete" at bounding box center [62, 213] width 55 height 9
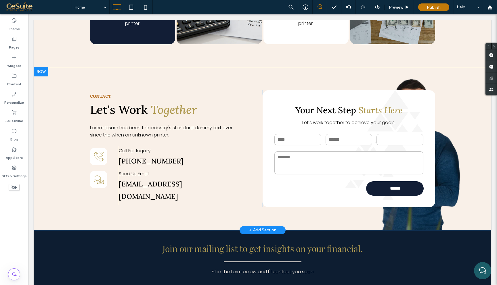
scroll to position [1876, 0]
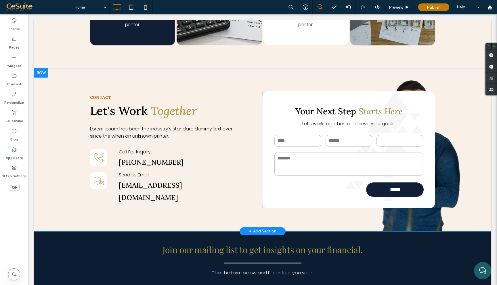
click at [42, 68] on div at bounding box center [41, 72] width 14 height 9
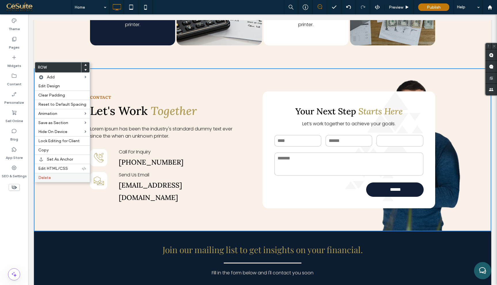
click at [62, 175] on div "Delete" at bounding box center [62, 177] width 55 height 9
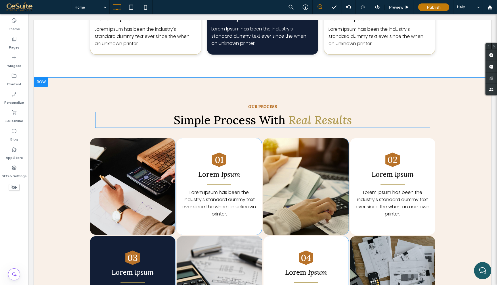
scroll to position [1584, 0]
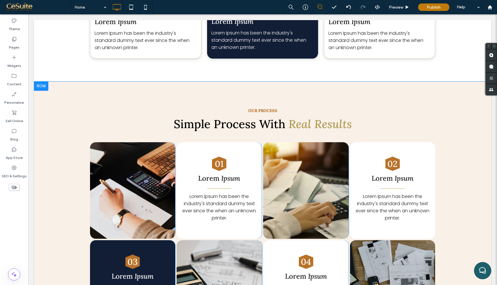
click at [44, 83] on div at bounding box center [41, 86] width 14 height 9
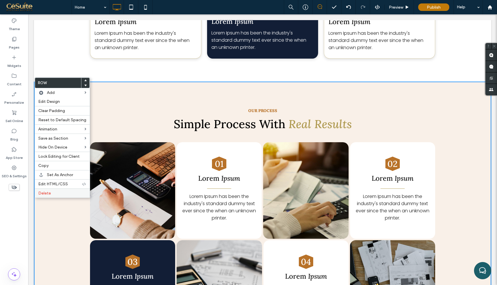
click at [57, 192] on label "Delete" at bounding box center [62, 193] width 48 height 5
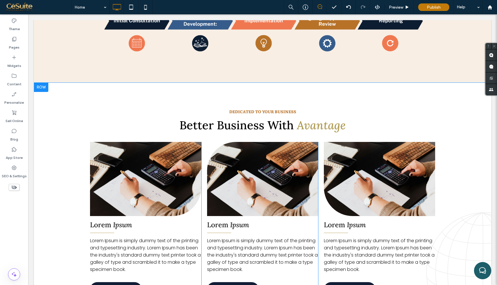
scroll to position [967, 0]
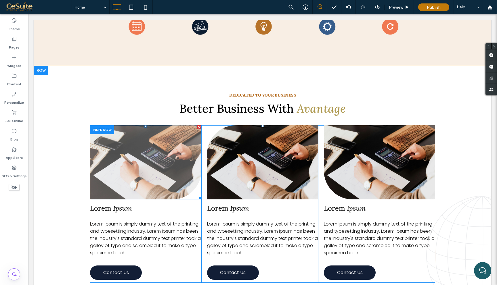
click at [133, 144] on img at bounding box center [145, 162] width 111 height 74
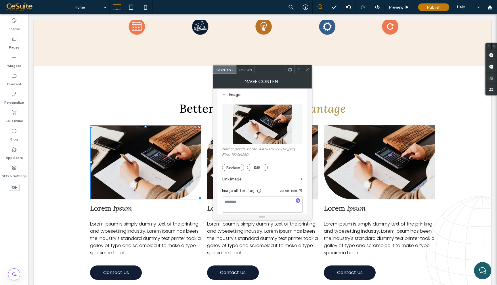
scroll to position [66, 0]
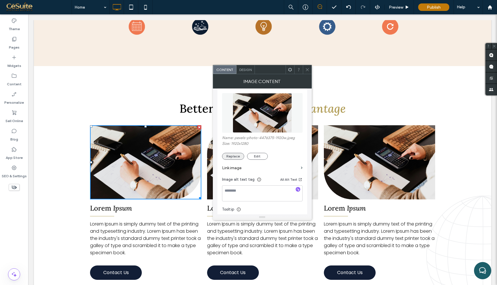
click at [236, 155] on button "Replace" at bounding box center [233, 156] width 22 height 7
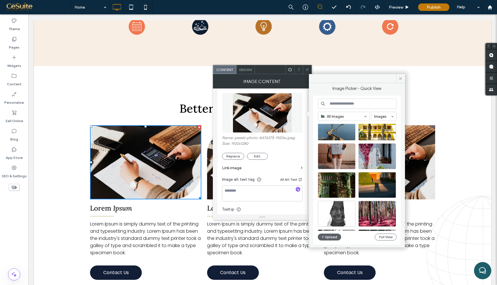
scroll to position [933, 0]
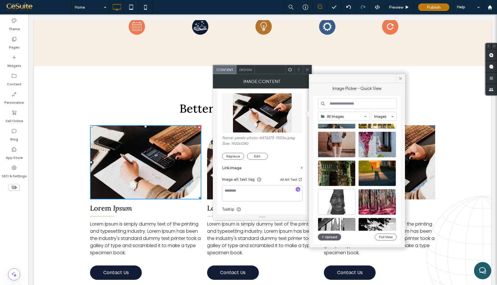
click at [356, 103] on input at bounding box center [357, 104] width 79 height 10
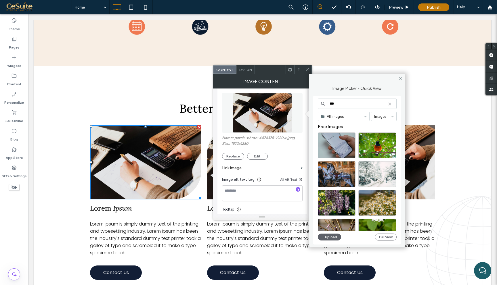
click at [361, 102] on input "***" at bounding box center [357, 104] width 79 height 10
type input "**********"
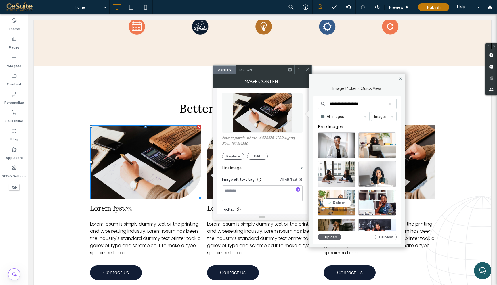
click at [344, 204] on div "Select" at bounding box center [337, 203] width 38 height 26
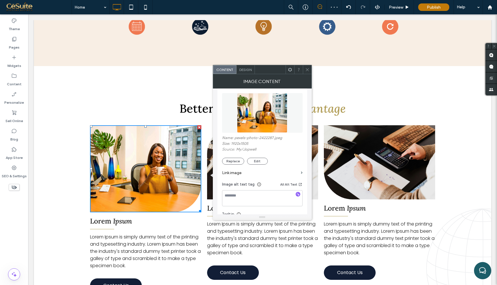
click at [307, 71] on icon at bounding box center [307, 70] width 4 height 4
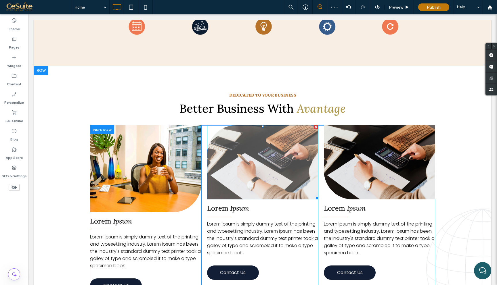
click at [283, 157] on img at bounding box center [262, 162] width 111 height 74
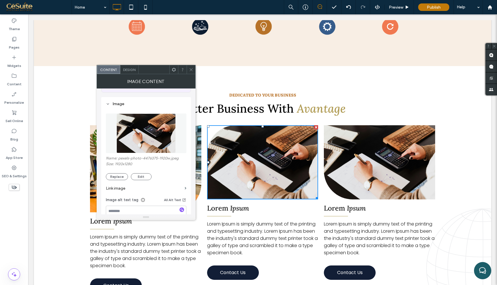
scroll to position [48, 0]
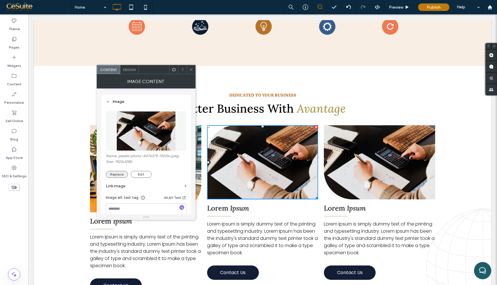
click at [122, 177] on button "Replace" at bounding box center [117, 174] width 22 height 7
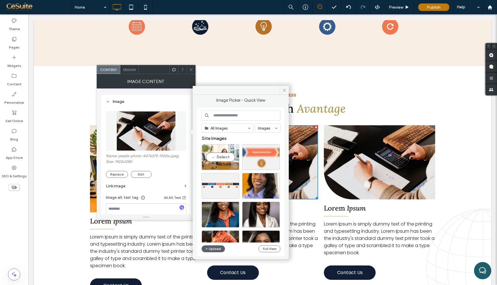
click at [225, 158] on div "Select" at bounding box center [221, 157] width 38 height 26
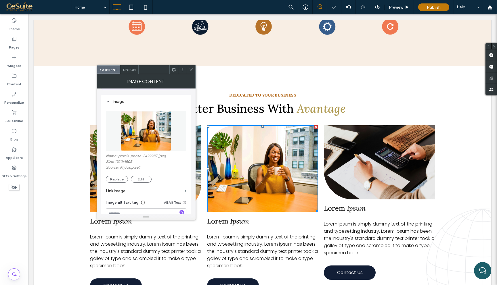
click at [191, 69] on use at bounding box center [191, 69] width 3 height 3
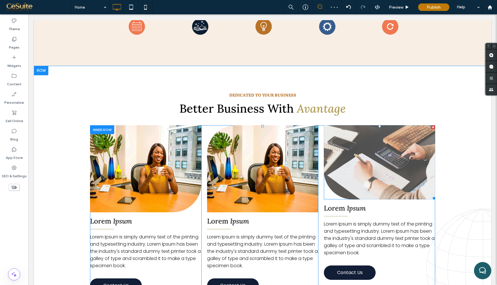
click at [376, 149] on img at bounding box center [379, 162] width 111 height 74
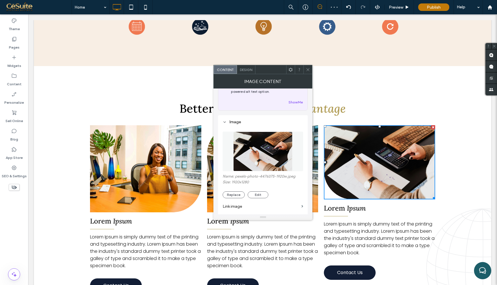
scroll to position [45, 0]
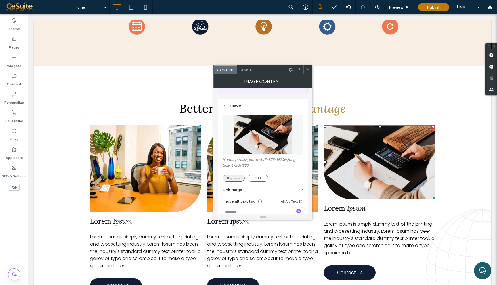
click at [236, 180] on button "Replace" at bounding box center [234, 178] width 22 height 7
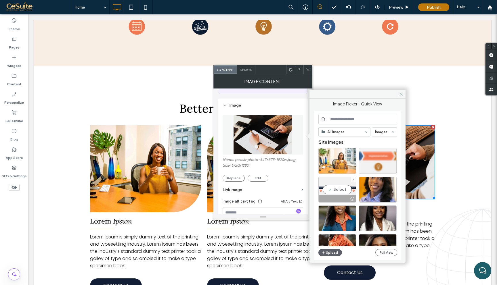
click at [332, 157] on div at bounding box center [337, 161] width 38 height 26
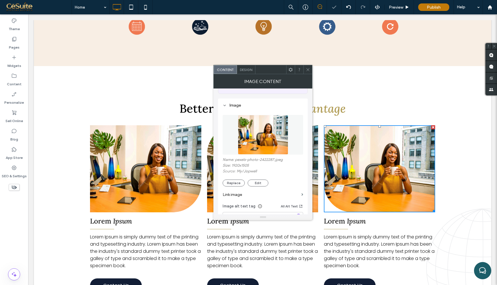
click at [309, 70] on icon at bounding box center [308, 70] width 4 height 4
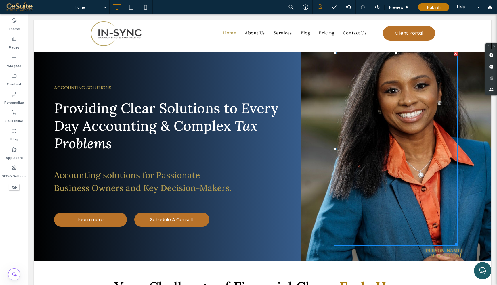
scroll to position [0, 0]
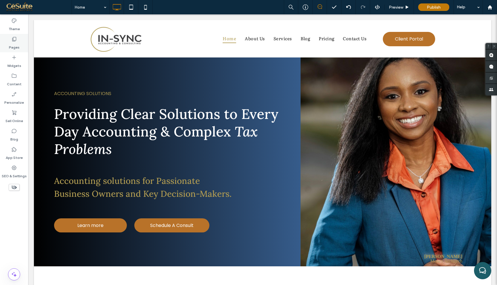
click at [13, 41] on icon at bounding box center [14, 39] width 6 height 6
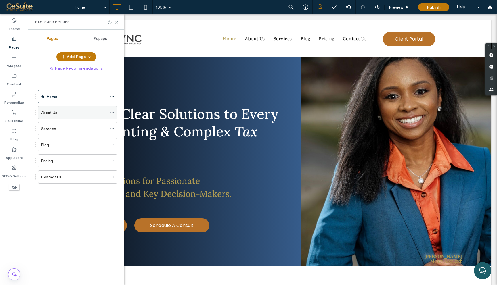
click at [77, 116] on div "About Us" at bounding box center [74, 112] width 66 height 13
click at [117, 24] on icon at bounding box center [116, 22] width 4 height 4
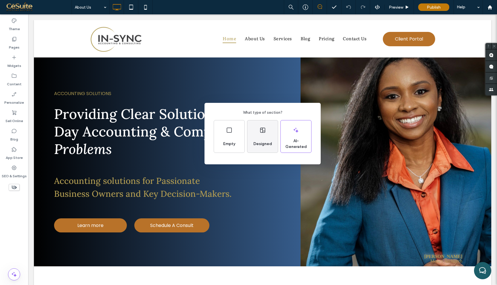
click at [274, 147] on div "Designed" at bounding box center [262, 136] width 30 height 32
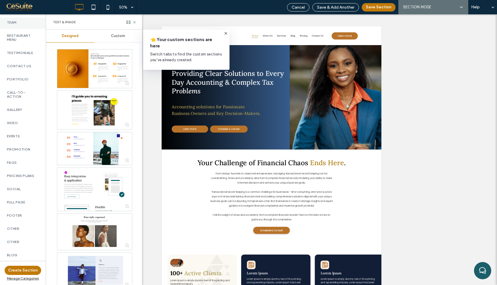
scroll to position [203, 0]
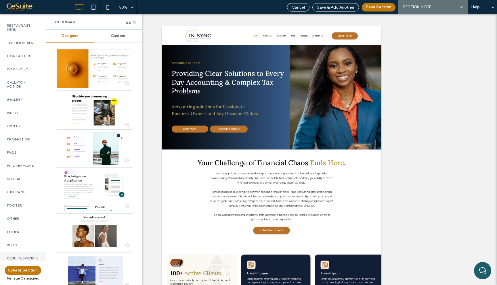
click at [18, 257] on label "CESUITE SOCIETE" at bounding box center [23, 259] width 32 height 4
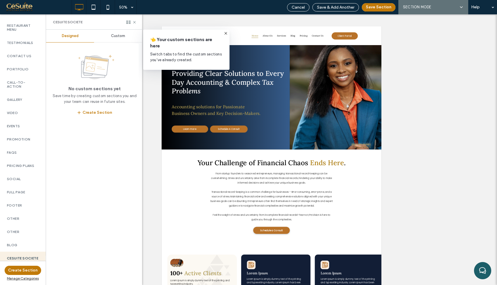
click at [112, 42] on div "Custom" at bounding box center [118, 36] width 48 height 13
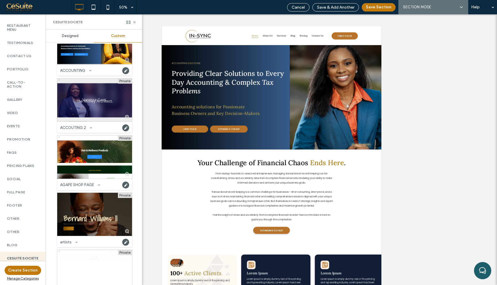
scroll to position [67, 0]
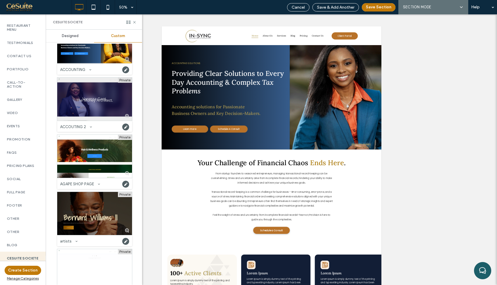
click at [99, 112] on div at bounding box center [94, 99] width 75 height 43
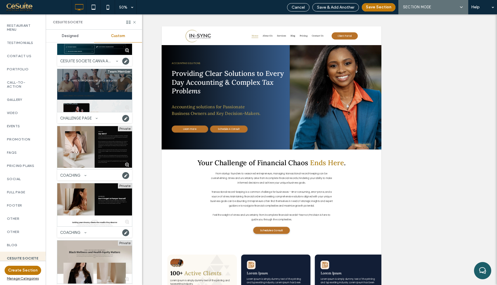
scroll to position [574, 0]
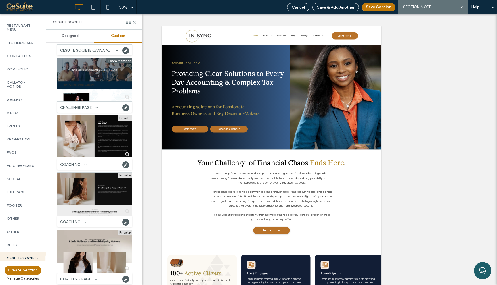
click at [90, 196] on div at bounding box center [94, 194] width 75 height 43
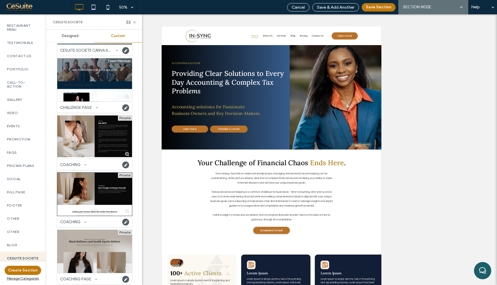
click at [84, 253] on div at bounding box center [94, 251] width 75 height 43
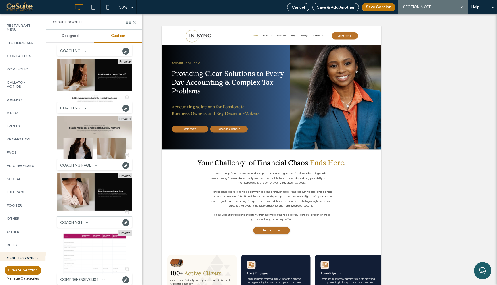
scroll to position [795, 0]
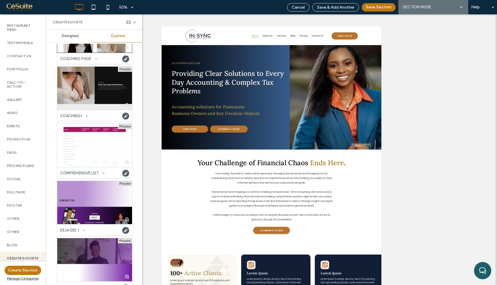
click at [92, 91] on div at bounding box center [94, 88] width 75 height 43
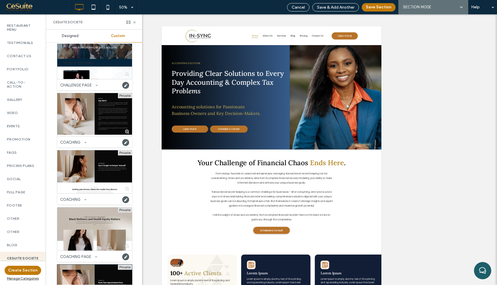
scroll to position [592, 0]
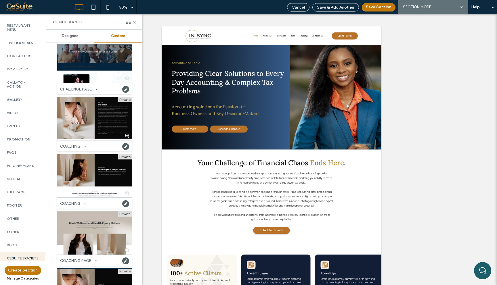
click at [107, 142] on div "COACHING" at bounding box center [94, 145] width 75 height 11
click at [106, 119] on div at bounding box center [94, 118] width 75 height 43
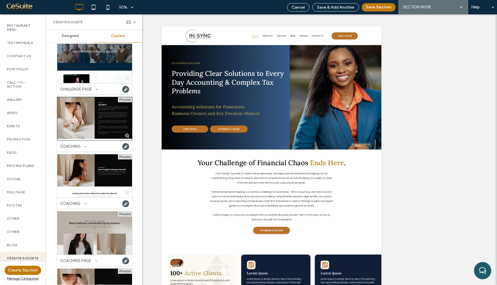
click at [86, 223] on div at bounding box center [94, 233] width 75 height 43
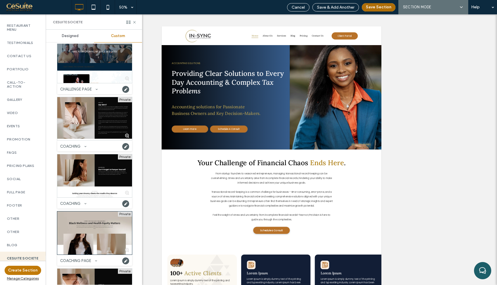
click at [379, 7] on button "Save Section" at bounding box center [379, 7] width 34 height 8
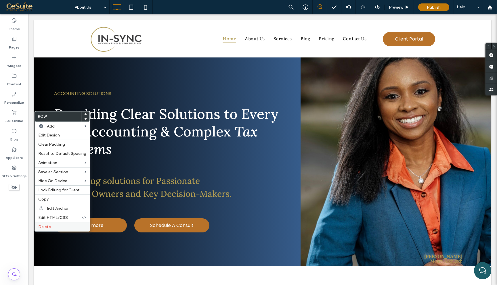
click at [59, 230] on div "Delete" at bounding box center [62, 226] width 55 height 9
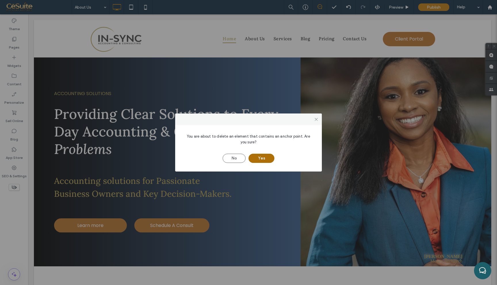
click at [264, 156] on button "Yes" at bounding box center [261, 158] width 26 height 9
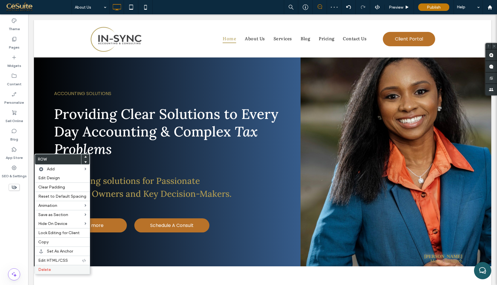
click at [67, 270] on label "Delete" at bounding box center [62, 269] width 48 height 5
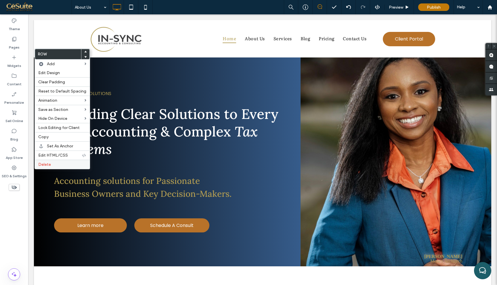
click at [75, 162] on label "Delete" at bounding box center [62, 164] width 48 height 5
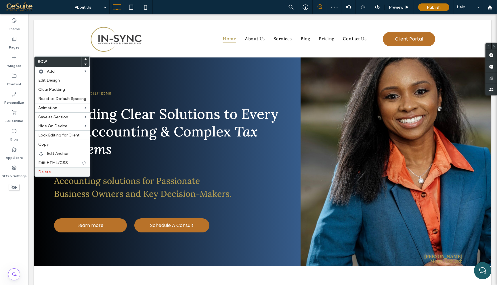
click at [62, 173] on label "Delete" at bounding box center [62, 172] width 48 height 5
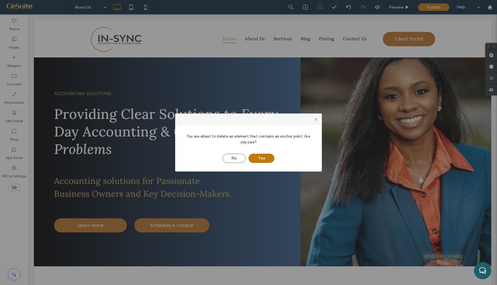
click at [263, 163] on div "You are about to delete an element that contains an anchor point. Are you sure?…" at bounding box center [248, 148] width 147 height 47
click at [263, 158] on button "Yes" at bounding box center [261, 158] width 26 height 9
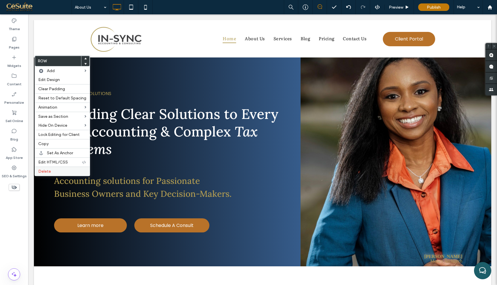
click at [77, 171] on label "Delete" at bounding box center [62, 171] width 48 height 5
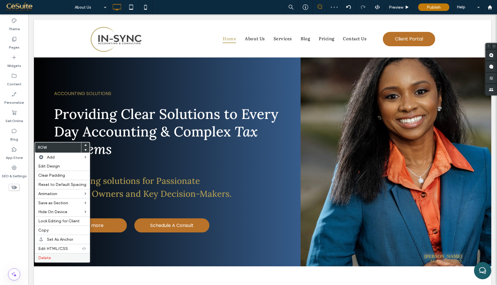
click at [71, 258] on label "Delete" at bounding box center [62, 258] width 48 height 5
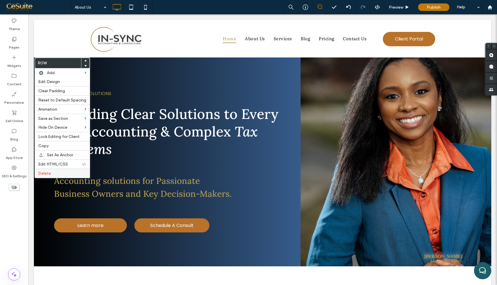
click at [65, 173] on label "Delete" at bounding box center [62, 173] width 48 height 5
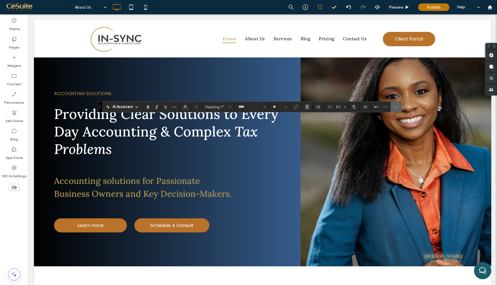
click at [393, 106] on label "Confirm" at bounding box center [396, 107] width 9 height 10
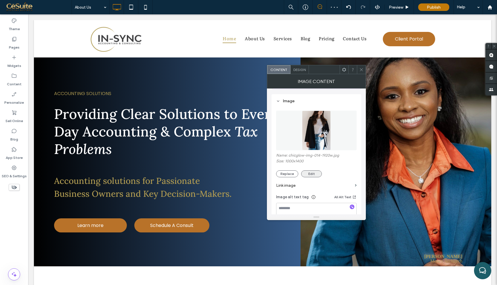
scroll to position [53, 0]
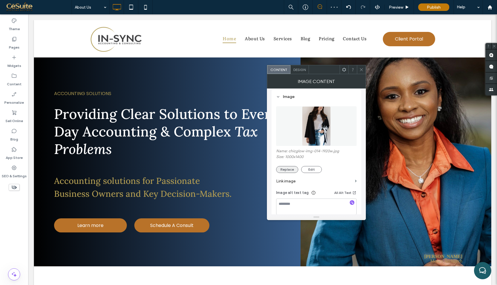
click at [294, 169] on button "Replace" at bounding box center [287, 169] width 22 height 7
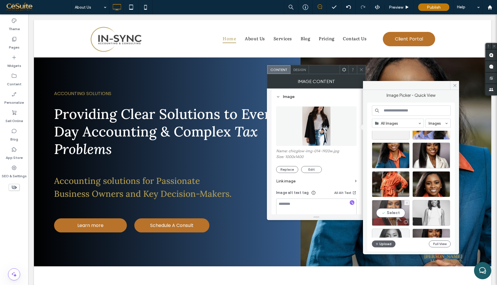
scroll to position [53, 0]
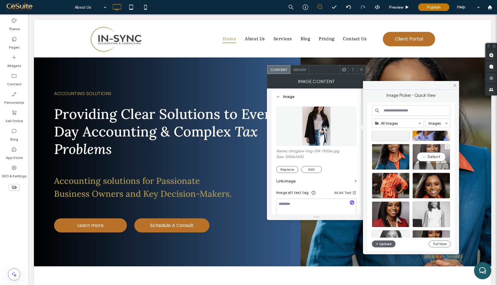
click at [439, 159] on div "Select" at bounding box center [431, 157] width 38 height 26
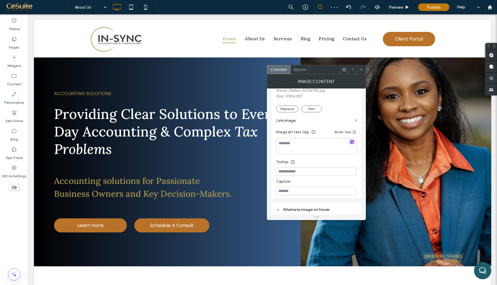
scroll to position [159, 0]
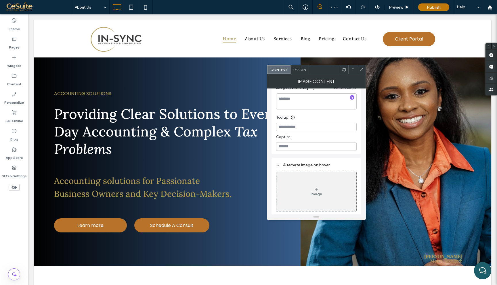
click at [300, 70] on span "Design" at bounding box center [299, 70] width 12 height 4
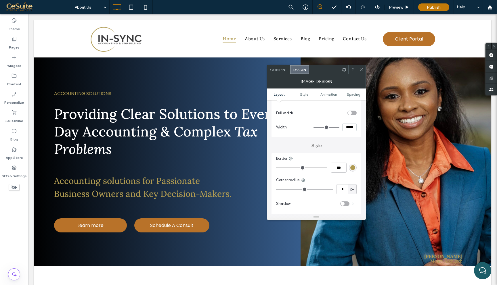
scroll to position [112, 0]
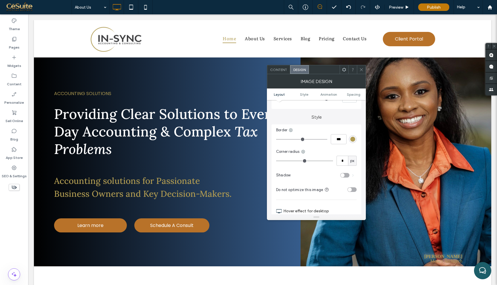
click at [351, 139] on div "rgb(175, 154, 81)" at bounding box center [352, 139] width 5 height 5
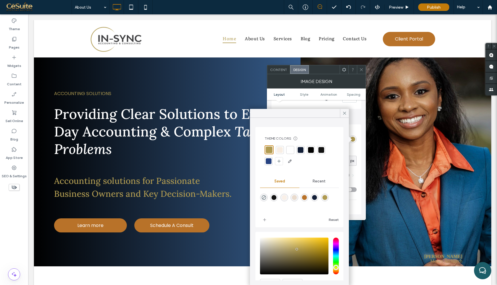
click at [266, 194] on div at bounding box center [264, 198] width 8 height 8
click at [265, 196] on icon "rgba(0,0,0,0)" at bounding box center [263, 197] width 5 height 5
type input "*"
type input "***"
type input "*******"
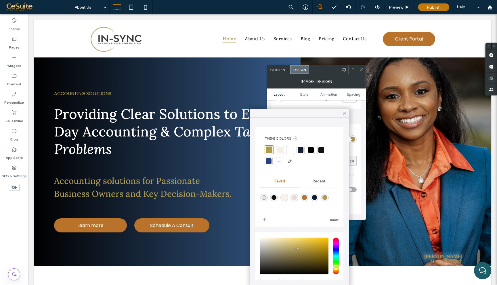
type input "*"
type input "**"
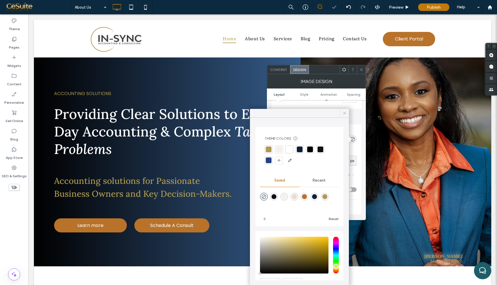
click at [345, 111] on icon at bounding box center [344, 113] width 5 height 5
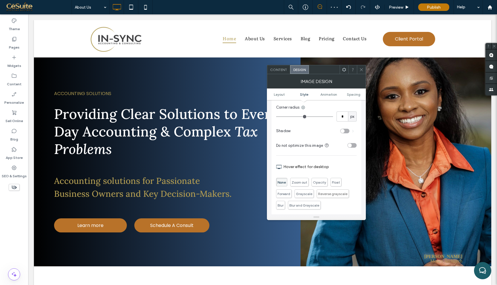
scroll to position [164, 0]
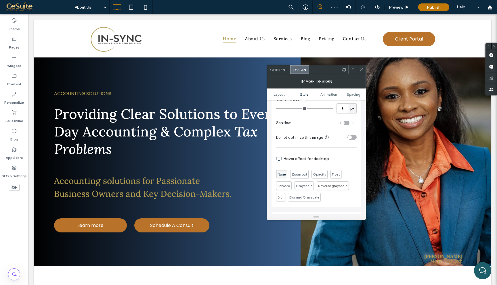
click at [361, 72] on span at bounding box center [361, 69] width 4 height 9
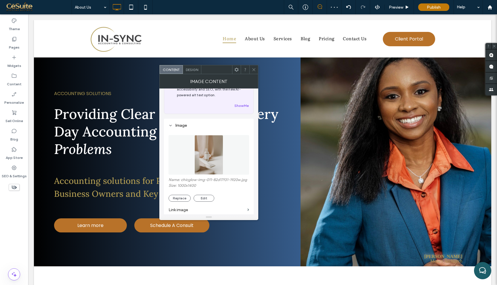
scroll to position [28, 0]
click at [180, 194] on button "Replace" at bounding box center [180, 195] width 22 height 7
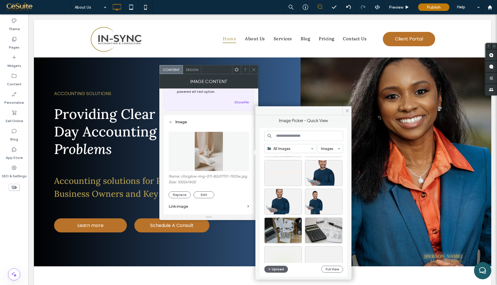
scroll to position [300, 0]
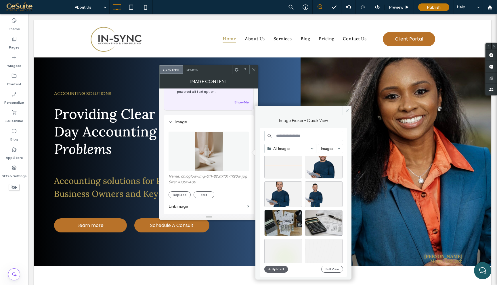
click at [347, 113] on span at bounding box center [347, 110] width 9 height 9
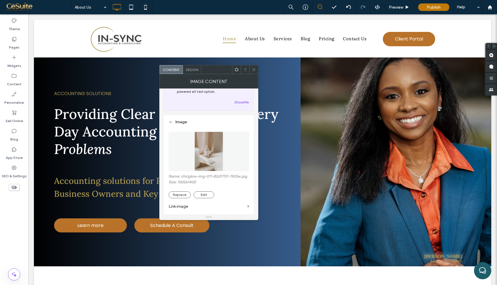
click at [255, 71] on icon at bounding box center [254, 70] width 4 height 4
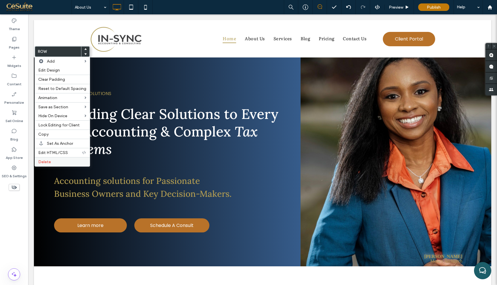
click at [56, 165] on div "Delete" at bounding box center [62, 161] width 55 height 9
click at [62, 167] on div "Delete" at bounding box center [62, 161] width 55 height 9
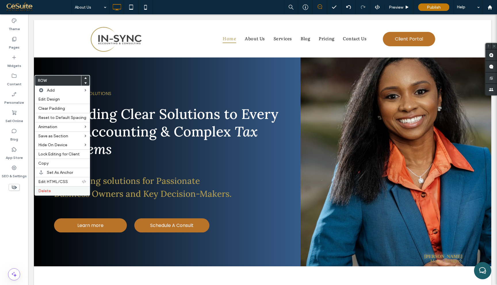
click at [63, 194] on div "Delete" at bounding box center [62, 190] width 55 height 9
click at [68, 188] on div "Delete" at bounding box center [62, 190] width 55 height 9
click at [66, 189] on label "Delete" at bounding box center [62, 191] width 48 height 5
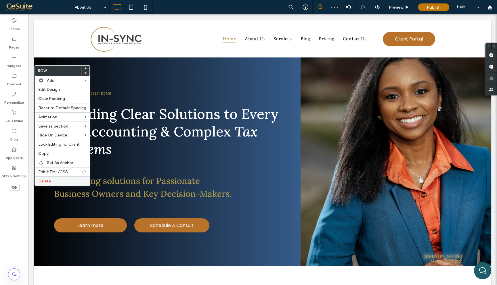
click at [60, 183] on label "Delete" at bounding box center [62, 181] width 48 height 5
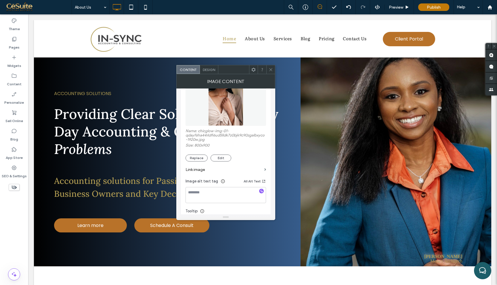
scroll to position [75, 0]
click at [196, 158] on button "Replace" at bounding box center [196, 156] width 22 height 7
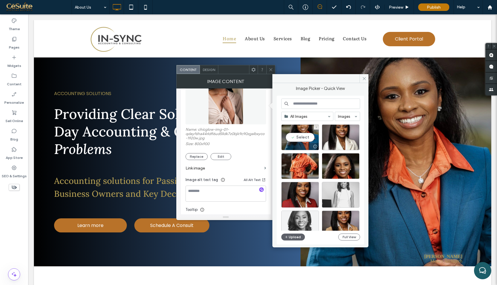
scroll to position [71, 0]
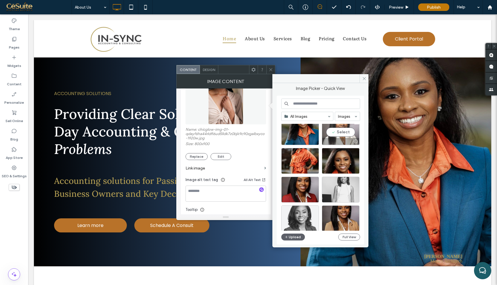
click at [347, 137] on div "Select" at bounding box center [341, 132] width 38 height 26
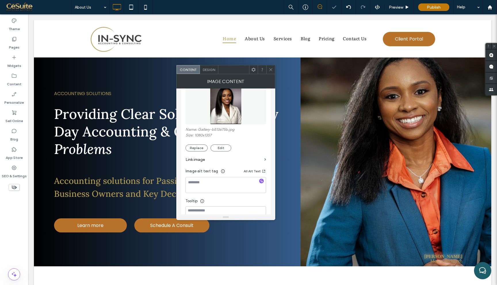
click at [273, 69] on icon at bounding box center [271, 70] width 4 height 4
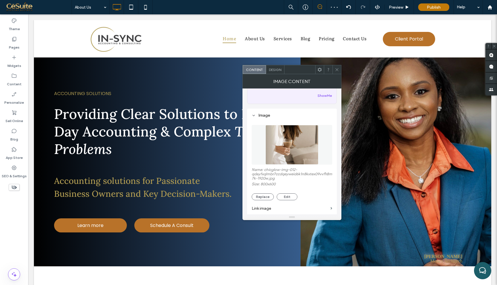
scroll to position [59, 0]
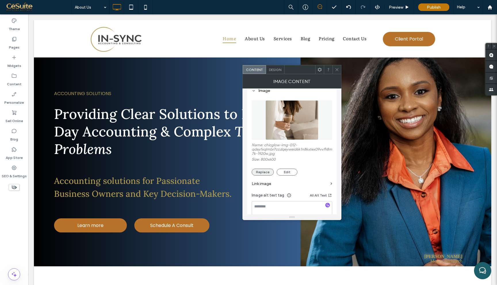
click at [267, 172] on button "Replace" at bounding box center [263, 172] width 22 height 7
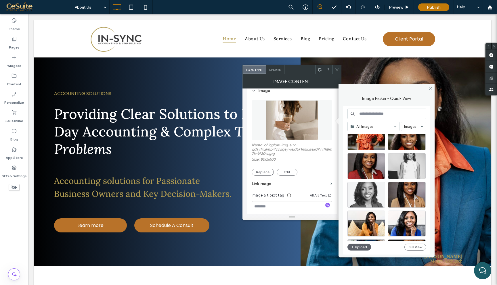
scroll to position [108, 0]
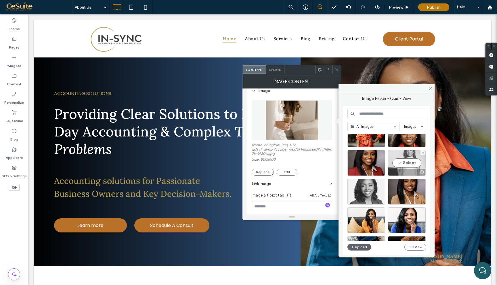
click at [410, 164] on div "Select" at bounding box center [407, 163] width 38 height 26
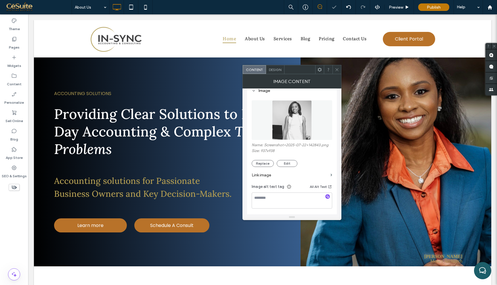
click at [338, 68] on icon at bounding box center [337, 70] width 4 height 4
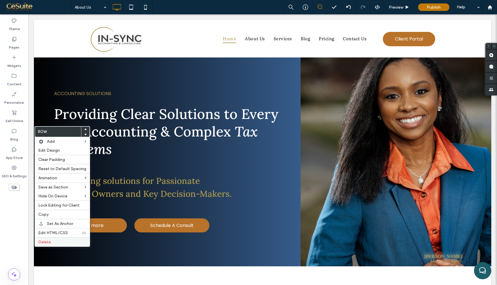
click at [57, 241] on label "Delete" at bounding box center [62, 242] width 48 height 5
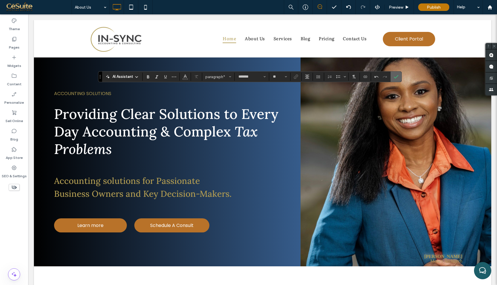
click at [397, 80] on span "Confirm" at bounding box center [396, 77] width 5 height 10
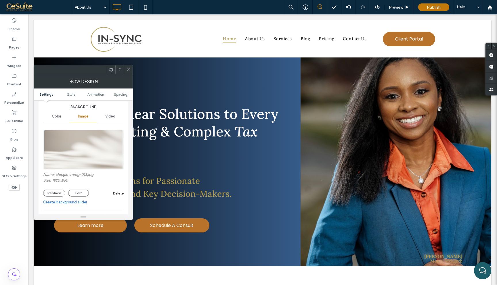
scroll to position [64, 0]
click at [58, 116] on span "Color" at bounding box center [56, 115] width 9 height 5
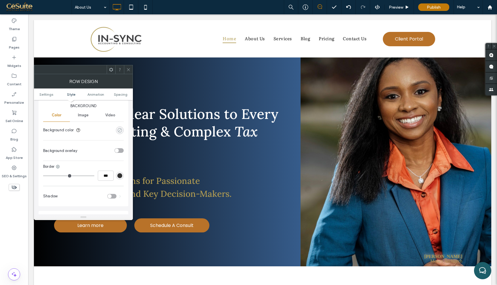
click at [118, 131] on div "rgba(0, 0, 0, 0)" at bounding box center [119, 130] width 5 height 5
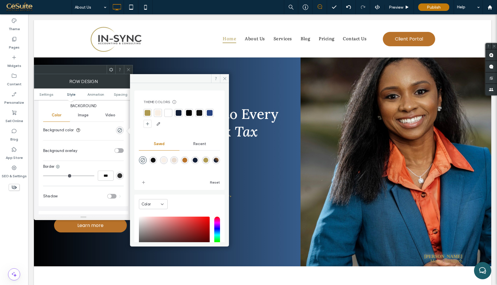
click at [196, 142] on span "Recent" at bounding box center [199, 144] width 13 height 5
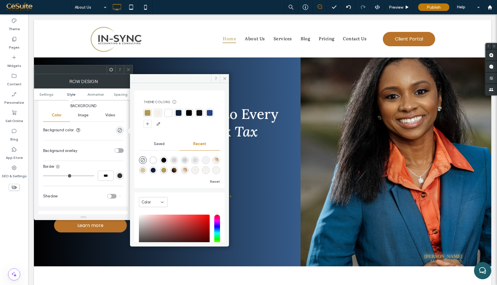
click at [156, 201] on div "Color" at bounding box center [150, 203] width 19 height 6
click at [155, 223] on span "Gradient" at bounding box center [149, 223] width 16 height 6
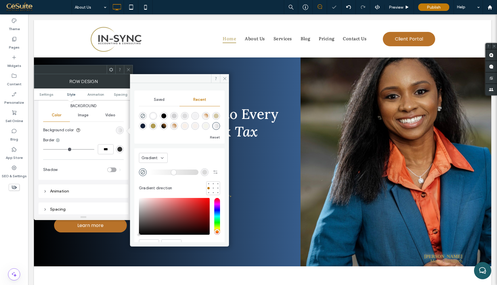
click at [179, 122] on div at bounding box center [179, 120] width 81 height 22
click at [166, 124] on div "linear-gradient(45deg, rgba(17, 17, 17, 1) 28%, rgba(184, 114, 41, 1) 100%)" at bounding box center [163, 126] width 5 height 5
type input "*******"
type input "***"
type input "****"
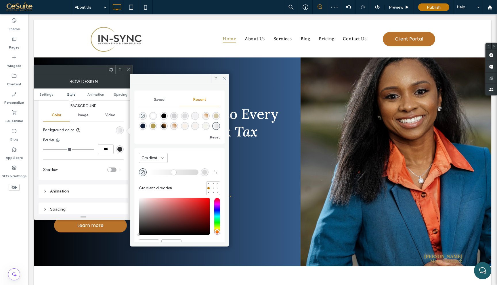
type input "**"
click at [163, 118] on div "rgba(0, 0, 0, 1)" at bounding box center [164, 116] width 8 height 8
click at [147, 123] on div "rgba(175, 154, 81, 1)" at bounding box center [143, 126] width 8 height 8
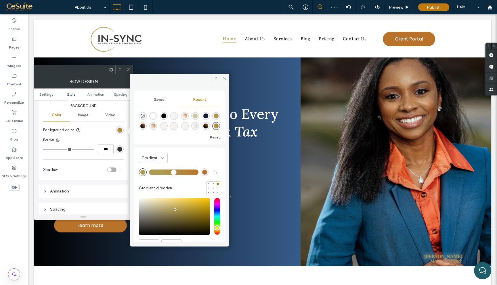
click at [214, 118] on div "rgba(175, 154, 81, 1)" at bounding box center [216, 116] width 5 height 5
click at [166, 117] on div "rgba(0, 0, 0, 1)" at bounding box center [163, 116] width 5 height 5
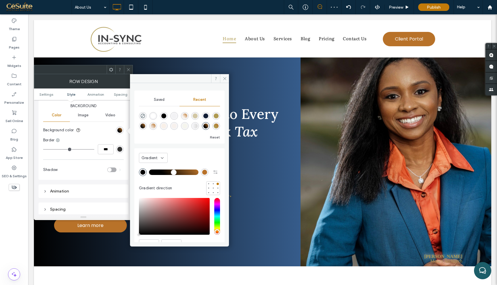
click at [208, 114] on div "rgba(18, 30, 54, 1)" at bounding box center [205, 116] width 5 height 5
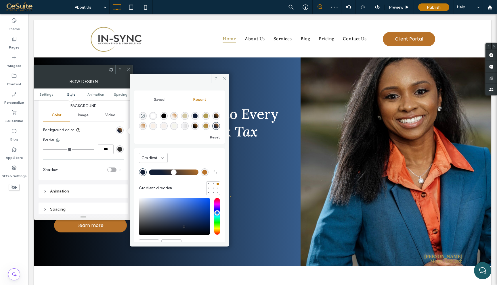
click at [203, 171] on div "rgba(184, 114, 41, 1)" at bounding box center [204, 172] width 5 height 5
type input "*******"
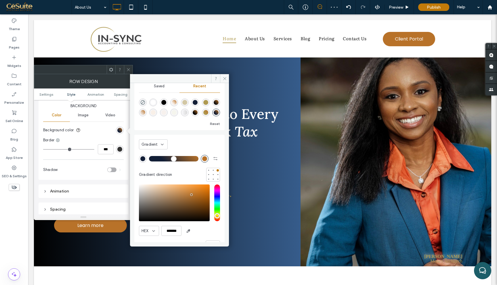
scroll to position [14, 0]
type input "***"
type input "*******"
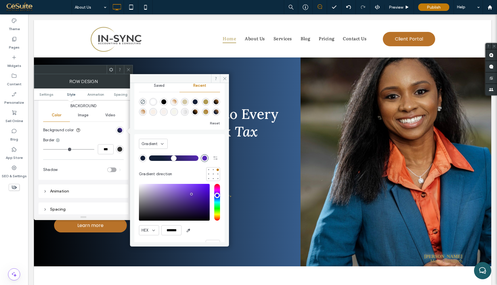
type input "***"
click at [214, 195] on input "hue" at bounding box center [217, 202] width 6 height 37
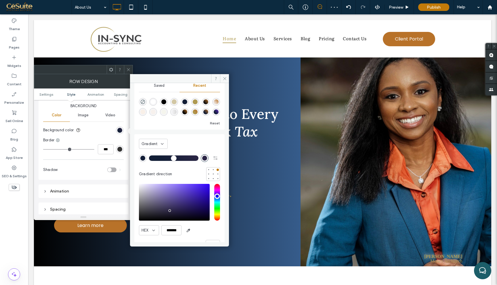
type input "*******"
drag, startPoint x: 192, startPoint y: 192, endPoint x: 171, endPoint y: 212, distance: 28.7
click at [171, 212] on div "saturation and value" at bounding box center [174, 202] width 71 height 37
type input "***"
type input "*******"
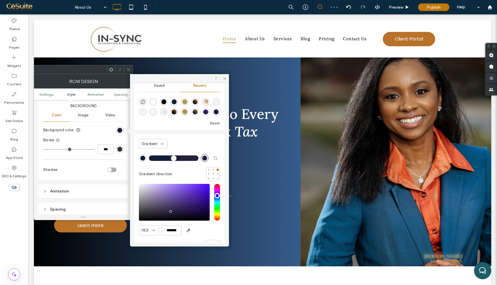
type input "***"
type input "*******"
type input "***"
type input "*******"
type input "***"
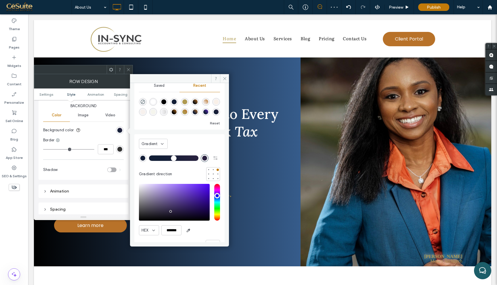
type input "*******"
type input "***"
type input "*******"
type input "***"
type input "*******"
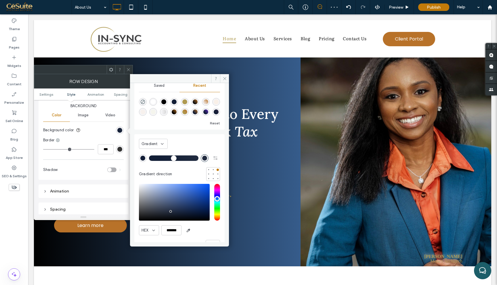
type input "***"
type input "*******"
type input "***"
type input "*******"
type input "***"
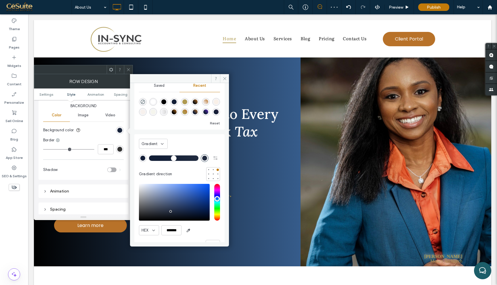
type input "*******"
type input "***"
type input "*******"
drag, startPoint x: 214, startPoint y: 195, endPoint x: 213, endPoint y: 199, distance: 4.0
type input "***"
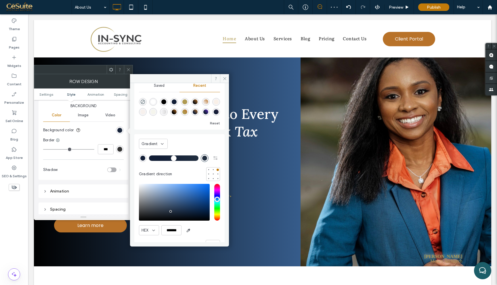
click at [214, 199] on input "hue" at bounding box center [217, 202] width 6 height 37
click at [194, 205] on div "saturation and value" at bounding box center [174, 202] width 71 height 37
click at [194, 200] on div "saturation and value" at bounding box center [174, 202] width 71 height 37
type input "*******"
click at [227, 75] on span at bounding box center [224, 78] width 9 height 9
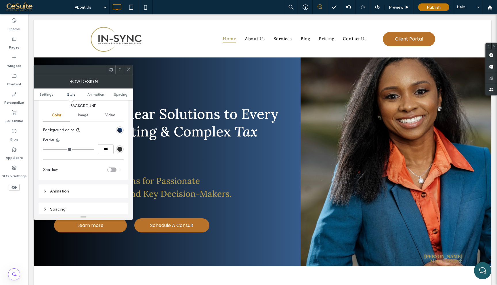
click at [130, 72] on icon at bounding box center [128, 70] width 4 height 4
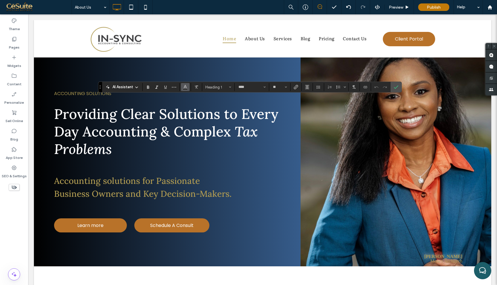
click at [184, 90] on span "Color" at bounding box center [185, 86] width 5 height 7
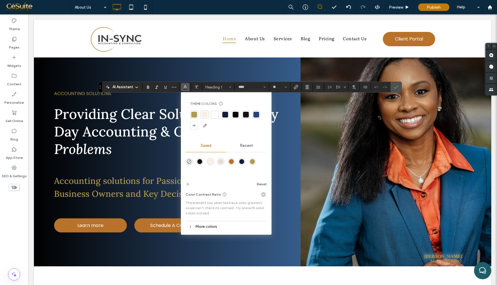
click at [215, 114] on div at bounding box center [215, 115] width 6 height 6
click at [394, 90] on span "Confirm" at bounding box center [395, 87] width 3 height 10
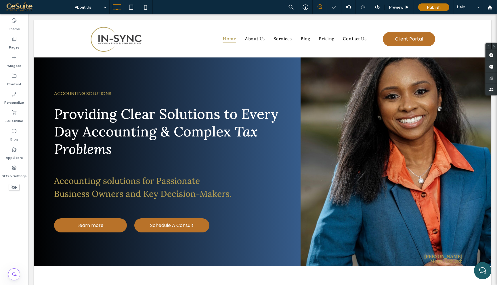
type input "*******"
type input "**"
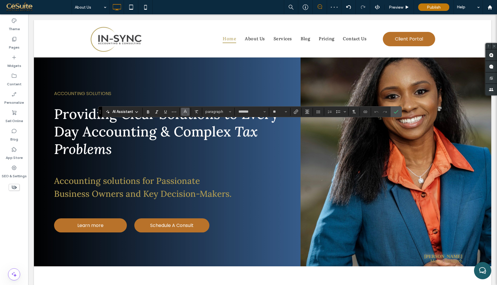
click at [186, 112] on use "Color" at bounding box center [185, 111] width 3 height 3
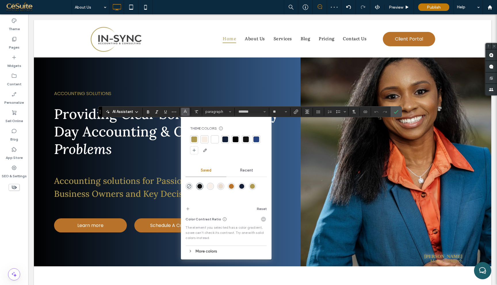
click at [216, 138] on div at bounding box center [215, 140] width 6 height 6
click at [400, 112] on label "Confirm" at bounding box center [396, 112] width 9 height 10
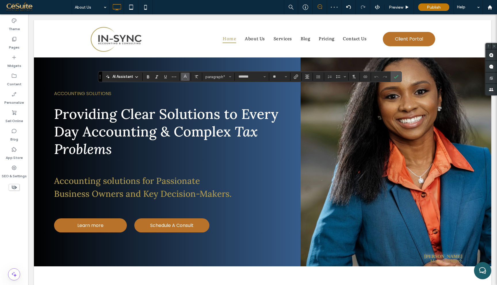
click at [186, 76] on use "Color" at bounding box center [185, 76] width 3 height 3
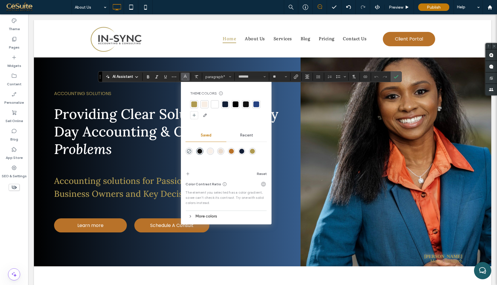
click at [215, 106] on div at bounding box center [215, 105] width 6 height 6
click at [399, 81] on label "Confirm" at bounding box center [396, 77] width 9 height 10
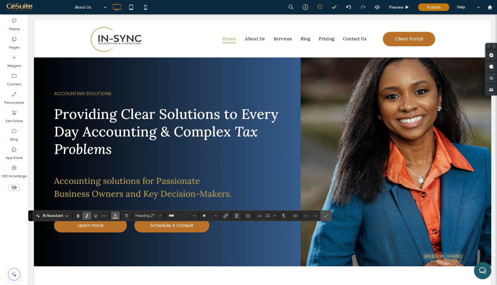
click at [117, 217] on icon "Color" at bounding box center [115, 215] width 5 height 5
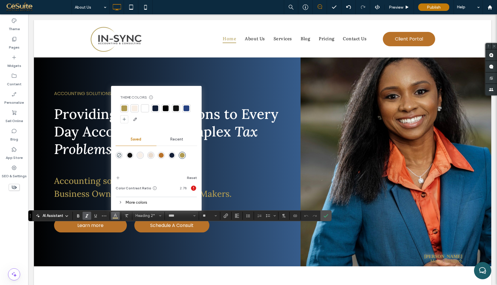
click at [179, 135] on div "Recent" at bounding box center [176, 139] width 41 height 13
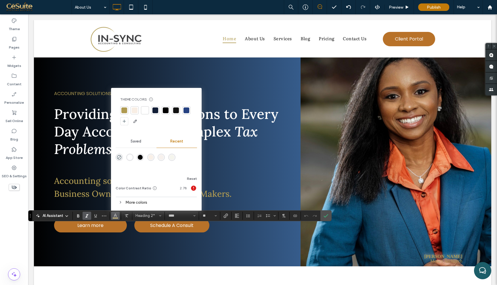
click at [179, 139] on span "Recent" at bounding box center [176, 141] width 13 height 5
click at [143, 145] on div "Saved" at bounding box center [136, 141] width 41 height 13
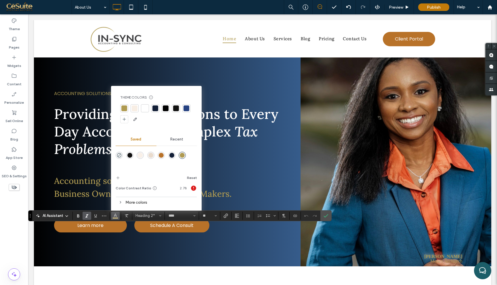
click at [160, 154] on div "rgba(184,114,41,1)" at bounding box center [161, 155] width 5 height 5
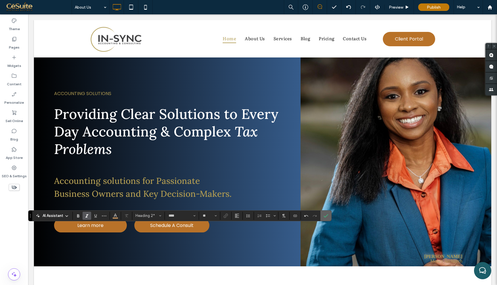
click at [326, 216] on icon "Confirm" at bounding box center [326, 216] width 5 height 5
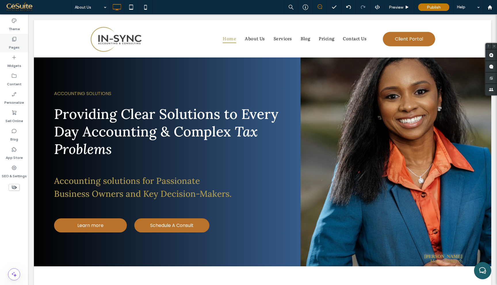
click at [19, 44] on div "Pages" at bounding box center [14, 43] width 28 height 18
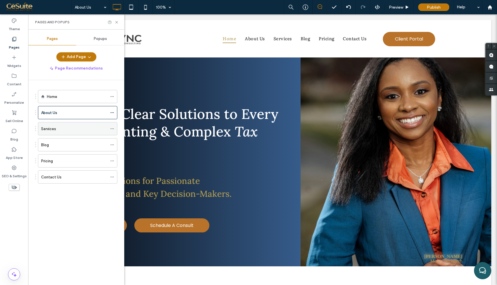
click at [64, 125] on div "Services" at bounding box center [74, 129] width 66 height 13
click at [117, 23] on icon at bounding box center [116, 22] width 4 height 4
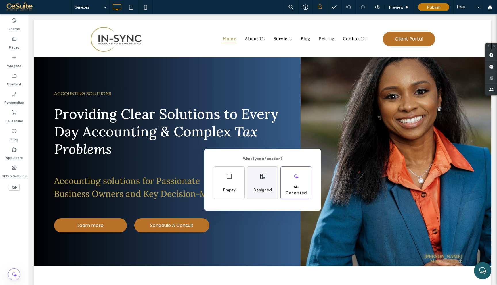
click at [271, 176] on div "Designed" at bounding box center [262, 183] width 30 height 32
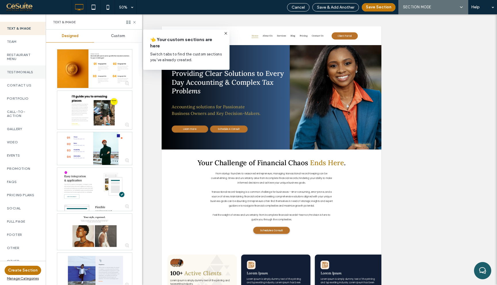
scroll to position [203, 0]
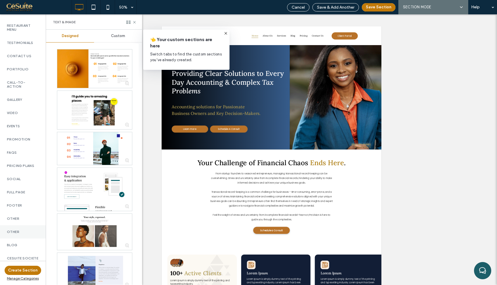
click at [24, 221] on label "Other" at bounding box center [23, 219] width 32 height 4
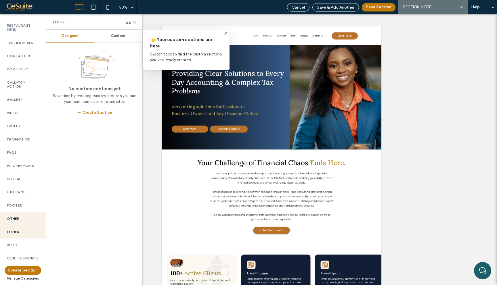
click at [26, 217] on label "Other" at bounding box center [23, 219] width 32 height 4
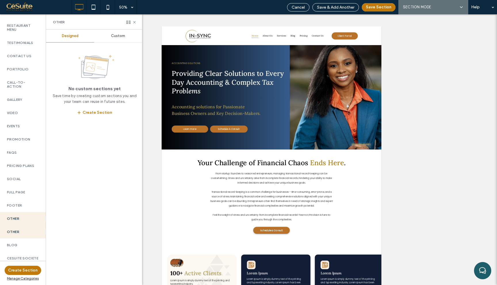
click at [26, 221] on label "Other" at bounding box center [23, 219] width 32 height 4
click at [124, 34] on span "Custom" at bounding box center [118, 36] width 14 height 5
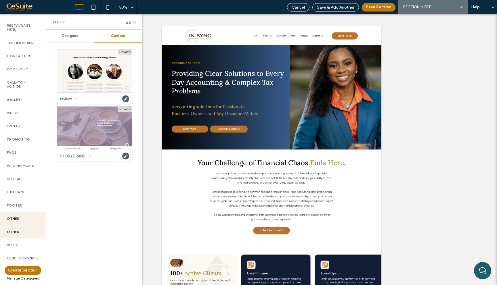
click at [29, 212] on div "Other" at bounding box center [23, 218] width 46 height 13
click at [28, 218] on div "Other" at bounding box center [23, 218] width 46 height 13
click at [28, 221] on label "Other" at bounding box center [23, 219] width 32 height 4
click at [28, 204] on label "Footer" at bounding box center [23, 206] width 32 height 4
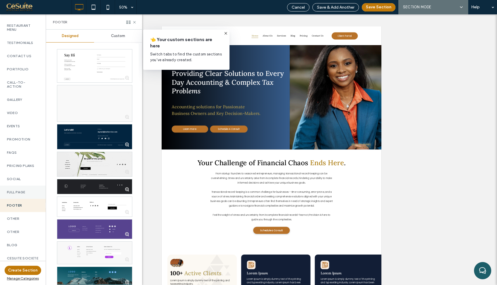
click at [31, 190] on label "Full Page" at bounding box center [23, 192] width 32 height 4
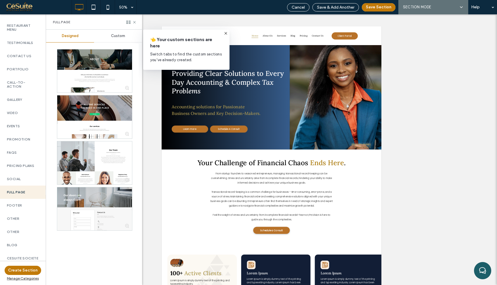
click at [117, 34] on span "Custom" at bounding box center [118, 36] width 14 height 5
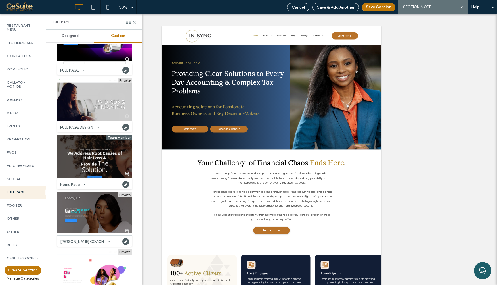
scroll to position [665, 0]
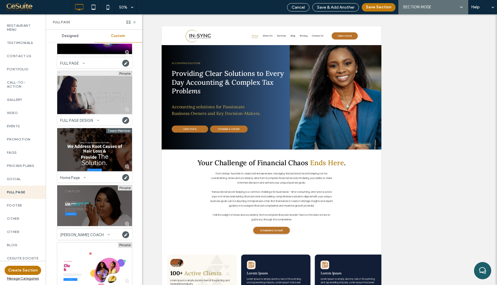
click at [97, 96] on div at bounding box center [94, 92] width 75 height 43
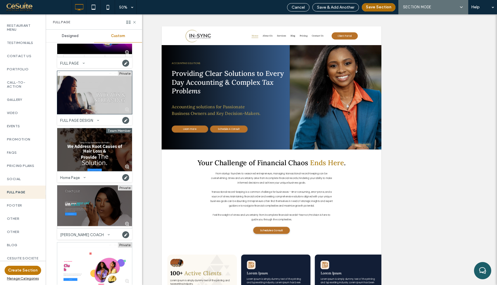
click at [385, 6] on button "Save Section" at bounding box center [379, 7] width 34 height 8
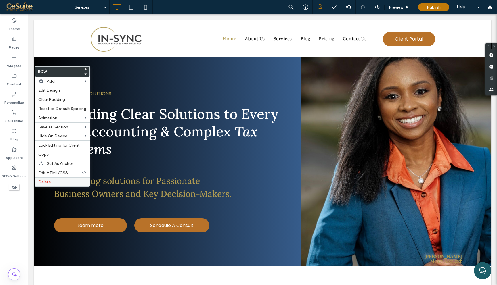
click at [63, 181] on label "Delete" at bounding box center [62, 182] width 48 height 5
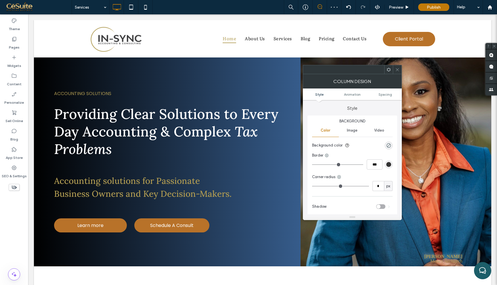
click at [398, 70] on icon at bounding box center [397, 70] width 4 height 4
click at [396, 70] on icon at bounding box center [397, 70] width 4 height 4
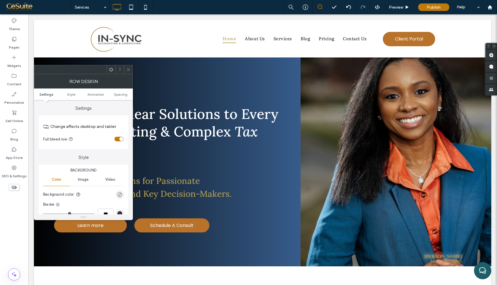
click at [133, 70] on div at bounding box center [83, 69] width 99 height 9
click at [131, 69] on div at bounding box center [128, 69] width 9 height 9
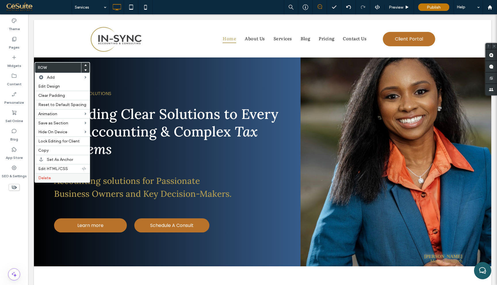
click at [65, 181] on div "Delete" at bounding box center [62, 177] width 55 height 9
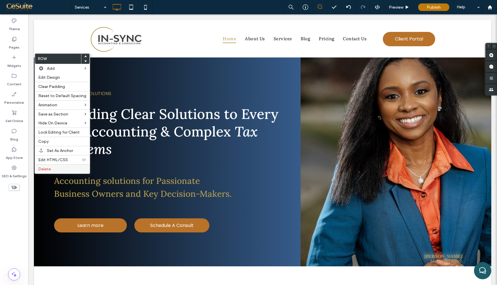
click at [47, 170] on span "Delete" at bounding box center [44, 169] width 13 height 5
click at [46, 170] on span "Delete" at bounding box center [44, 169] width 13 height 5
click at [49, 171] on span "Delete" at bounding box center [44, 169] width 13 height 5
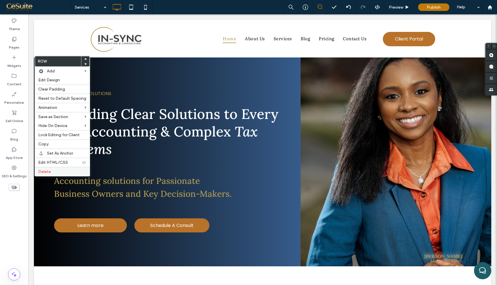
click at [58, 169] on div "Delete" at bounding box center [62, 171] width 55 height 9
click at [54, 170] on label "Delete" at bounding box center [62, 171] width 48 height 5
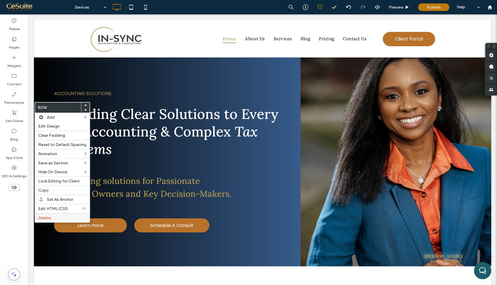
click at [53, 219] on label "Delete" at bounding box center [62, 218] width 48 height 5
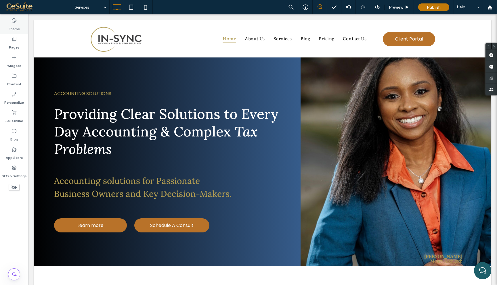
click at [14, 25] on label "Theme" at bounding box center [14, 28] width 11 height 8
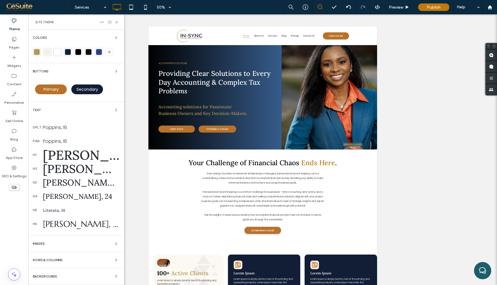
click at [57, 161] on div "[PERSON_NAME], 48" at bounding box center [81, 155] width 77 height 16
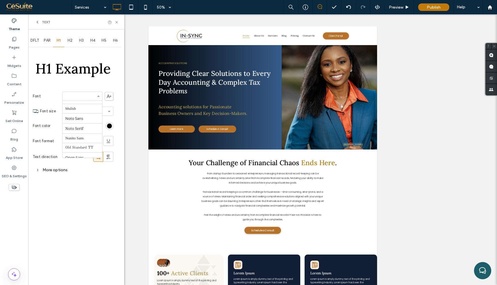
scroll to position [353, 0]
click at [85, 97] on input at bounding box center [80, 97] width 31 height 4
click at [87, 97] on input at bounding box center [80, 97] width 31 height 4
